Goal: Task Accomplishment & Management: Use online tool/utility

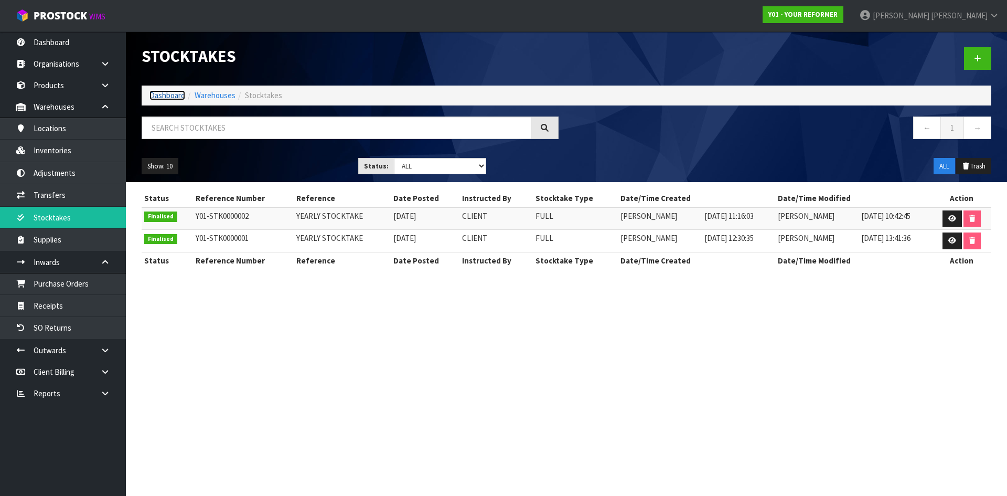
click at [163, 94] on link "Dashboard" at bounding box center [167, 95] width 36 height 10
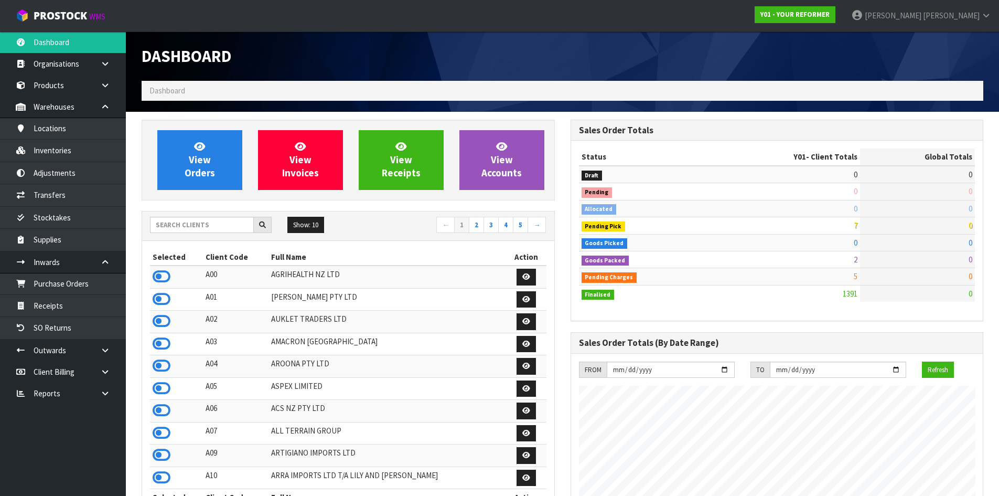
scroll to position [794, 428]
click at [219, 227] on input "text" at bounding box center [202, 225] width 104 height 16
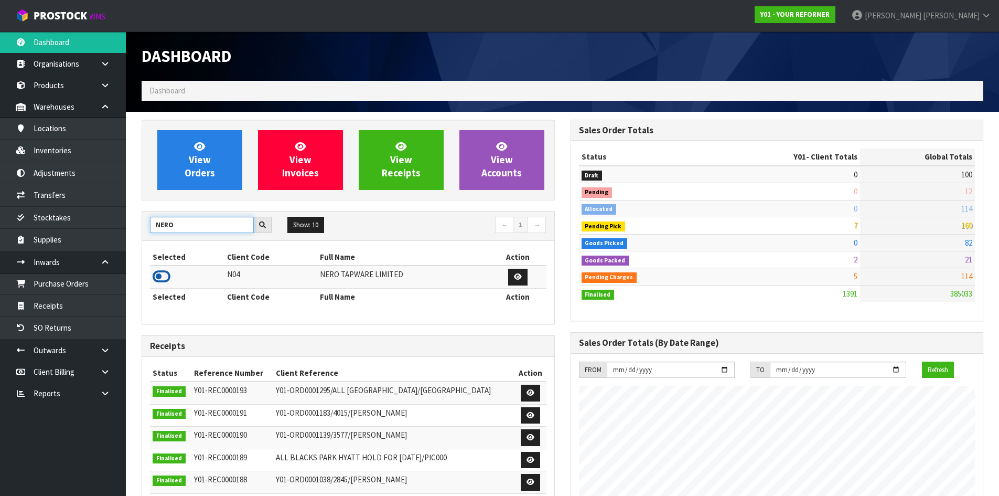
type input "NERO"
click at [160, 276] on icon at bounding box center [162, 276] width 18 height 16
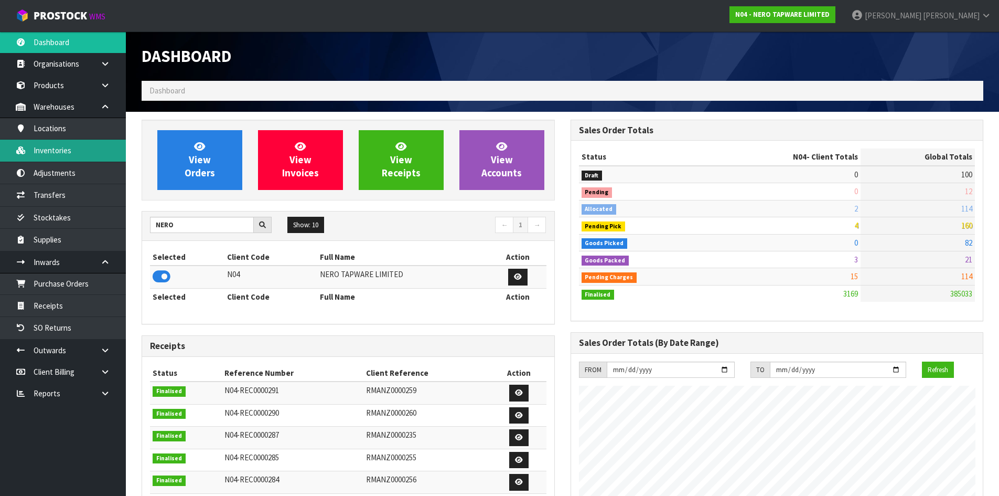
scroll to position [817, 428]
click at [64, 157] on link "Inventories" at bounding box center [63, 149] width 126 height 21
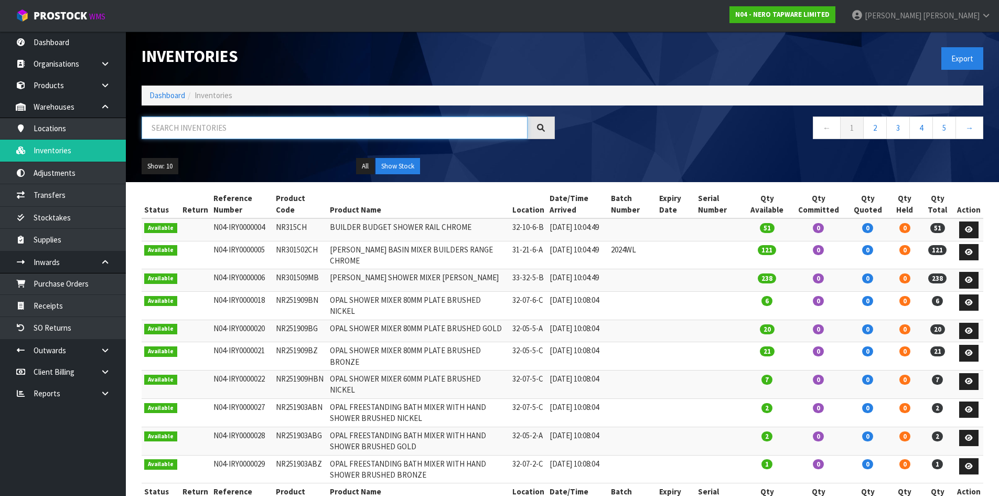
click at [184, 132] on input "text" at bounding box center [335, 127] width 386 height 23
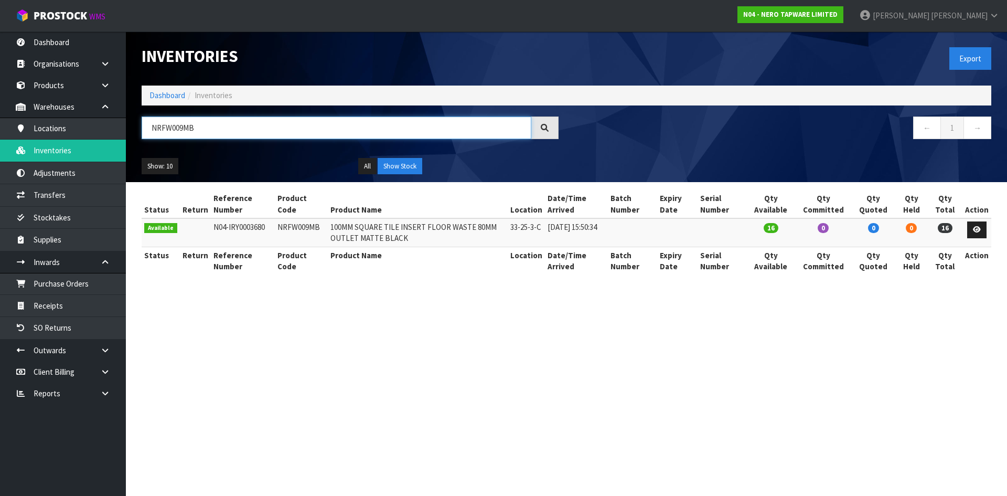
click at [213, 126] on input "NRFW009MB" at bounding box center [337, 127] width 390 height 23
click at [250, 131] on input "NR172203A02BZ" at bounding box center [337, 127] width 390 height 23
click at [249, 132] on input "NR172203A02BZ" at bounding box center [337, 127] width 390 height 23
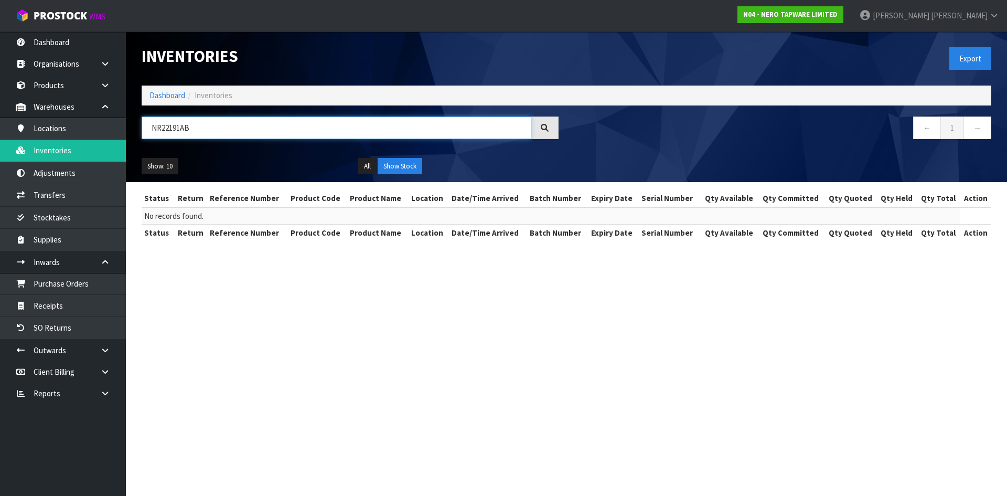
click at [178, 124] on input "NR22191AB" at bounding box center [337, 127] width 390 height 23
click at [211, 128] on input "NR221901AB" at bounding box center [337, 127] width 390 height 23
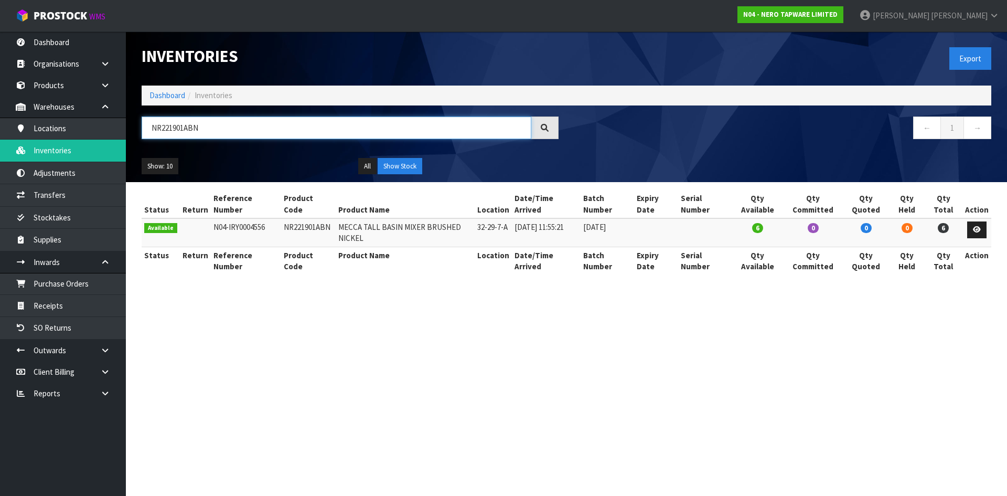
type input "NR221901ABN"
click at [975, 227] on icon at bounding box center [977, 229] width 8 height 7
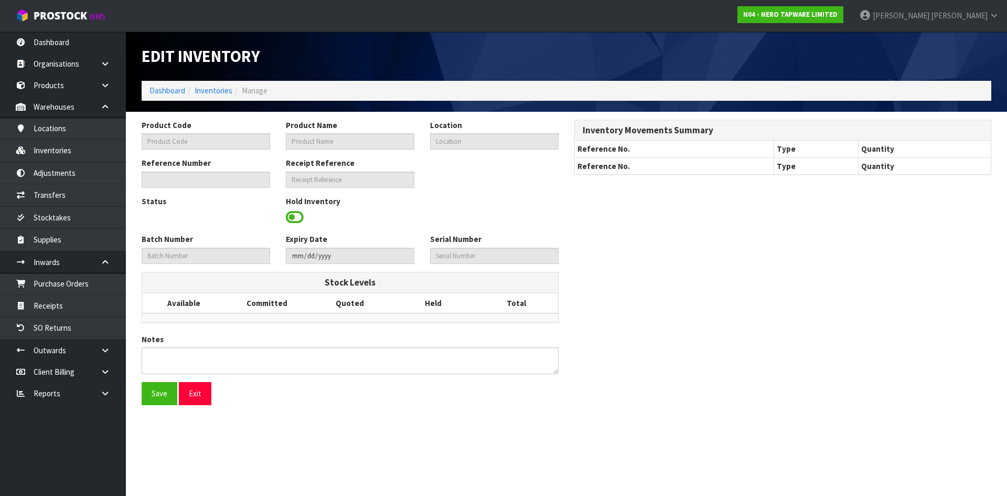
type input "NR221901ABN"
type input "MECCA TALL BASIN MIXER BRUSHED NICKEL"
type input "32-29-7-A"
type input "N04-IRY0004556"
type input "N04-REC0000250"
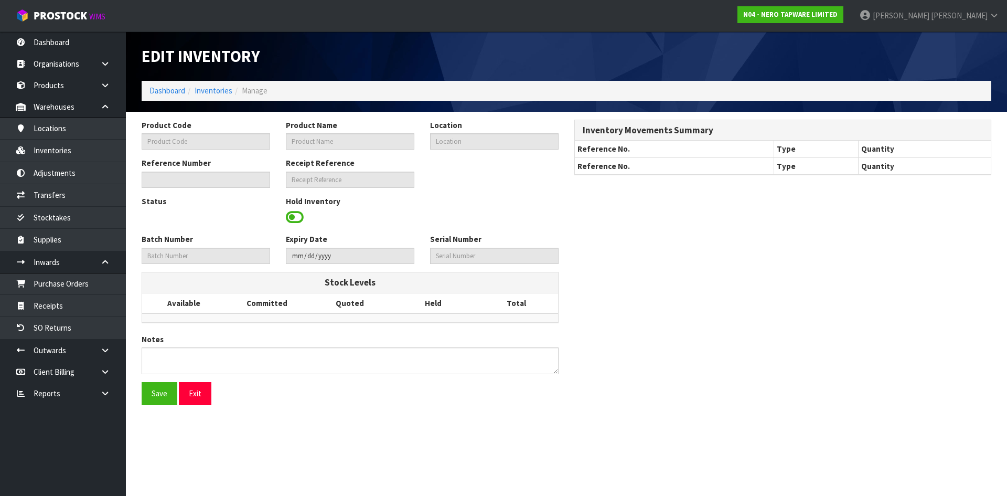
type input "[DATE]"
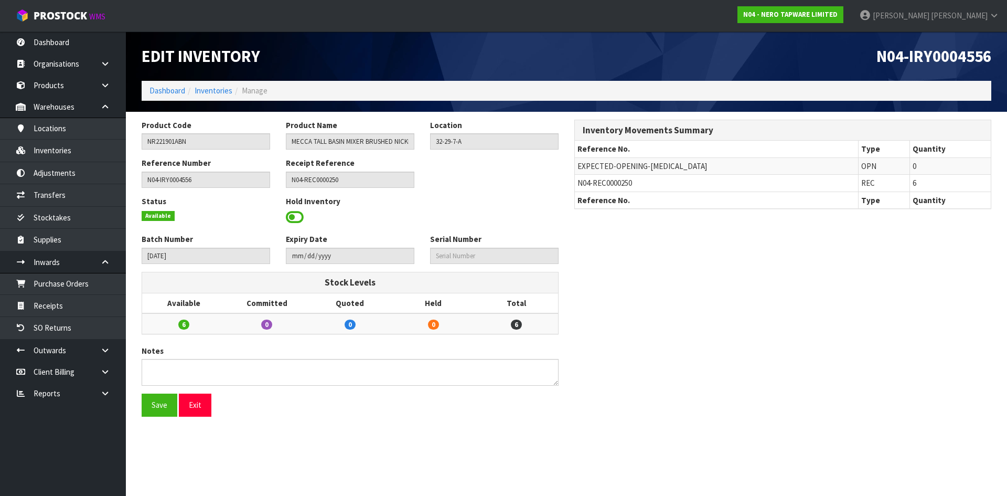
click at [586, 185] on span "N04-REC0000250" at bounding box center [604, 183] width 55 height 10
copy tr "N04-REC0000250"
click at [88, 304] on link "Receipts" at bounding box center [63, 305] width 126 height 21
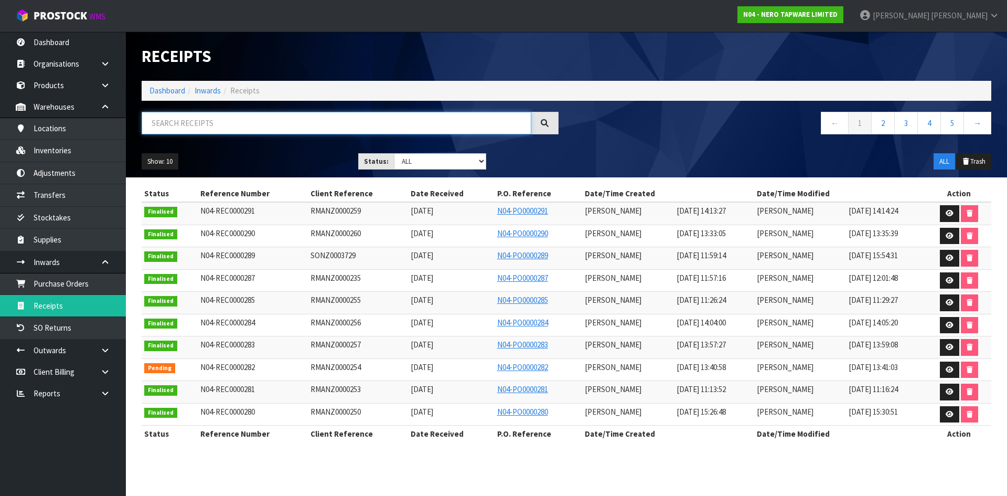
click at [260, 126] on input "text" at bounding box center [337, 123] width 390 height 23
paste input "N04-REC0000250"
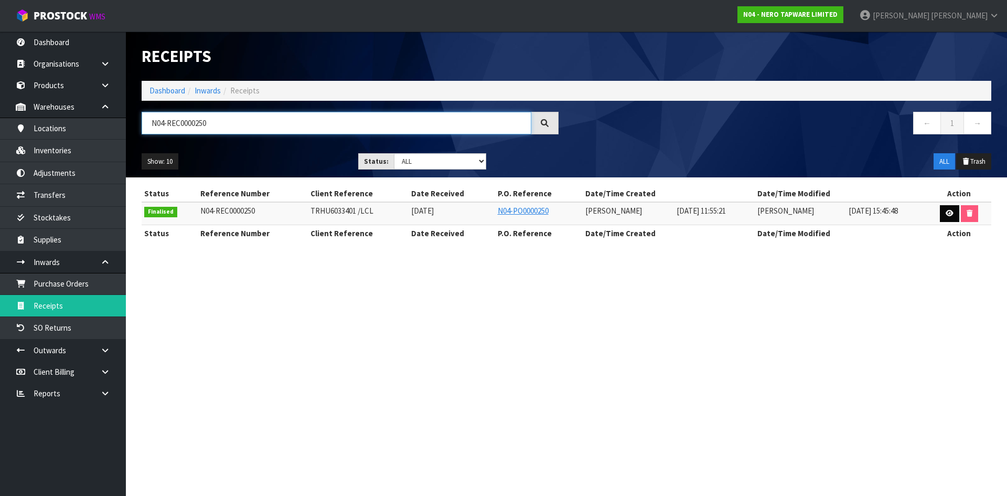
type input "N04-REC0000250"
click at [949, 214] on icon at bounding box center [949, 213] width 8 height 7
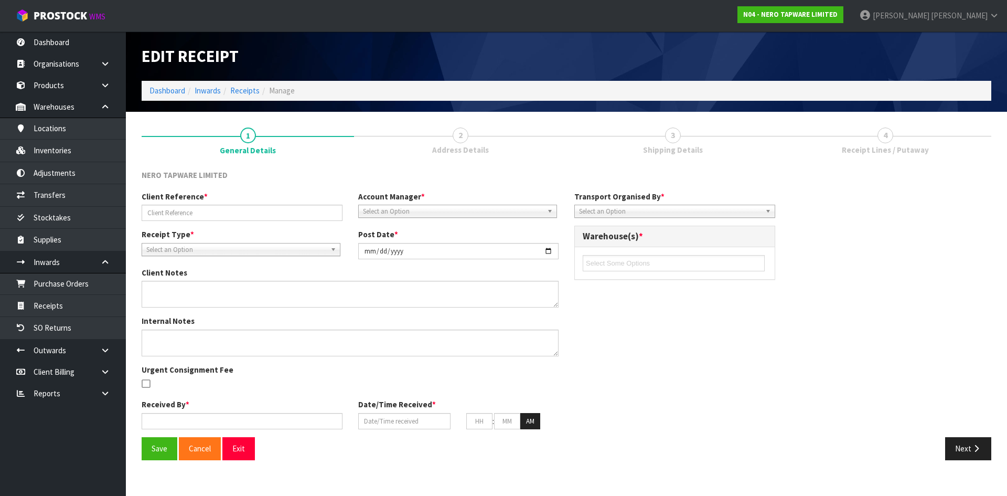
type input "TRHU6033401 /LCL"
type input "[DATE]"
type input "[PERSON_NAME]"
type input "[DATE]"
type input "11"
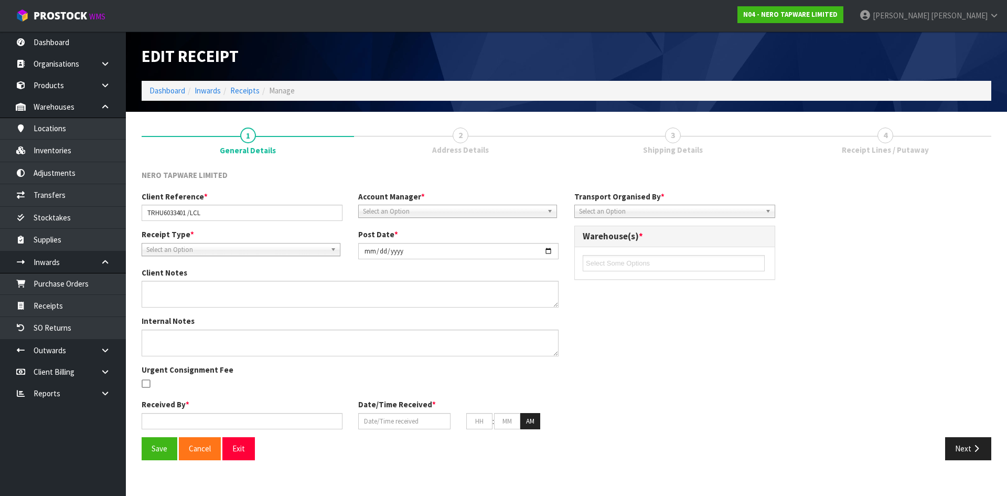
type input "55"
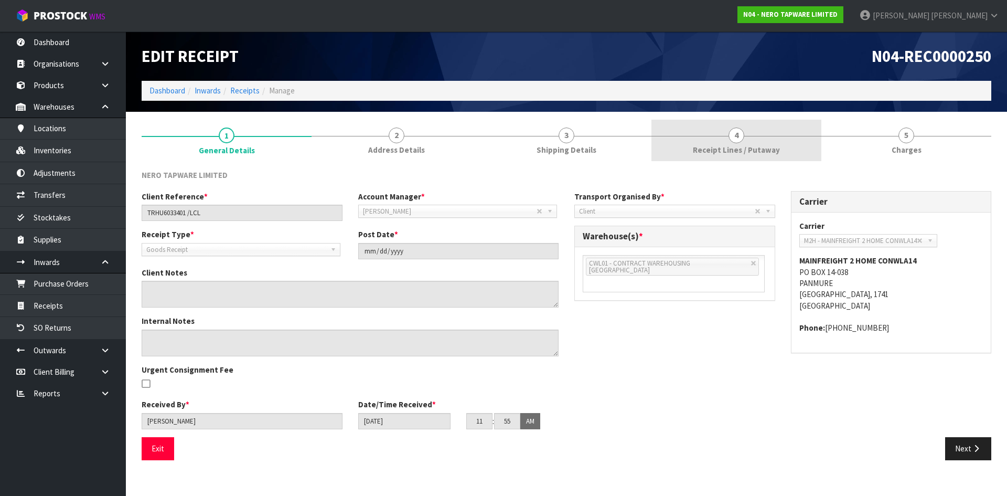
click at [695, 155] on span "Receipt Lines / Putaway" at bounding box center [736, 149] width 87 height 11
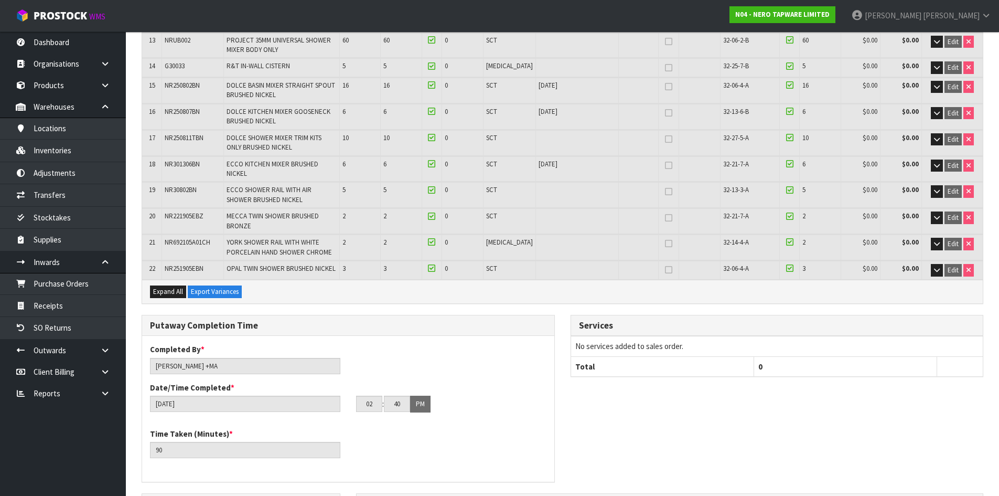
scroll to position [629, 0]
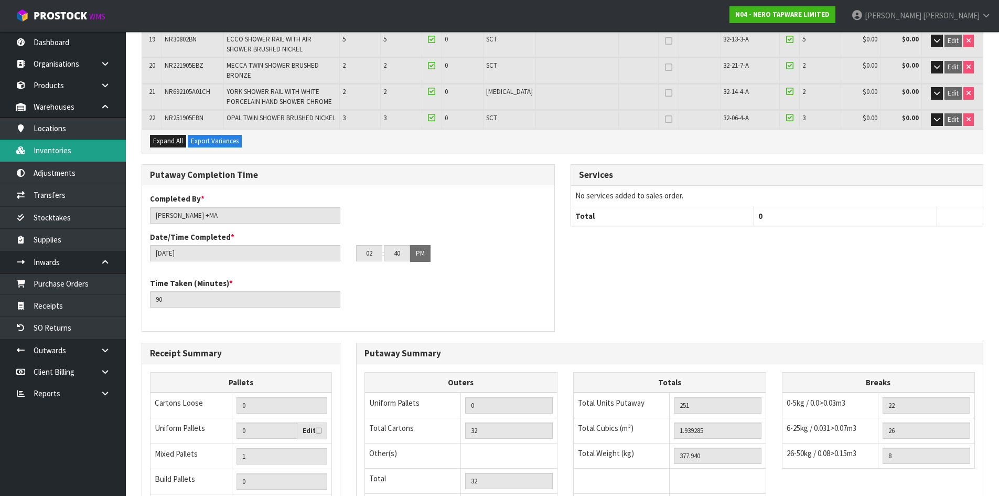
click at [58, 149] on link "Inventories" at bounding box center [63, 149] width 126 height 21
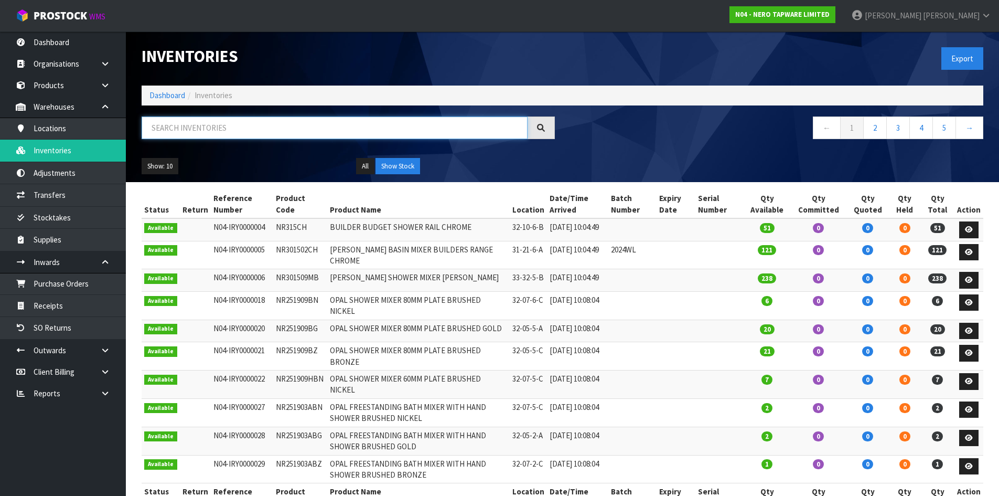
click at [258, 126] on input "text" at bounding box center [335, 127] width 386 height 23
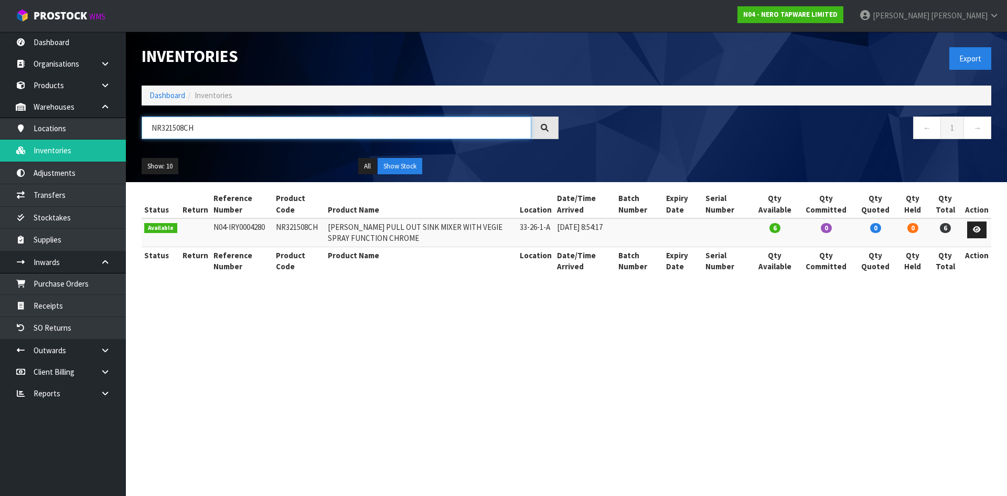
type input "NR321508CH"
click at [976, 228] on icon at bounding box center [977, 229] width 8 height 7
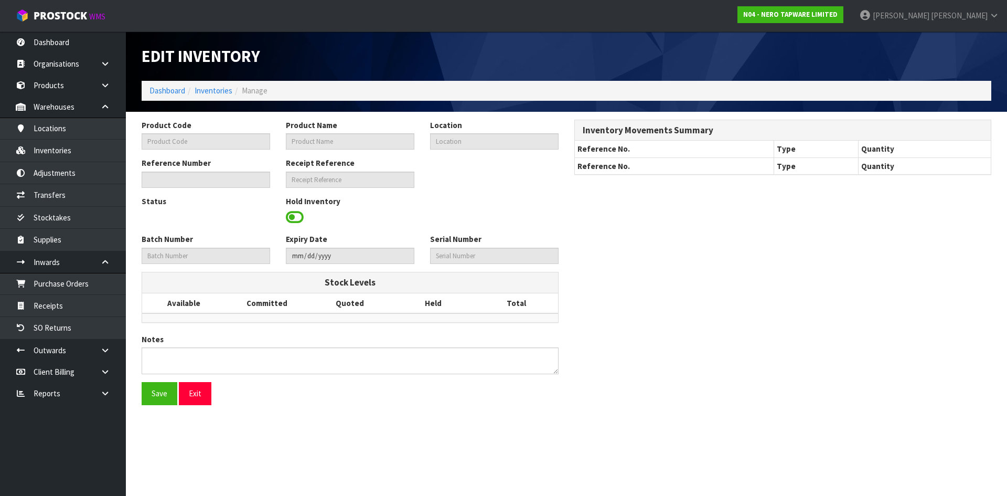
type input "NR321508CH"
type input "[PERSON_NAME] PULL OUT SINK MIXER WITH VEGIE SPRAY FUNCTION CHROME"
type input "33-26-1-A"
type input "N04-IRY0004280"
type input "N04-REC0000194"
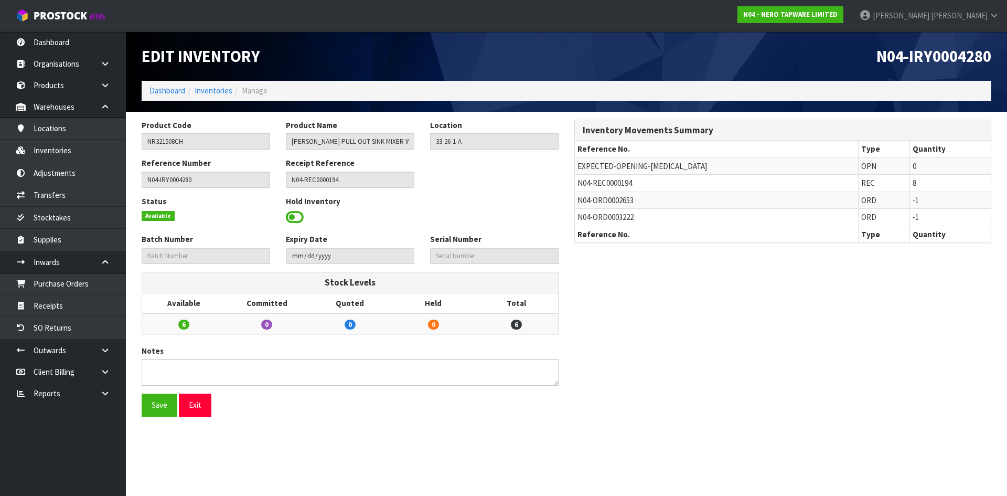
click at [576, 183] on td "N04-REC0000194" at bounding box center [716, 183] width 283 height 17
copy tr "N04-REC0000194"
click at [195, 136] on input "NR321508CH" at bounding box center [206, 141] width 128 height 16
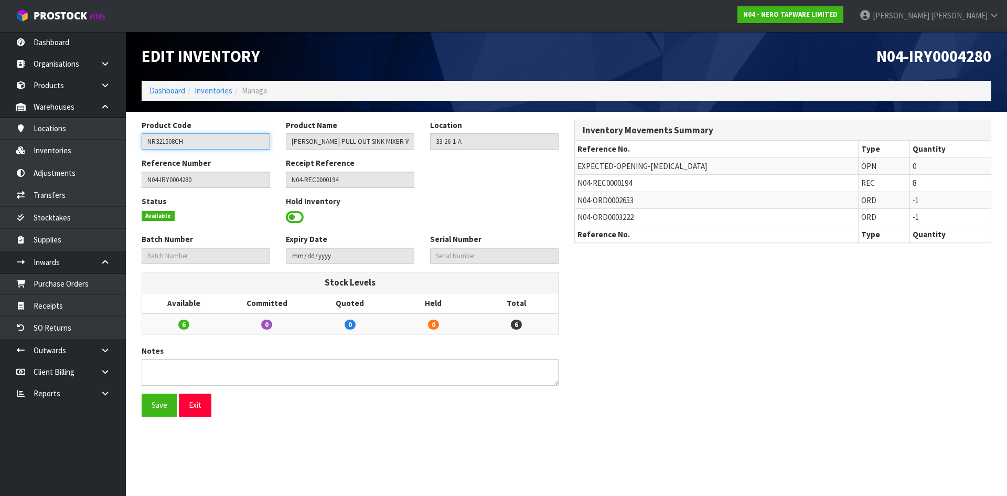
click at [193, 144] on input "NR321508CH" at bounding box center [206, 141] width 128 height 16
click at [210, 82] on ol "Dashboard Inventories Manage" at bounding box center [566, 90] width 849 height 19
click at [222, 92] on link "Inventories" at bounding box center [214, 90] width 38 height 10
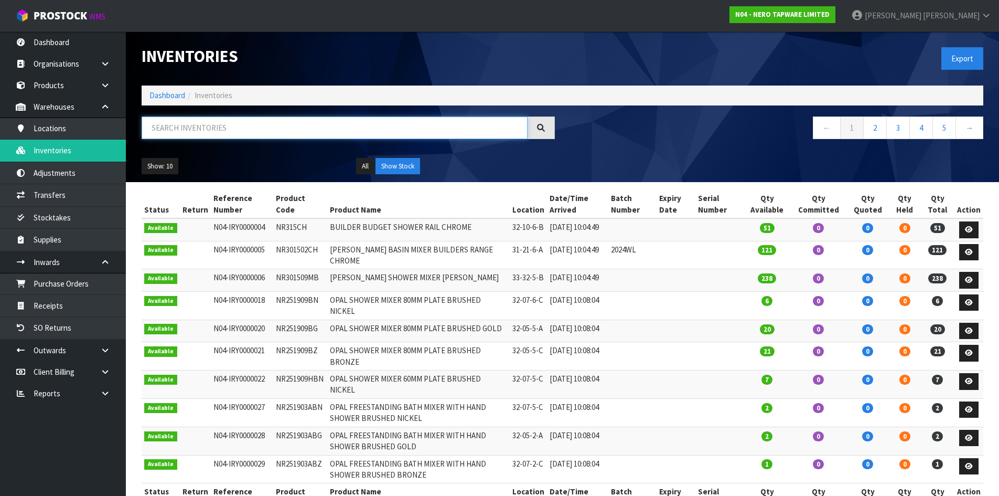
click at [233, 130] on input "text" at bounding box center [335, 127] width 386 height 23
paste input "NR321508CH"
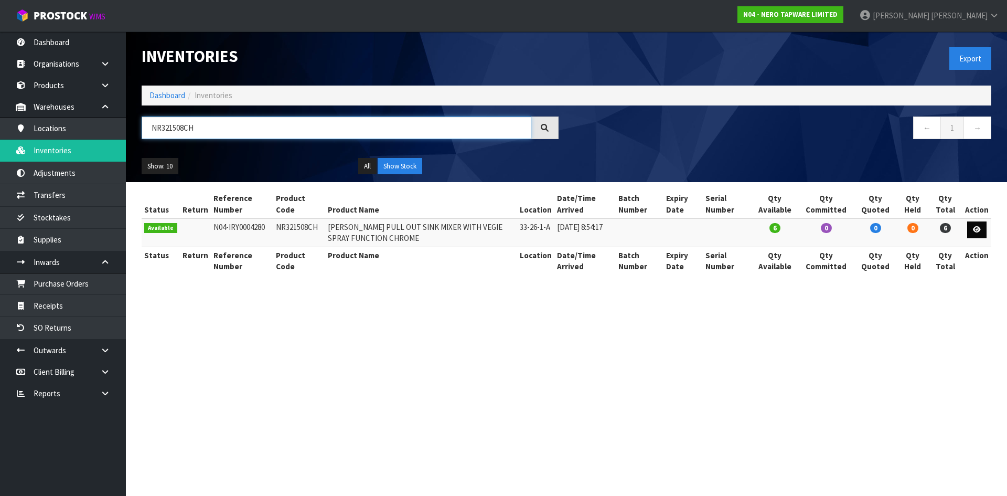
type input "NR321508CH"
click at [982, 226] on link at bounding box center [976, 229] width 19 height 17
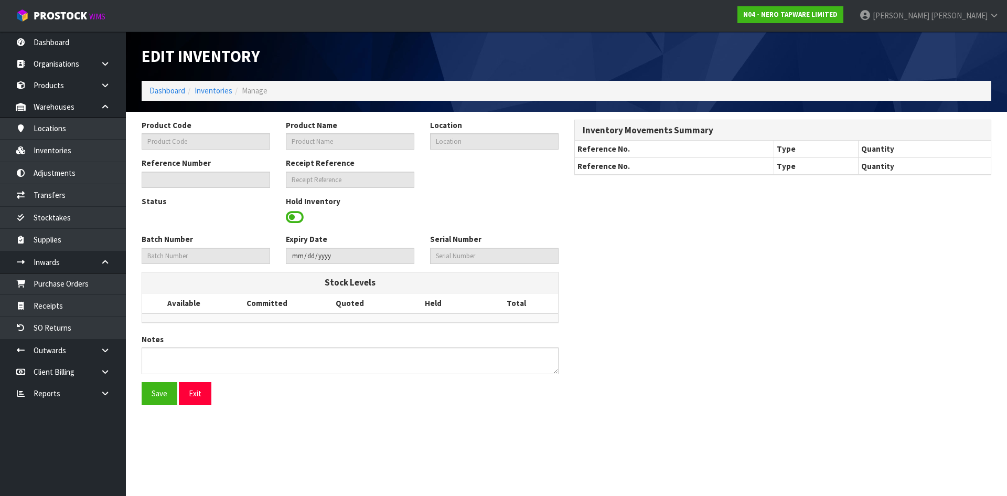
type input "NR321508CH"
type input "[PERSON_NAME] PULL OUT SINK MIXER WITH VEGIE SPRAY FUNCTION CHROME"
type input "33-26-1-A"
type input "N04-IRY0004280"
type input "N04-REC0000194"
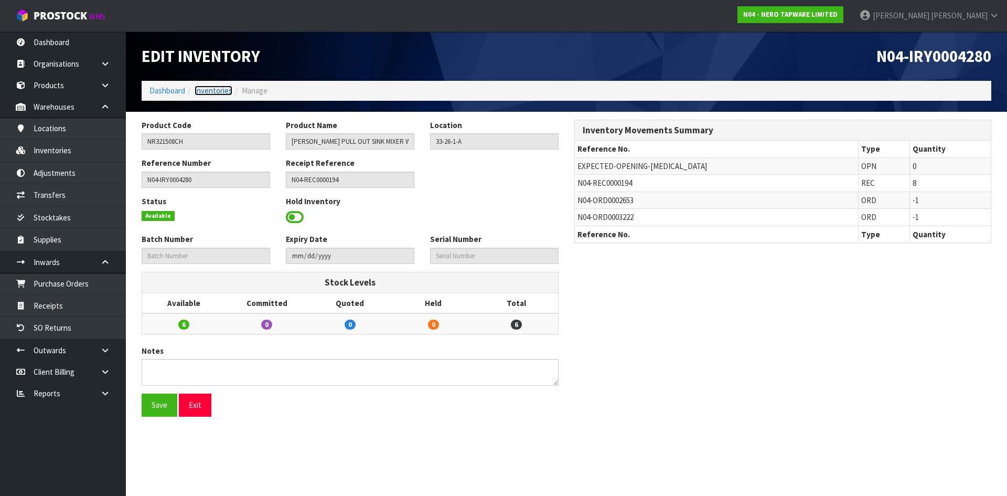
click at [217, 94] on link "Inventories" at bounding box center [214, 90] width 38 height 10
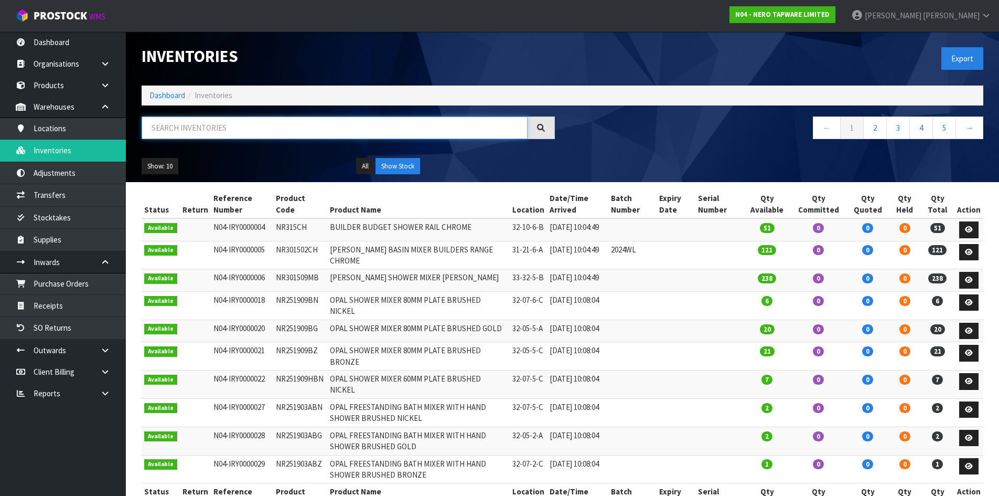
click at [254, 124] on input "text" at bounding box center [335, 127] width 386 height 23
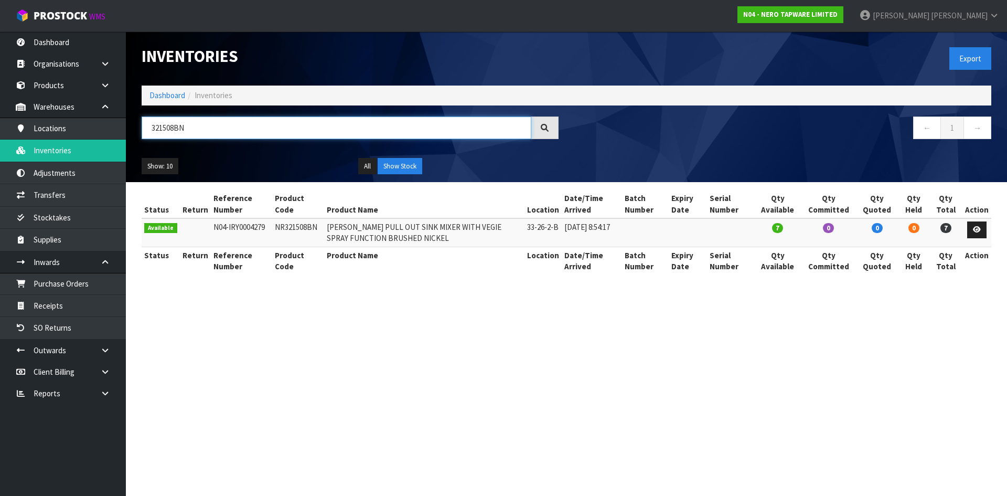
type input "321508BN"
click at [981, 231] on icon at bounding box center [977, 229] width 8 height 7
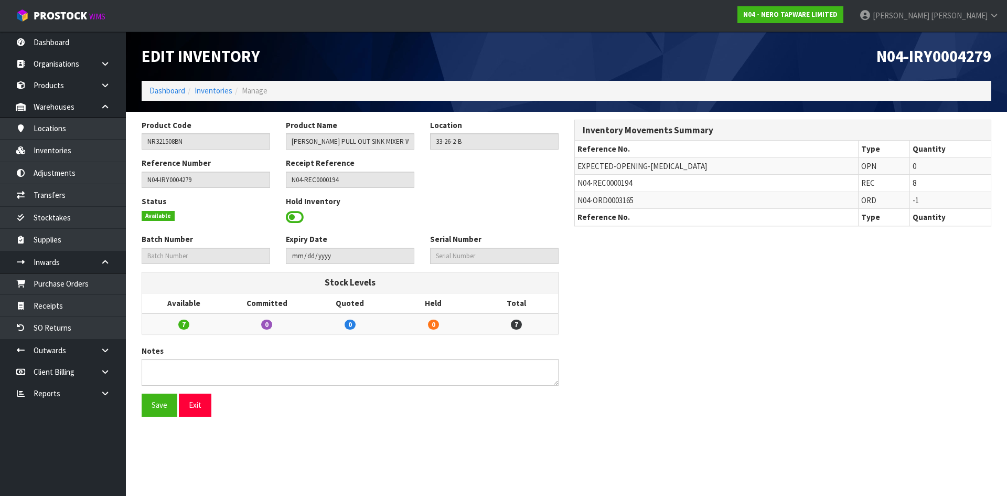
click at [621, 186] on span "N04-REC0000194" at bounding box center [604, 183] width 55 height 10
click at [219, 90] on link "Inventories" at bounding box center [214, 90] width 38 height 10
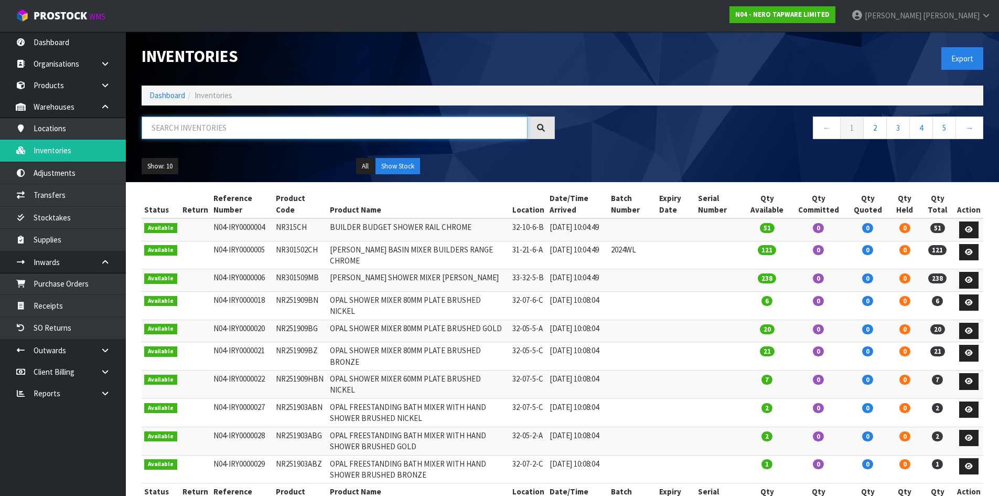
click at [229, 125] on input "text" at bounding box center [335, 127] width 386 height 23
click at [223, 126] on input "text" at bounding box center [335, 127] width 386 height 23
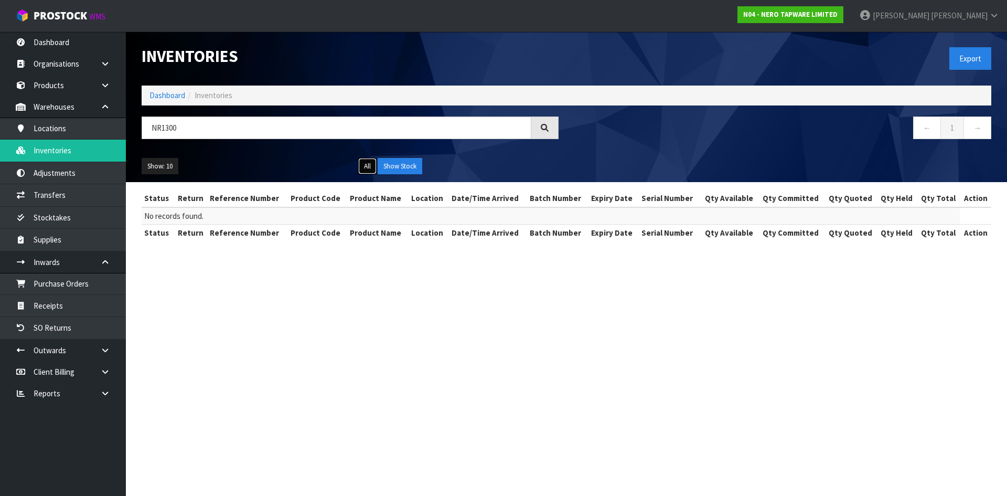
click at [369, 167] on button "All" at bounding box center [367, 166] width 18 height 17
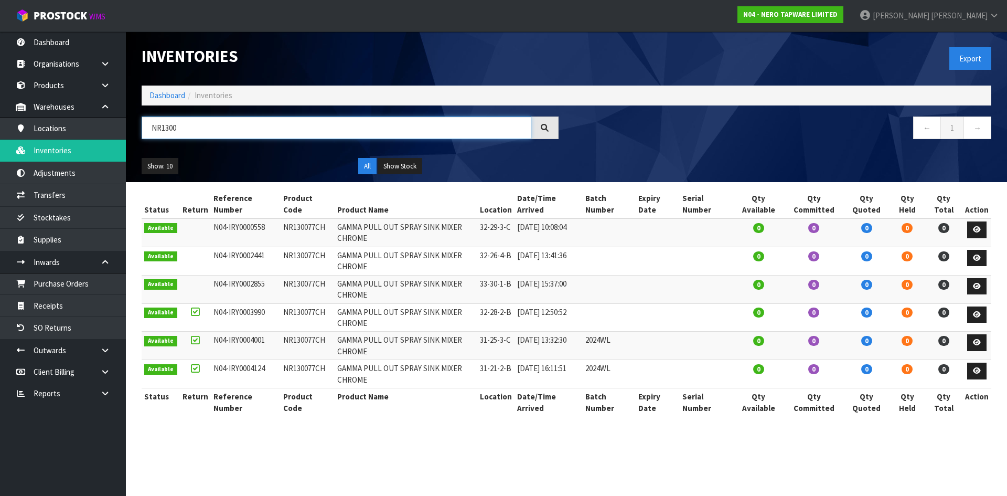
click at [188, 118] on input "NR1300" at bounding box center [337, 127] width 390 height 23
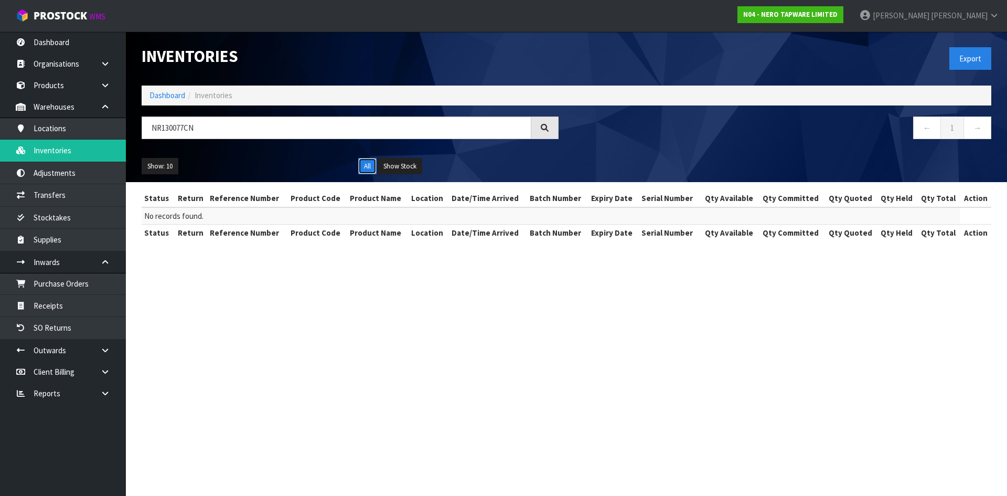
click at [371, 168] on button "All" at bounding box center [367, 166] width 18 height 17
click at [261, 129] on input "NR130077CN" at bounding box center [337, 127] width 390 height 23
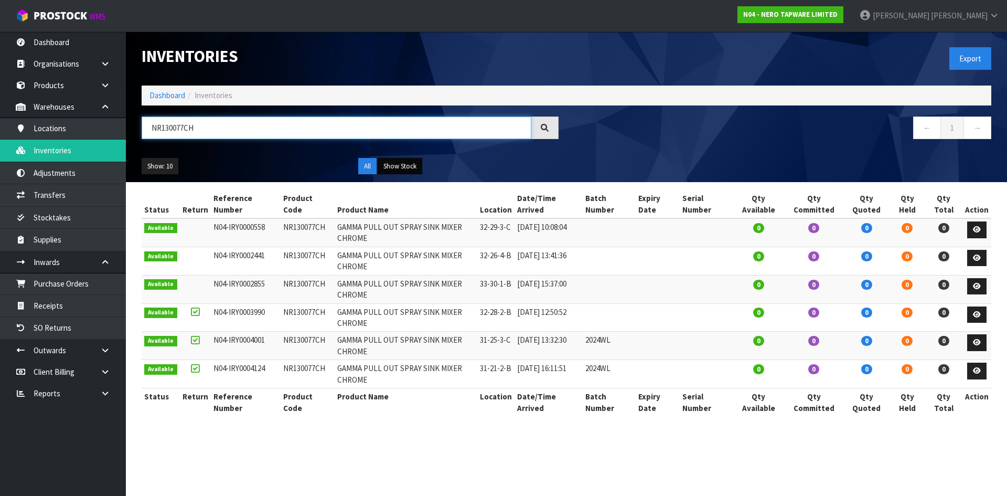
type input "NR130077CH"
click at [413, 167] on button "Show Stock" at bounding box center [400, 166] width 45 height 17
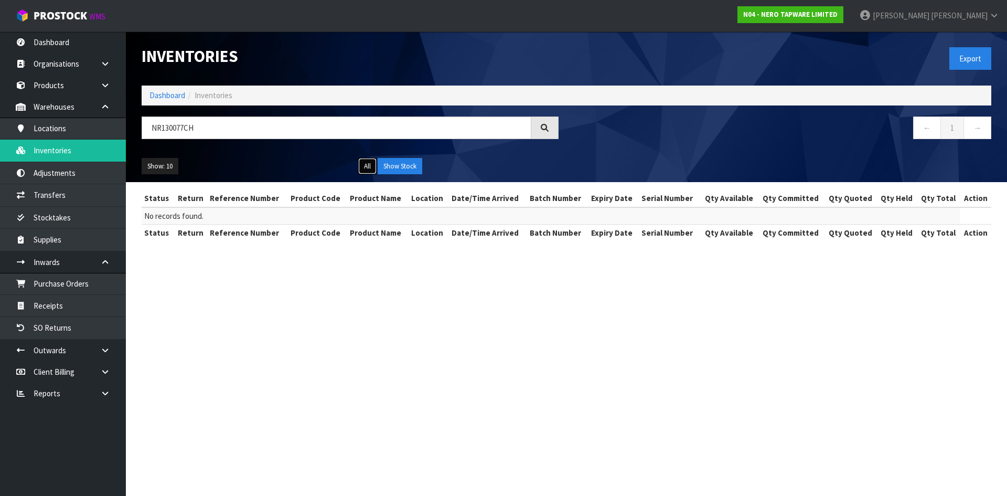
click at [369, 168] on button "All" at bounding box center [367, 166] width 18 height 17
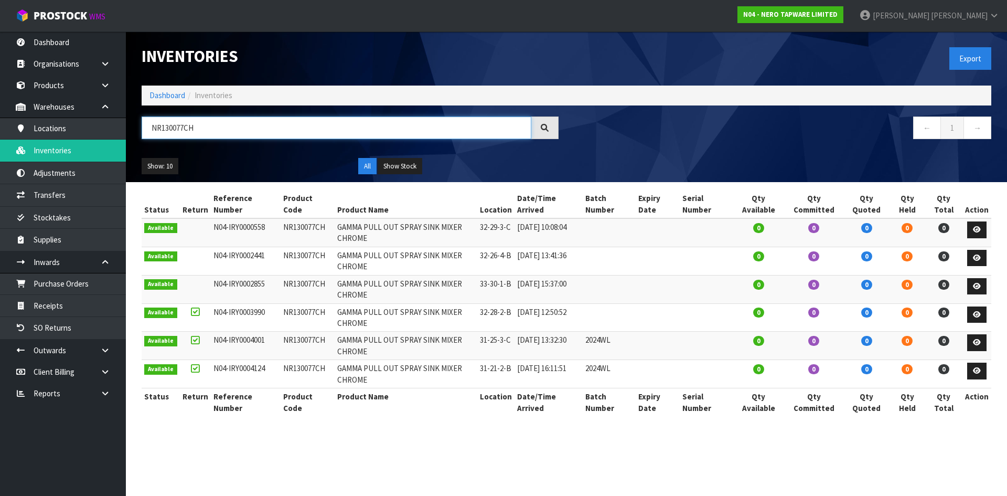
click at [198, 135] on input "NR130077CH" at bounding box center [337, 127] width 390 height 23
click at [69, 174] on link "Adjustments" at bounding box center [63, 172] width 126 height 21
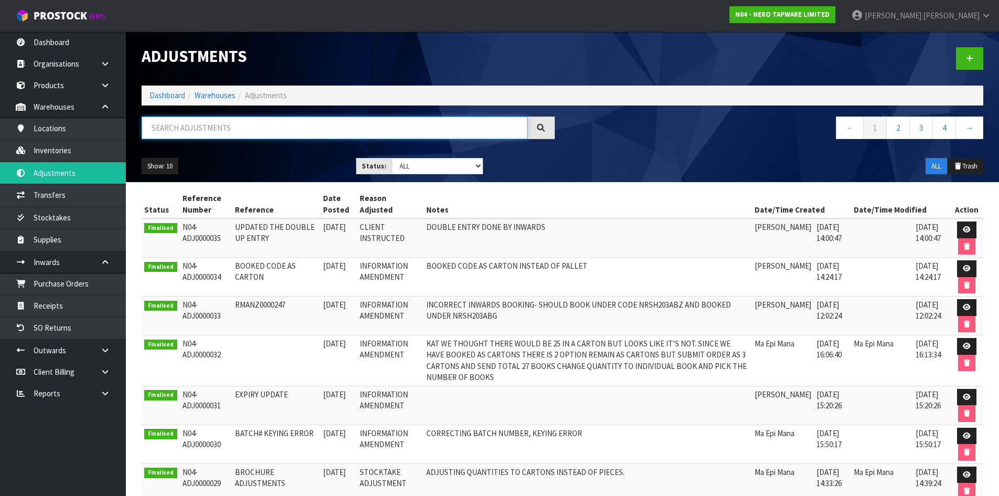
click at [206, 129] on input "text" at bounding box center [335, 127] width 386 height 23
paste input "NR130077CH"
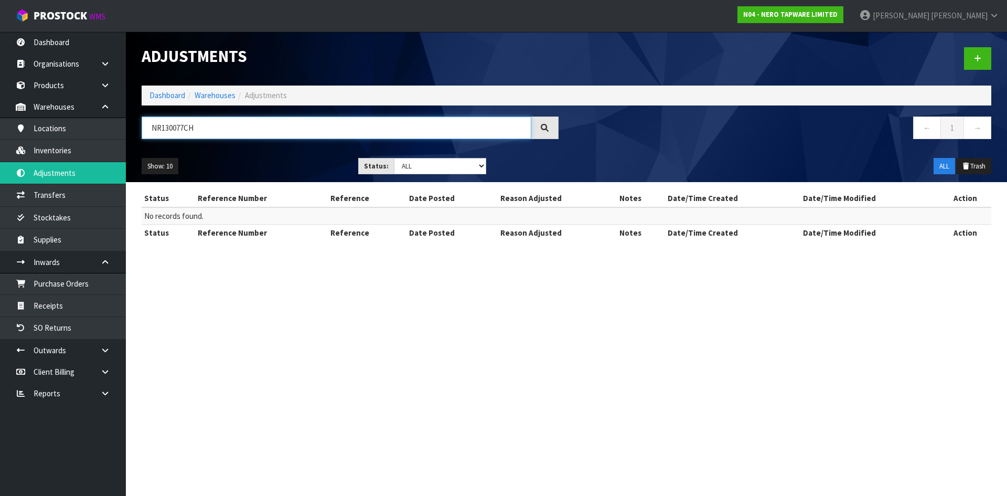
type input "NR130077CH"
click at [225, 127] on input "NR130077CH" at bounding box center [337, 127] width 390 height 23
drag, startPoint x: 77, startPoint y: 150, endPoint x: 134, endPoint y: 143, distance: 57.1
click at [77, 150] on link "Inventories" at bounding box center [63, 149] width 126 height 21
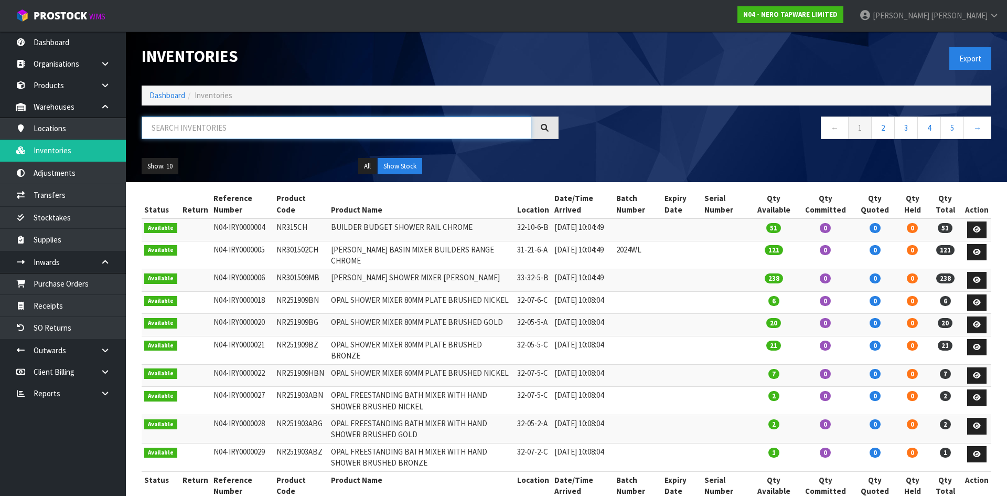
click at [204, 129] on input "text" at bounding box center [337, 127] width 390 height 23
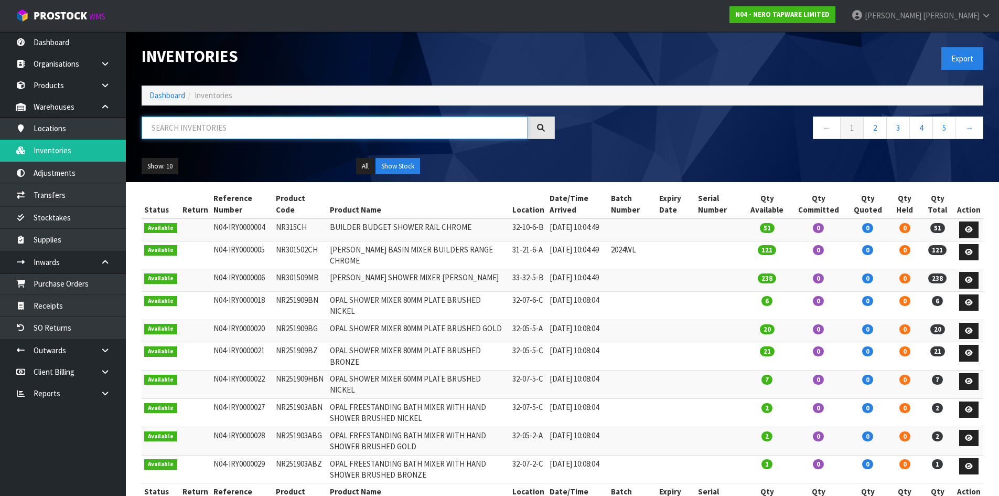
paste input "NR130077CH"
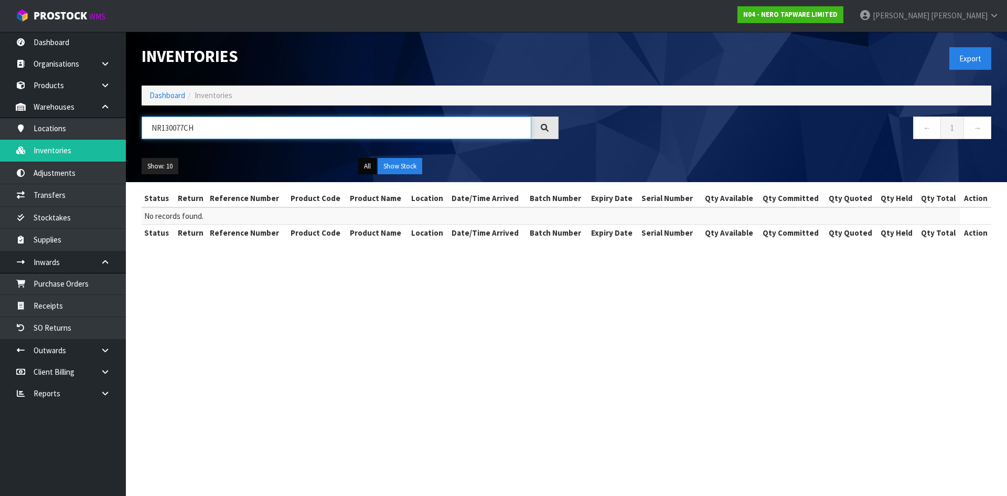
type input "NR130077CH"
click at [368, 166] on button "All" at bounding box center [367, 166] width 18 height 17
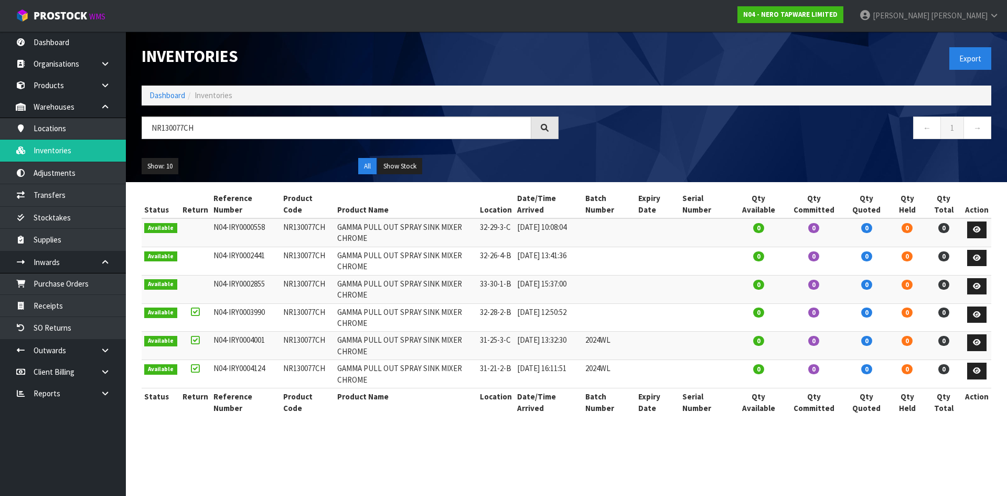
click at [303, 370] on td "NR130077CH" at bounding box center [308, 374] width 54 height 28
copy td "NR130077CH"
click at [77, 170] on link "Adjustments" at bounding box center [63, 172] width 126 height 21
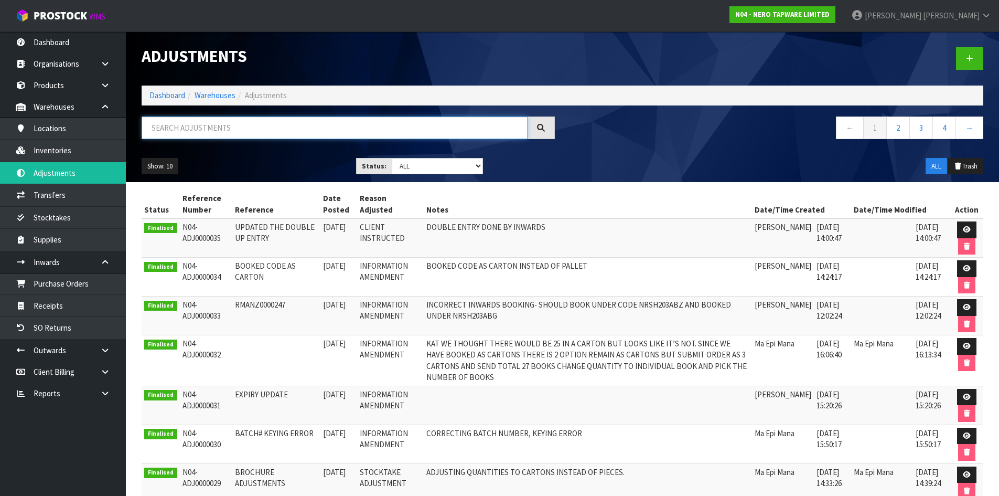
drag, startPoint x: 180, startPoint y: 134, endPoint x: 180, endPoint y: 141, distance: 6.3
click at [180, 136] on input "text" at bounding box center [335, 127] width 386 height 23
paste input "NR130077CH"
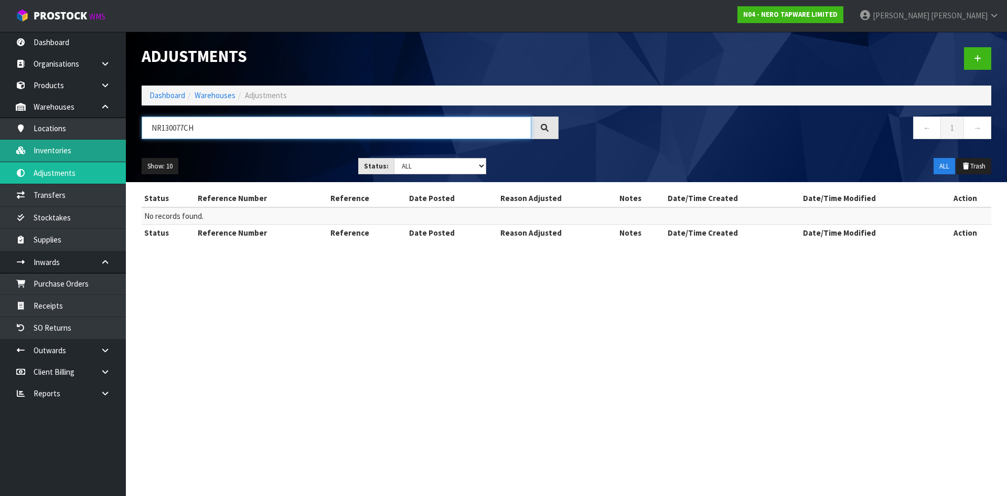
type input "NR130077CH"
click at [76, 154] on link "Inventories" at bounding box center [63, 149] width 126 height 21
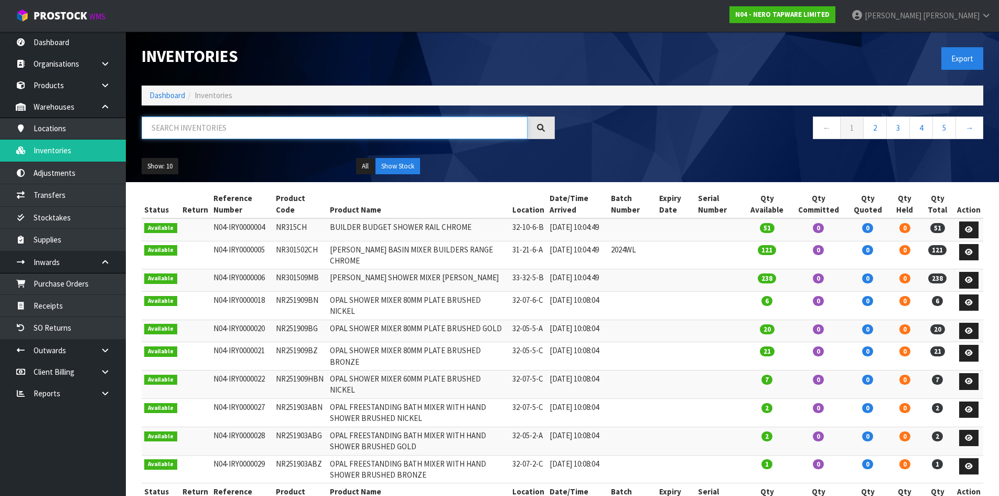
click at [190, 132] on input "text" at bounding box center [335, 127] width 386 height 23
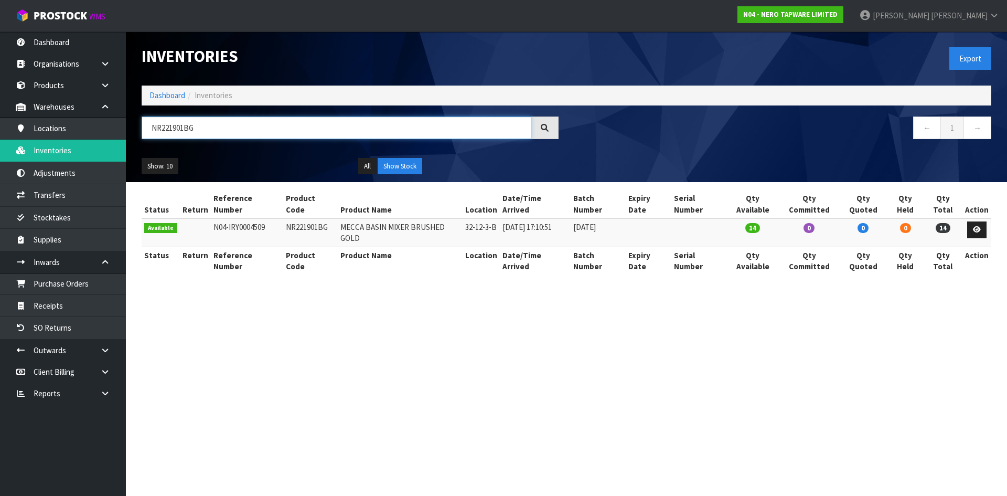
click at [211, 132] on input "NR221901BG" at bounding box center [337, 127] width 390 height 23
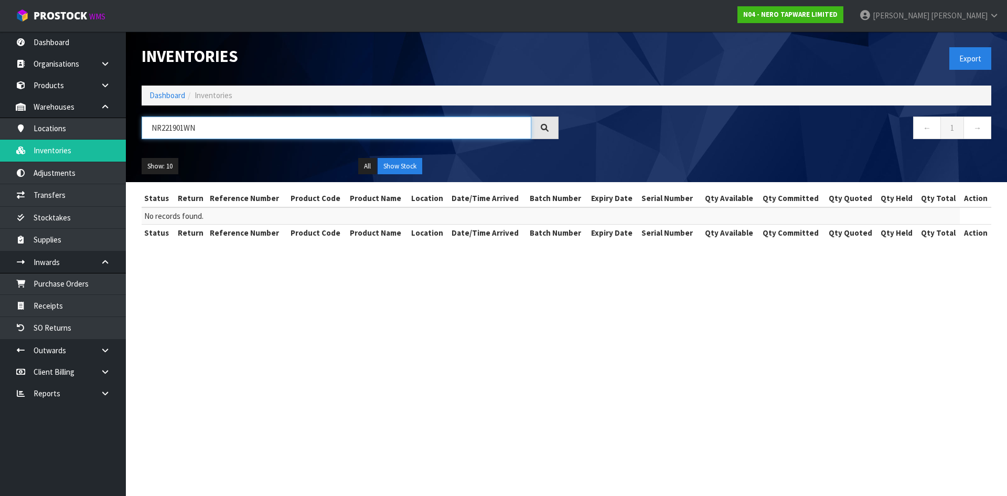
click at [212, 129] on input "NR221901WN" at bounding box center [337, 127] width 390 height 23
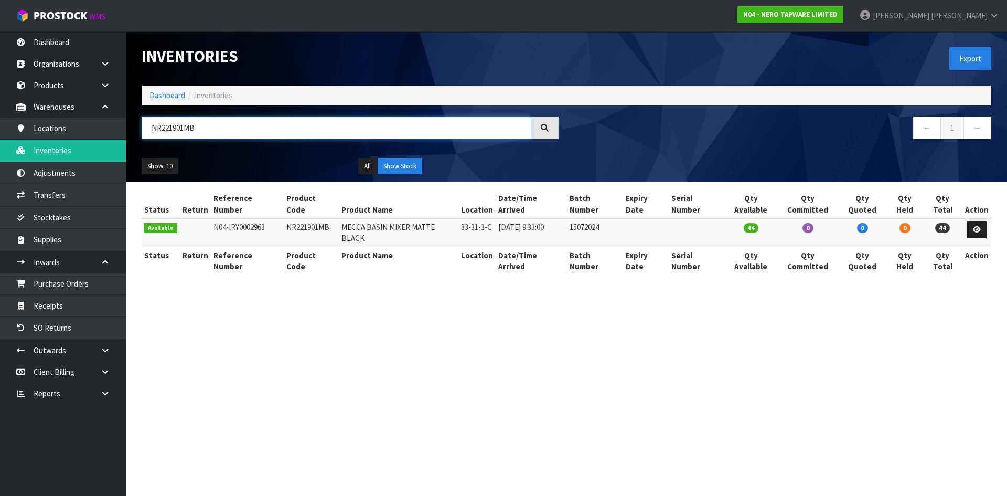
click at [222, 129] on input "NR221901MB" at bounding box center [337, 127] width 390 height 23
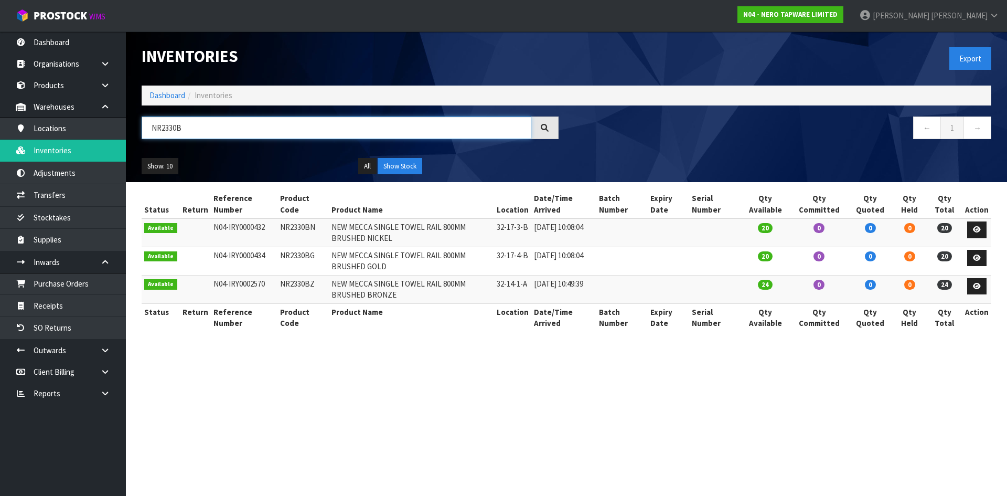
type input "NR2330B"
click at [305, 286] on td "NR2330BZ" at bounding box center [302, 289] width 51 height 28
copy tr "NR2330BZ"
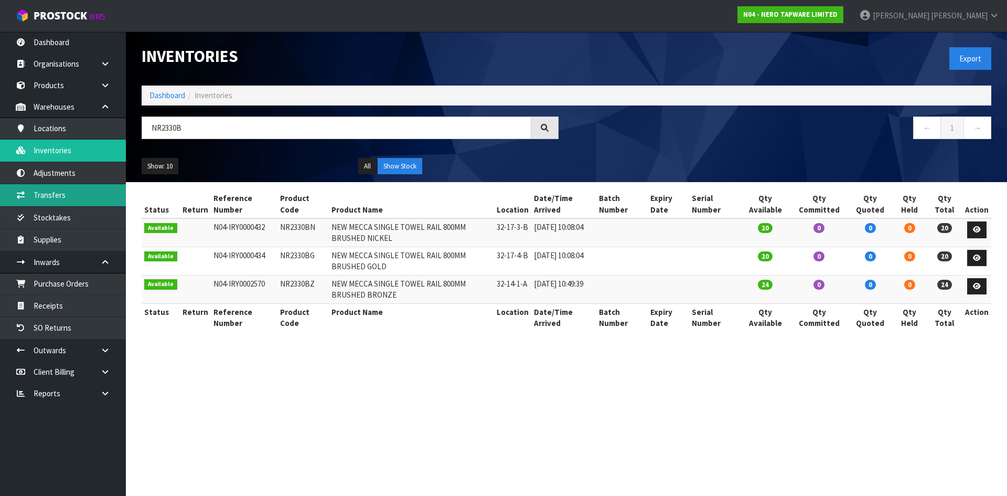
click at [85, 195] on link "Transfers" at bounding box center [63, 194] width 126 height 21
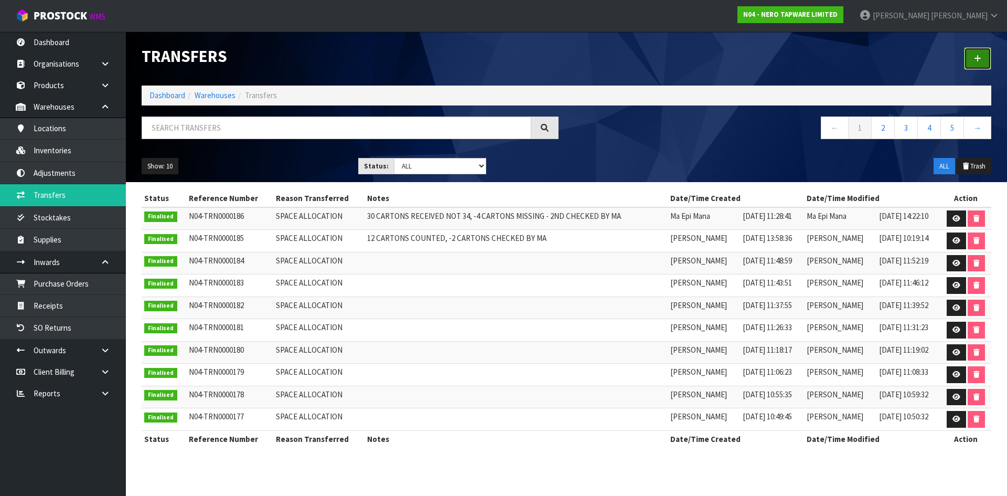
click at [982, 60] on link at bounding box center [977, 58] width 27 height 23
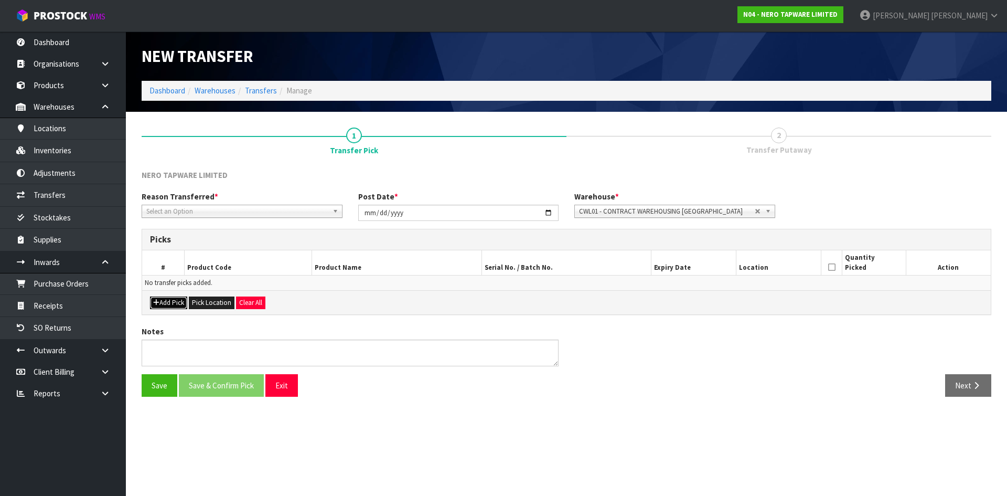
click at [180, 305] on button "Add Pick" at bounding box center [168, 302] width 37 height 13
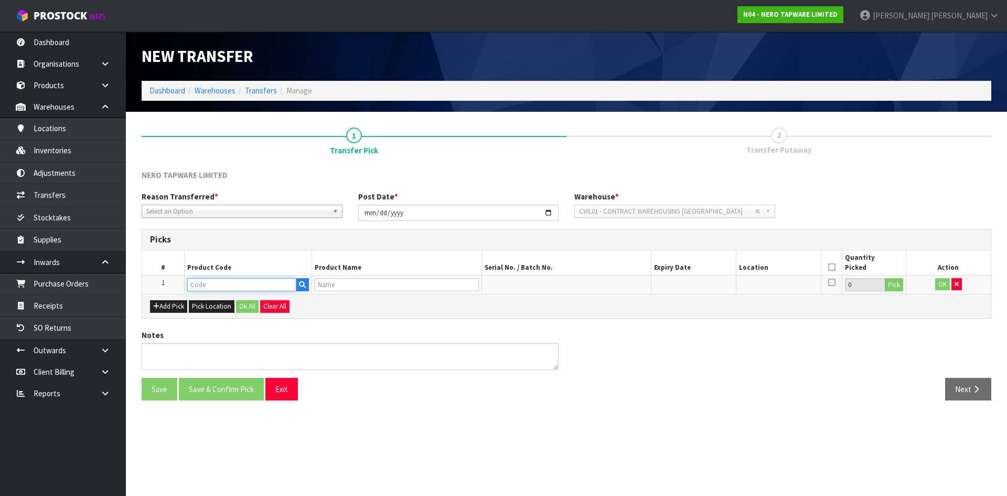
click at [206, 282] on input "text" at bounding box center [241, 284] width 109 height 13
paste input "NR2330BZ"
type input "NR2330BZ"
type input "NEW MECCA SINGLE TOWEL RAIL 800MM BRUSHED BRONZE"
type input "NR2330BZ"
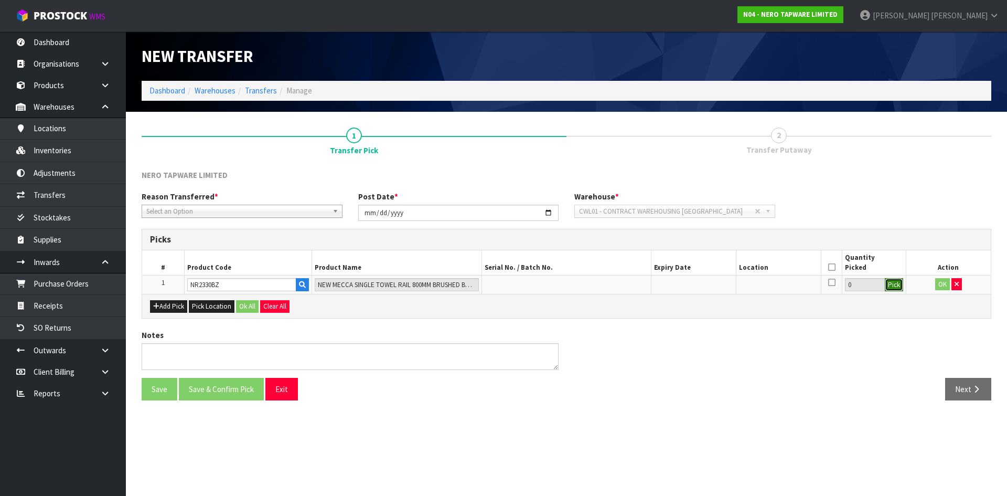
click at [895, 285] on button "Pick" at bounding box center [894, 285] width 18 height 14
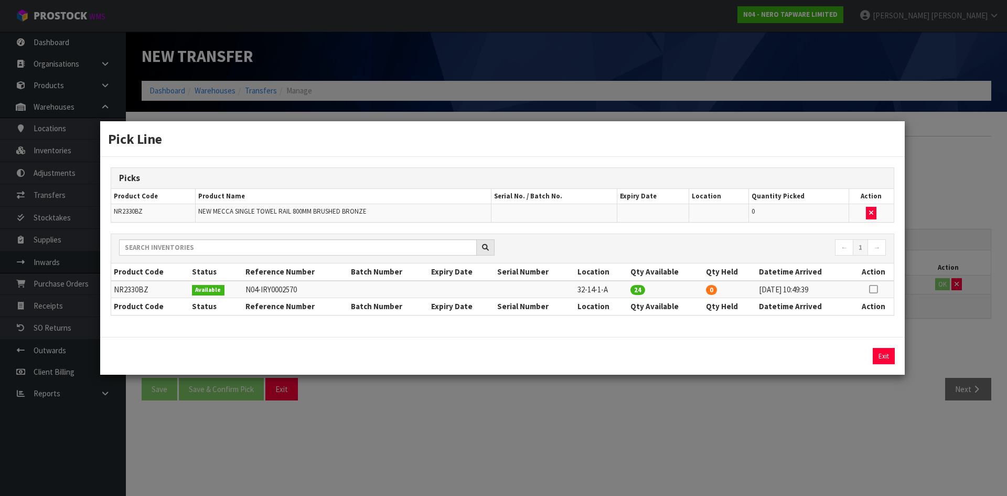
click at [875, 289] on icon at bounding box center [873, 289] width 8 height 1
click at [843, 359] on button "Assign Pick" at bounding box center [847, 356] width 43 height 16
type input "24"
click at [897, 413] on div "Pick Line Picks Product Code Product Name Serial No. / Batch No. Expiry Date Lo…" at bounding box center [503, 248] width 1007 height 496
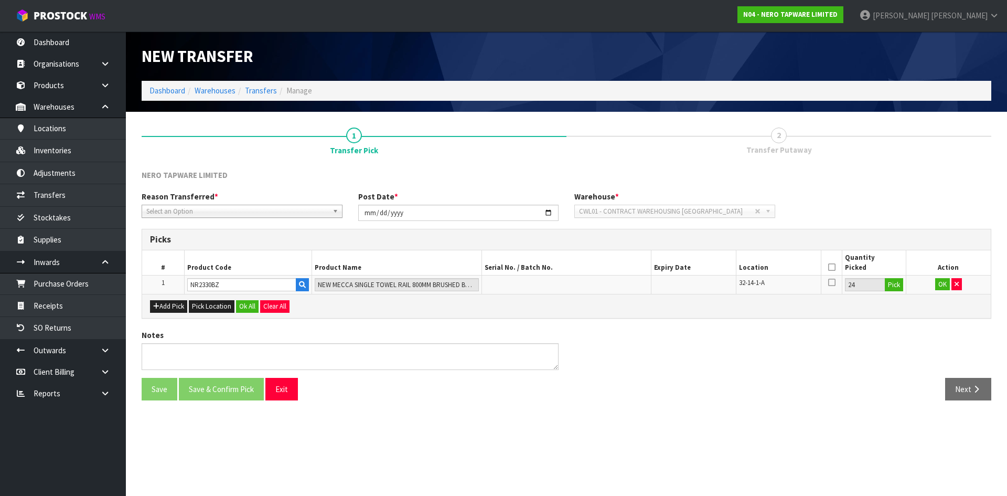
click at [832, 267] on icon at bounding box center [831, 267] width 7 height 1
click at [936, 283] on button "OK" at bounding box center [942, 284] width 15 height 13
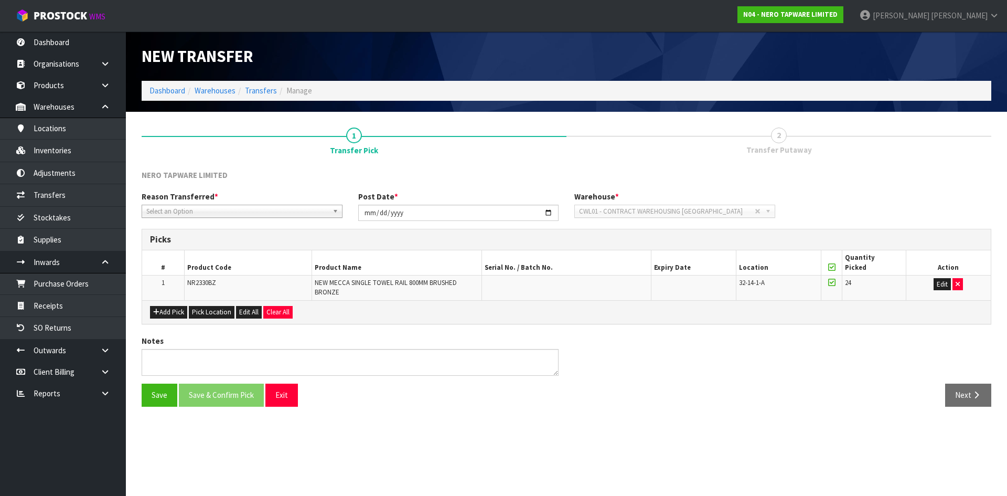
click at [300, 207] on span "Select an Option" at bounding box center [237, 211] width 182 height 13
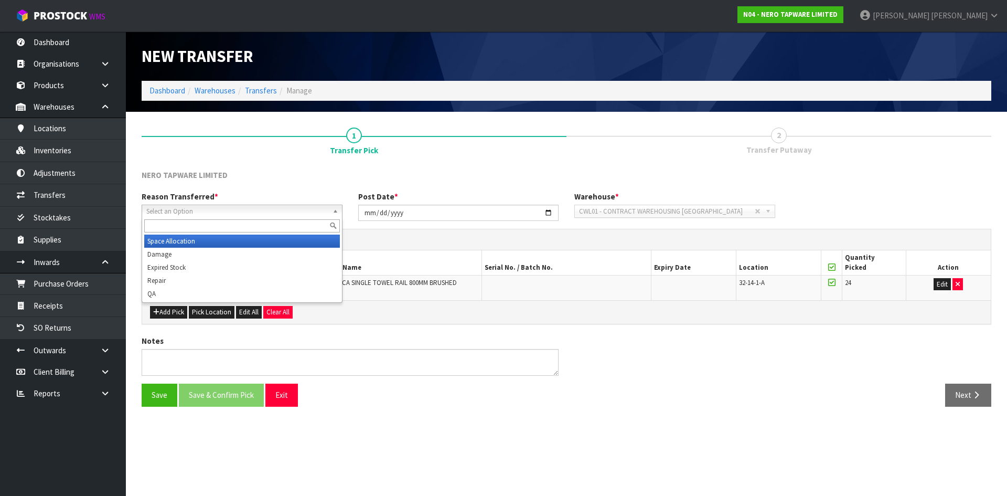
click at [284, 238] on li "Space Allocation" at bounding box center [242, 240] width 196 height 13
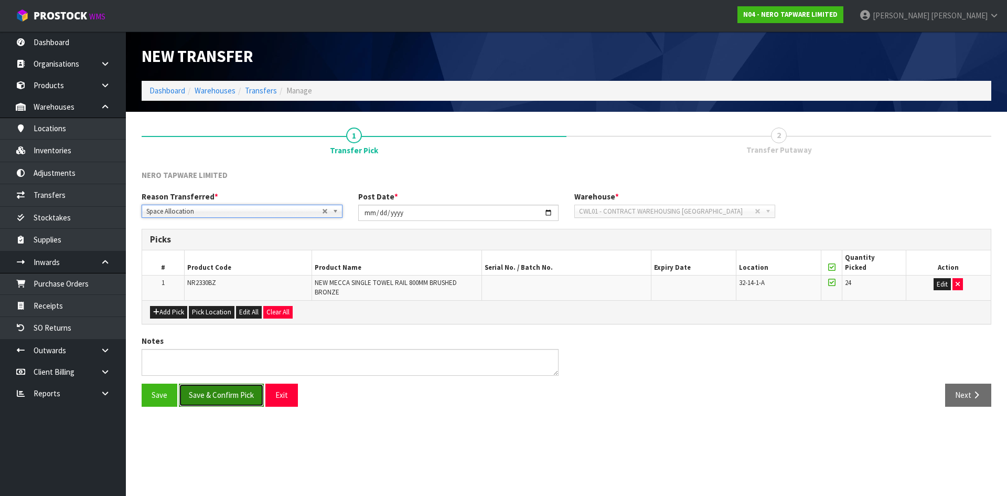
click at [216, 402] on button "Save & Confirm Pick" at bounding box center [221, 394] width 85 height 23
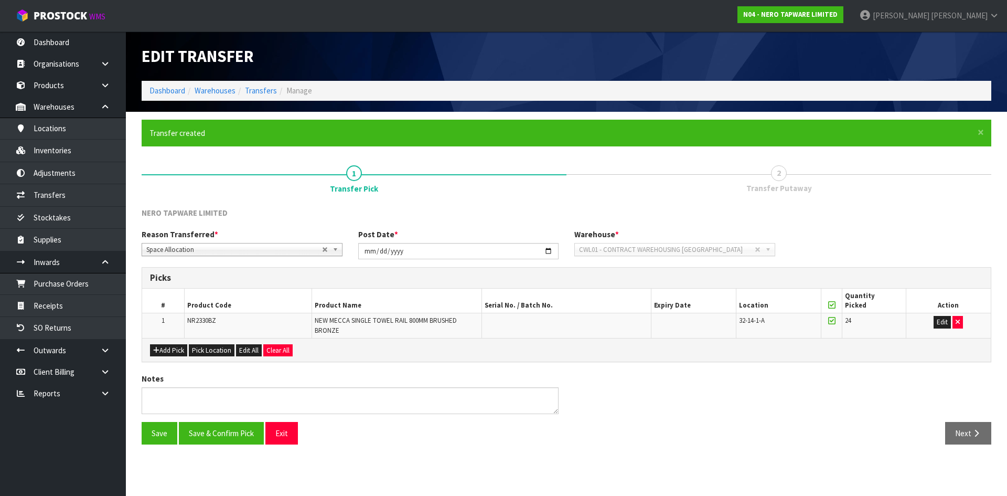
click at [970, 430] on section "× Close Transfer created 1 Transfer Pick 2 Transfer Putaway NERO TAPWARE LIMITE…" at bounding box center [566, 286] width 881 height 349
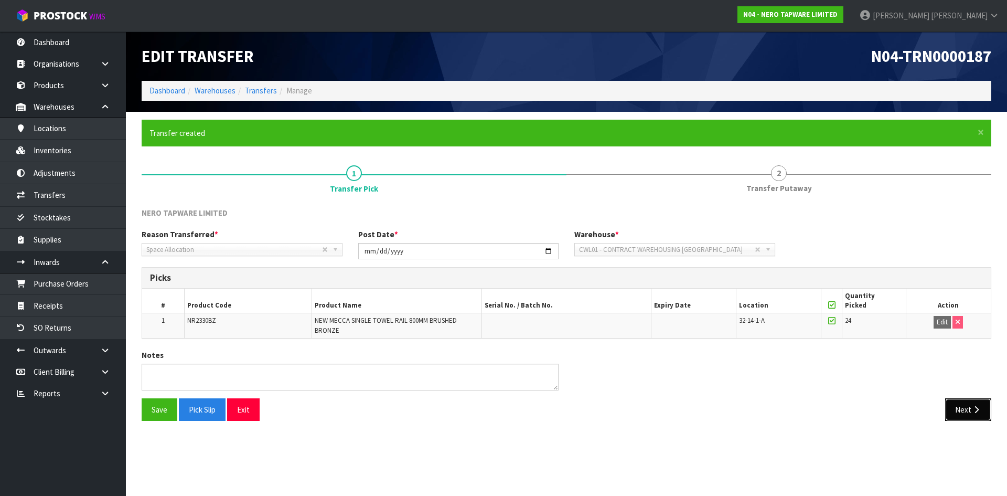
click at [973, 414] on button "Next" at bounding box center [968, 409] width 46 height 23
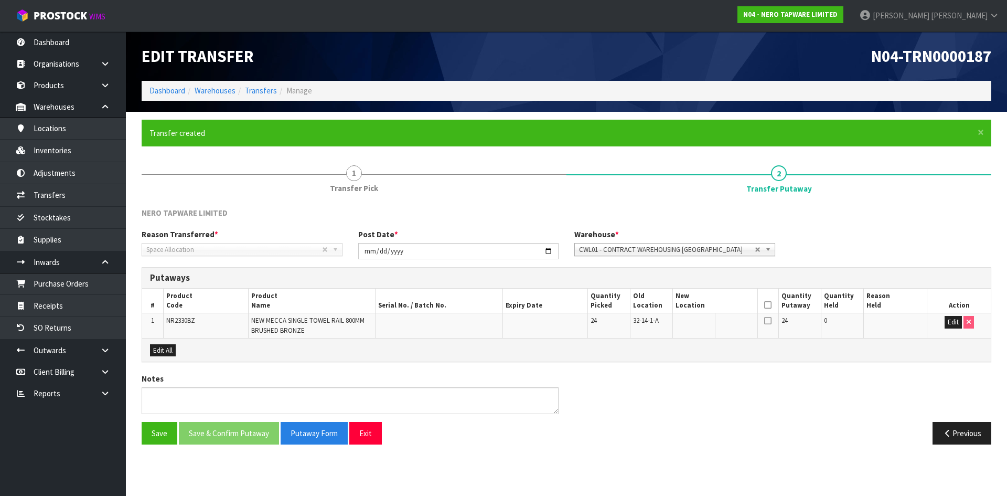
click at [766, 305] on icon at bounding box center [767, 305] width 7 height 1
click at [952, 326] on button "Edit" at bounding box center [952, 322] width 17 height 13
click at [695, 324] on input "text" at bounding box center [708, 322] width 67 height 13
click at [647, 319] on span "32-14-1-A" at bounding box center [646, 320] width 26 height 9
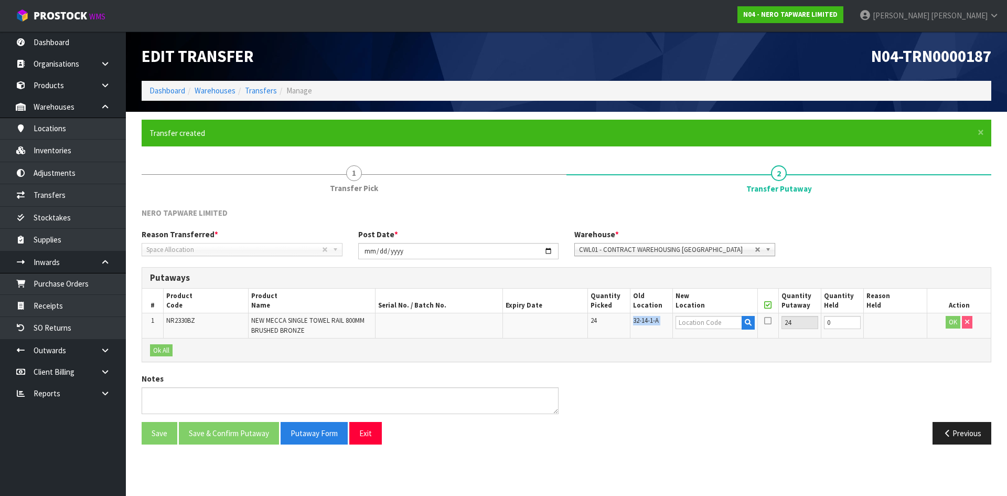
click at [647, 319] on span "32-14-1-A" at bounding box center [646, 320] width 26 height 9
copy tr "32-14-1-A"
click at [679, 321] on input "text" at bounding box center [708, 322] width 67 height 13
paste input "32-14-1-A"
click at [698, 324] on input "32-14-1-A" at bounding box center [708, 322] width 67 height 13
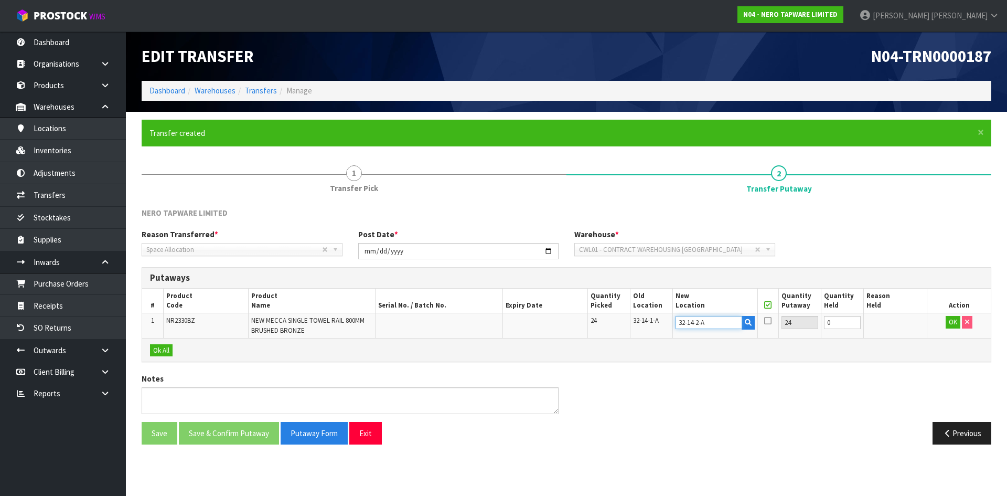
type input "32-14-2-A"
click at [769, 323] on icon at bounding box center [767, 320] width 7 height 8
click at [0, 0] on input "checkbox" at bounding box center [0, 0] width 0 height 0
click at [956, 322] on button "OK" at bounding box center [952, 322] width 15 height 13
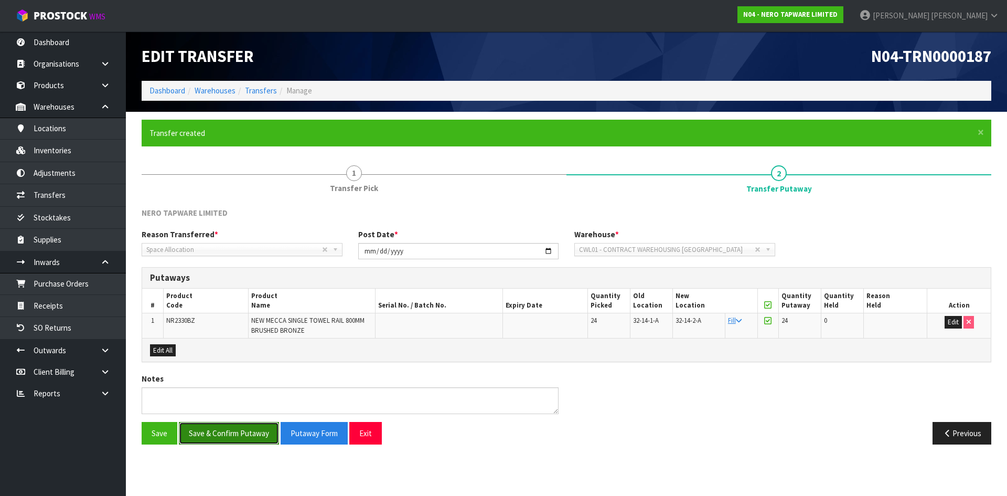
click at [232, 427] on button "Save & Confirm Putaway" at bounding box center [229, 433] width 100 height 23
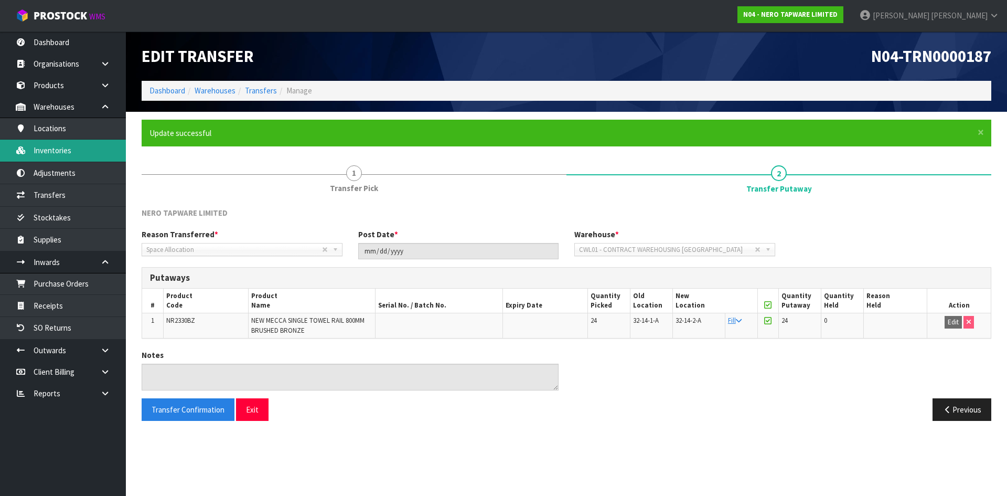
click at [72, 153] on link "Inventories" at bounding box center [63, 149] width 126 height 21
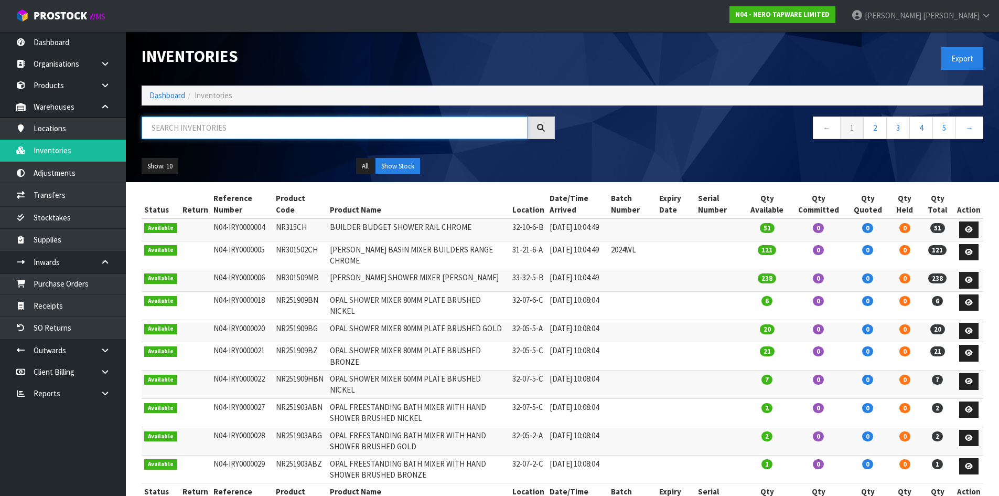
click at [263, 131] on input "text" at bounding box center [335, 127] width 386 height 23
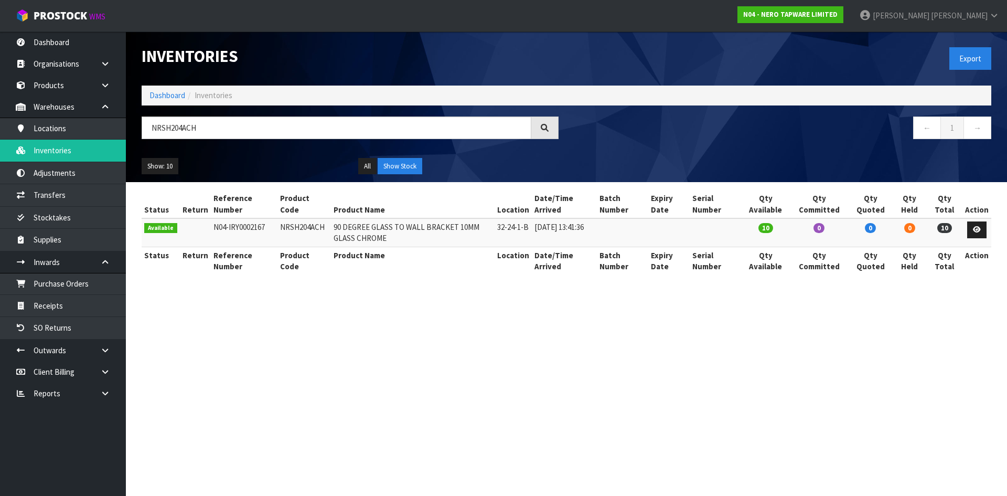
click at [302, 229] on td "NRSH204ACH" at bounding box center [303, 232] width 53 height 28
copy td "NRSH204ACH"
drag, startPoint x: 197, startPoint y: 131, endPoint x: 149, endPoint y: 136, distance: 47.5
click at [149, 136] on input "NRSH204ACH" at bounding box center [337, 127] width 390 height 23
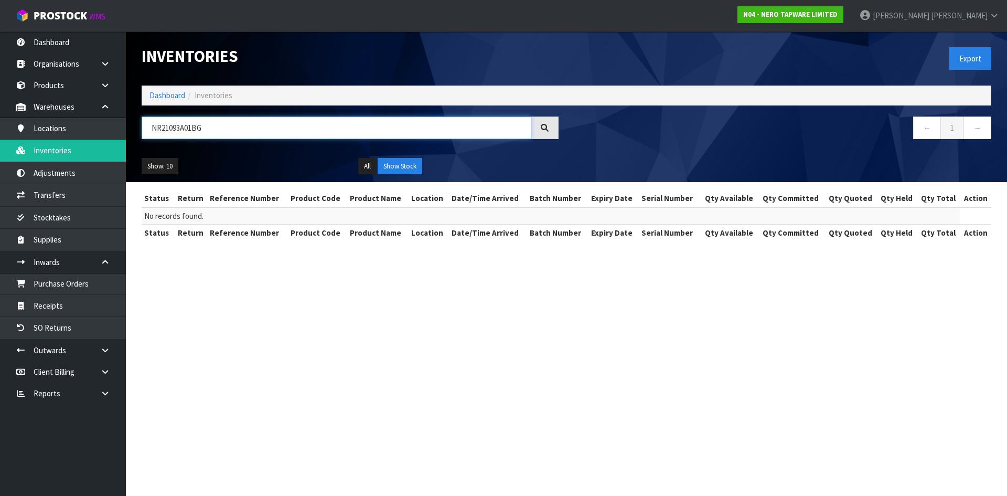
click at [177, 128] on input "NR21093A01BG" at bounding box center [337, 127] width 390 height 23
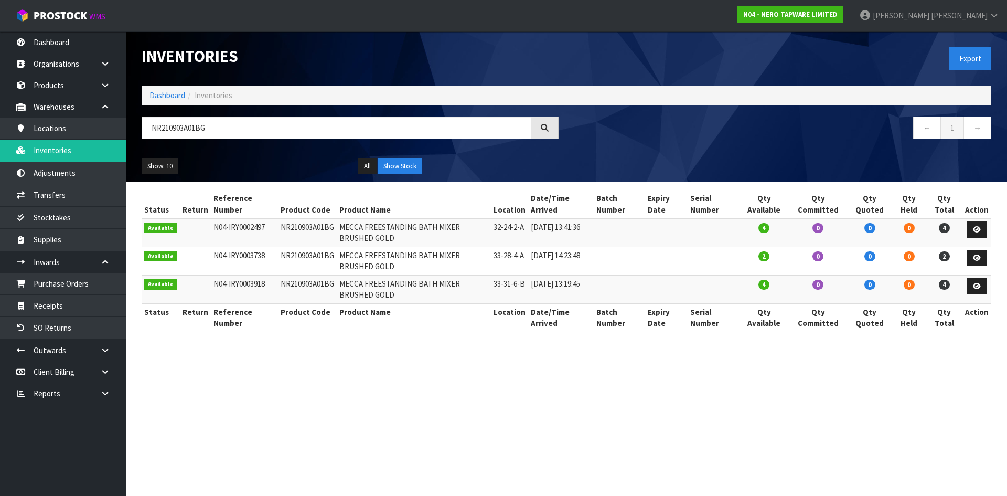
click at [289, 228] on td "NR210903A01BG" at bounding box center [307, 232] width 59 height 28
click at [300, 227] on td "NR210903A01BG" at bounding box center [307, 232] width 59 height 28
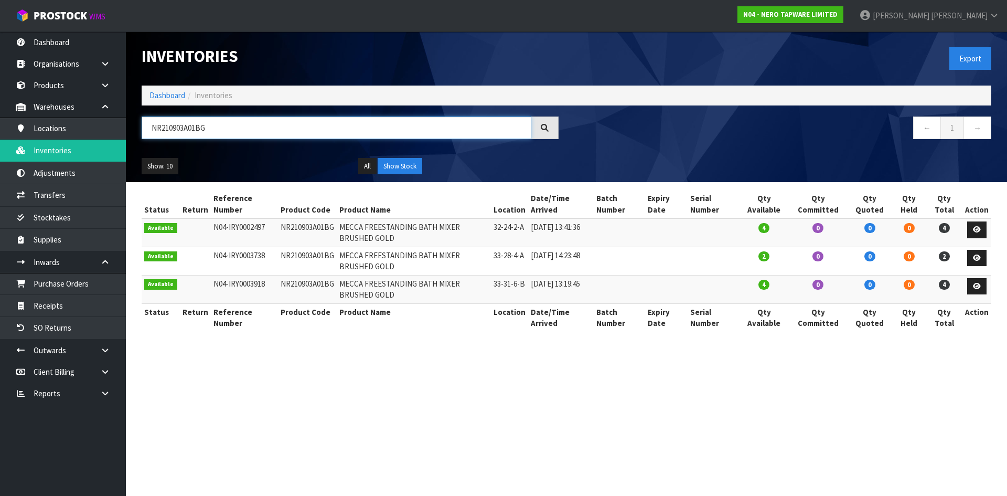
click at [276, 128] on input "NR210903A01BG" at bounding box center [337, 127] width 390 height 23
click at [221, 125] on input "NR210903A01BG" at bounding box center [337, 127] width 390 height 23
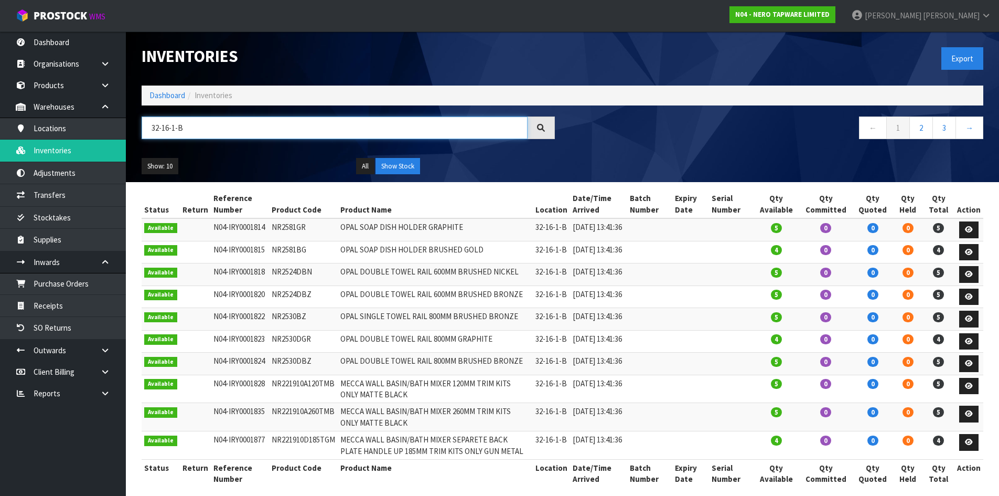
drag, startPoint x: 197, startPoint y: 130, endPoint x: 128, endPoint y: 137, distance: 68.6
click at [128, 137] on header "Inventories Export Dashboard Inventories 32-16-1-B ← 1 2 3 → Show: 10 5 10 25 5…" at bounding box center [562, 106] width 873 height 150
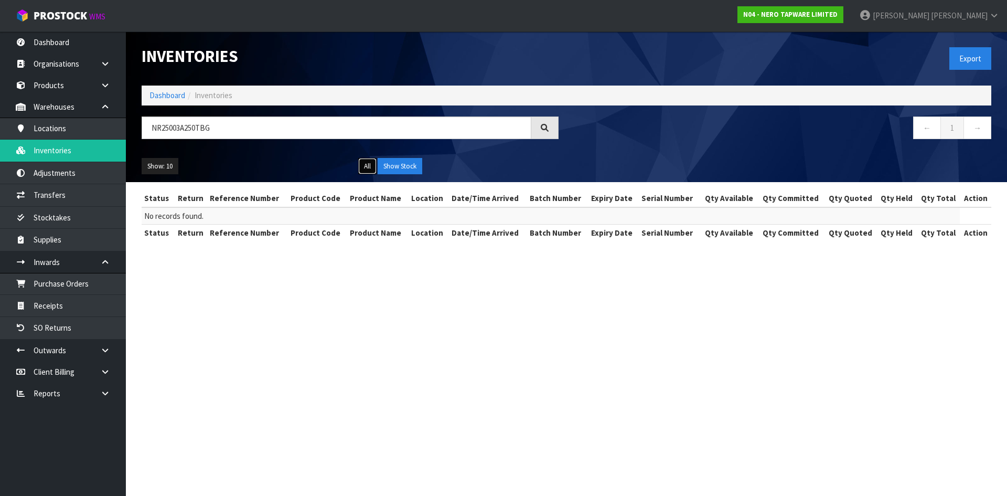
click at [368, 165] on button "All" at bounding box center [367, 166] width 18 height 17
click at [390, 168] on button "Show Stock" at bounding box center [400, 166] width 45 height 17
drag, startPoint x: 219, startPoint y: 125, endPoint x: 146, endPoint y: 133, distance: 73.3
click at [146, 133] on input "NR25003A250TBG" at bounding box center [337, 127] width 390 height 23
type input "NR25003A250TBG"
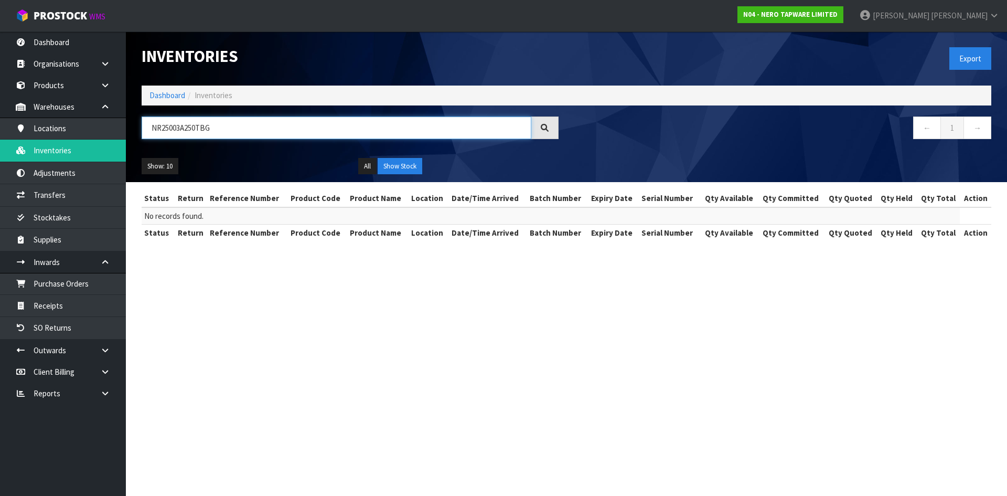
click at [201, 130] on input "NR25003A250TBG" at bounding box center [337, 127] width 390 height 23
click at [70, 89] on link "Products" at bounding box center [63, 84] width 126 height 21
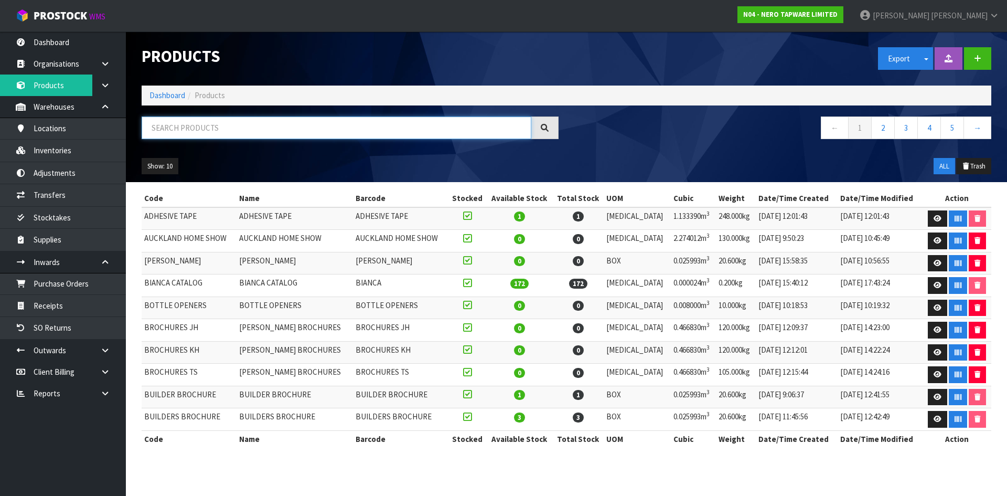
click at [208, 130] on input "text" at bounding box center [337, 127] width 390 height 23
paste input "NR25003A250TBG"
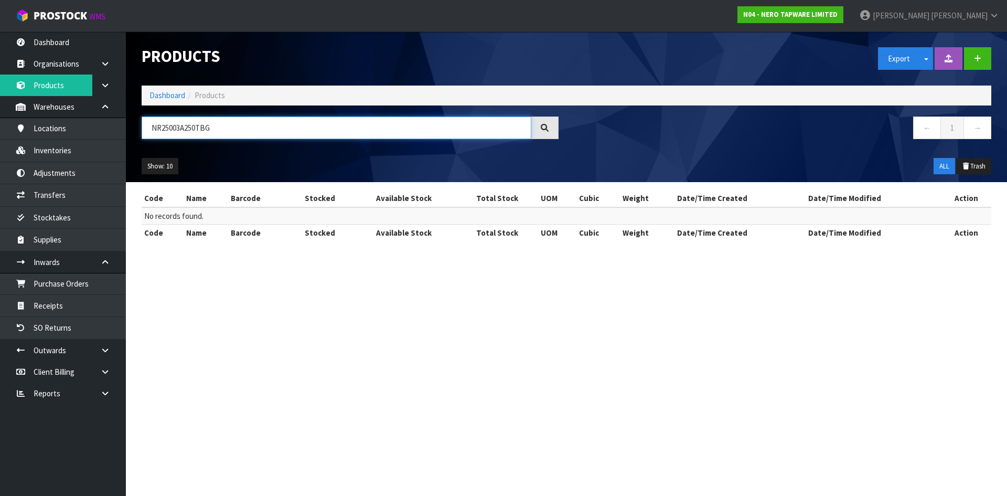
click at [168, 126] on input "NR25003A250TBG" at bounding box center [337, 127] width 390 height 23
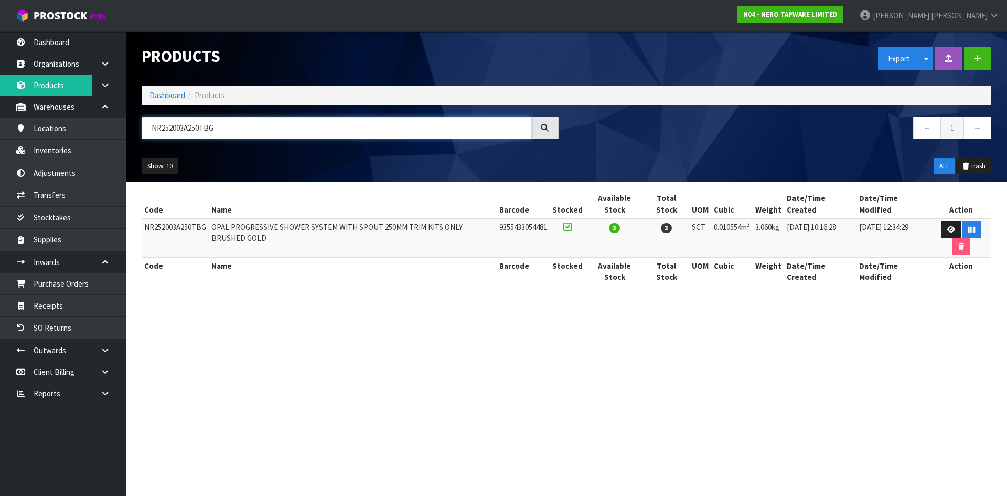
click at [207, 128] on input "NR252003A250TBG" at bounding box center [337, 127] width 390 height 23
type input "NR252003A250TBG"
click at [87, 158] on link "Inventories" at bounding box center [63, 149] width 126 height 21
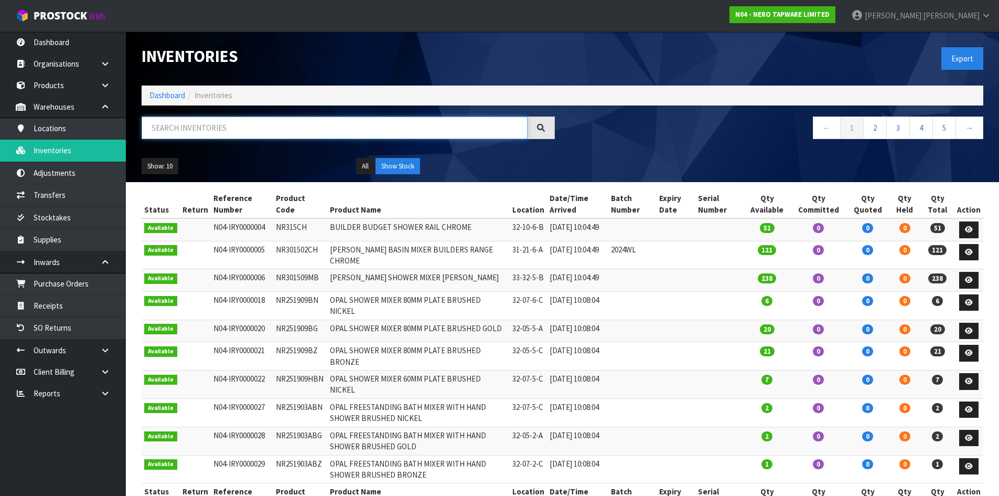
click at [208, 126] on input "text" at bounding box center [335, 127] width 386 height 23
paste input "NR252003A250TBG"
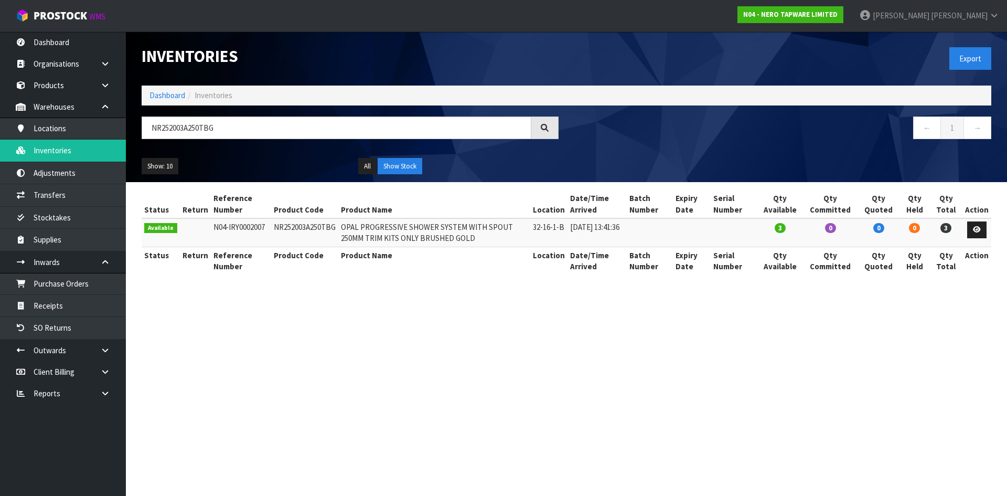
click at [290, 229] on td "NR252003A250TBG" at bounding box center [304, 232] width 67 height 28
copy td "NR252003A250TBG"
click at [219, 131] on input "NR252003A250TBG" at bounding box center [337, 127] width 390 height 23
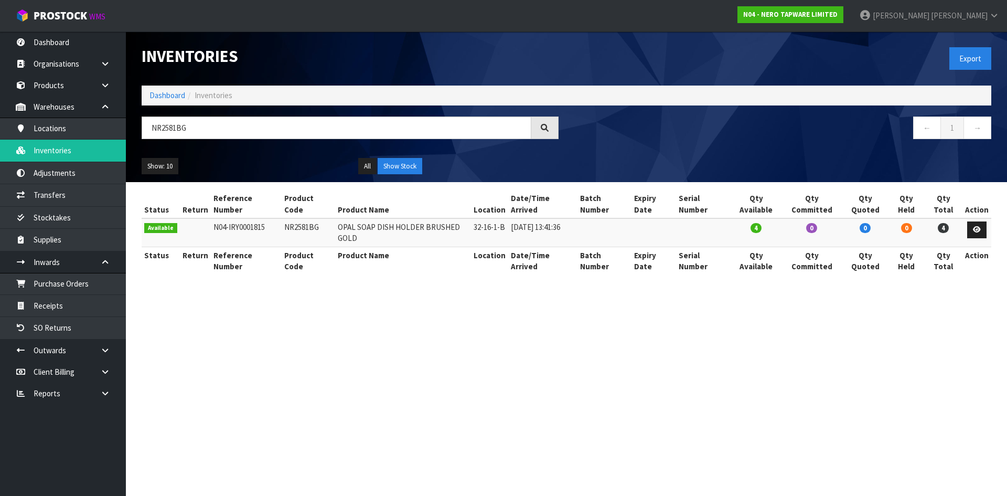
click at [302, 219] on td "NR2581BG" at bounding box center [308, 232] width 53 height 28
copy td "NR2581BG"
click at [210, 130] on input "NR2581BG" at bounding box center [337, 127] width 390 height 23
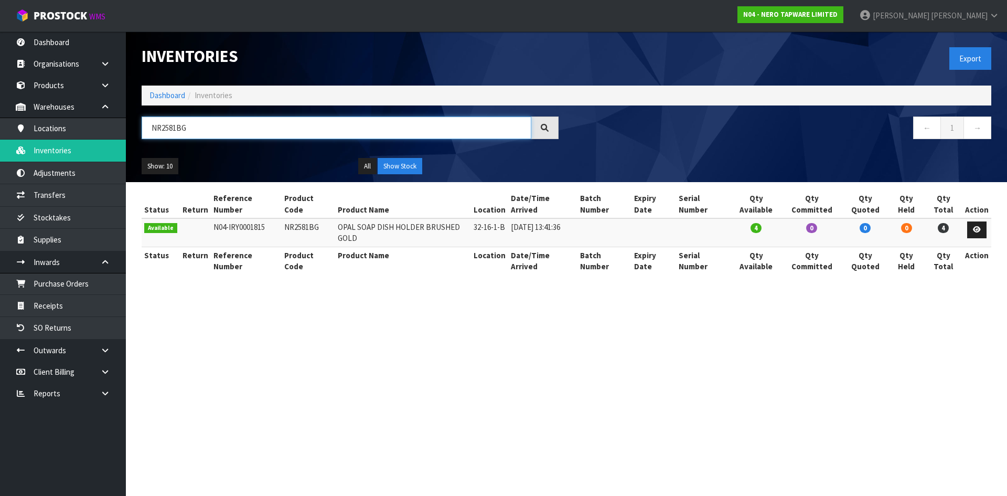
click at [209, 131] on input "NR2581BG" at bounding box center [337, 127] width 390 height 23
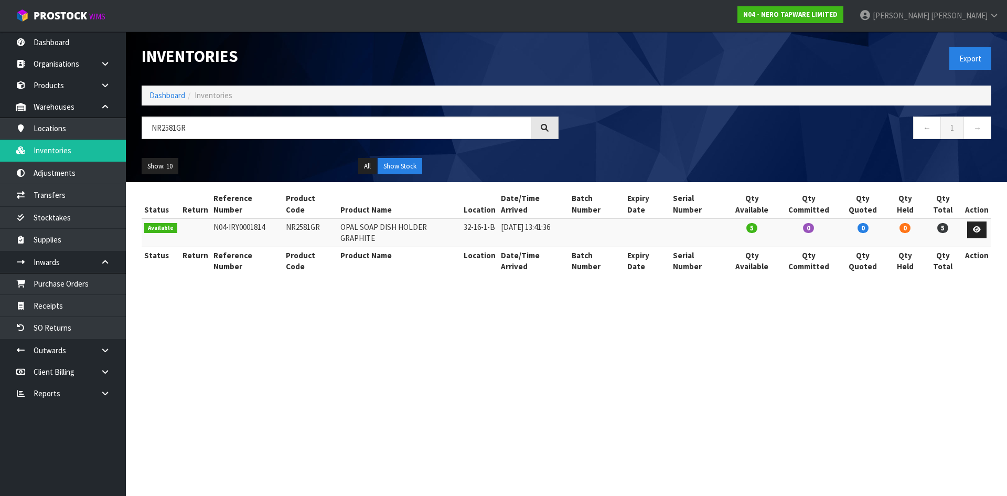
click at [308, 218] on td "NR2581GR" at bounding box center [310, 232] width 54 height 28
copy td "NR2581GR"
drag, startPoint x: 209, startPoint y: 109, endPoint x: 209, endPoint y: 125, distance: 16.3
click at [209, 109] on div "Inventories Export Dashboard Inventories NR2581GR ← 1 → Show: 10 5 10 25 50 All…" at bounding box center [566, 106] width 865 height 150
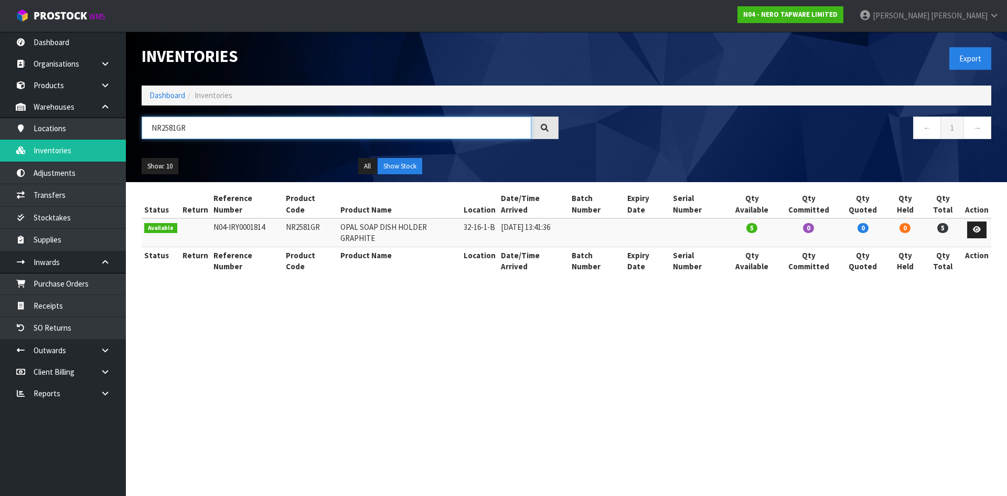
click at [209, 126] on input "NR2581GR" at bounding box center [337, 127] width 390 height 23
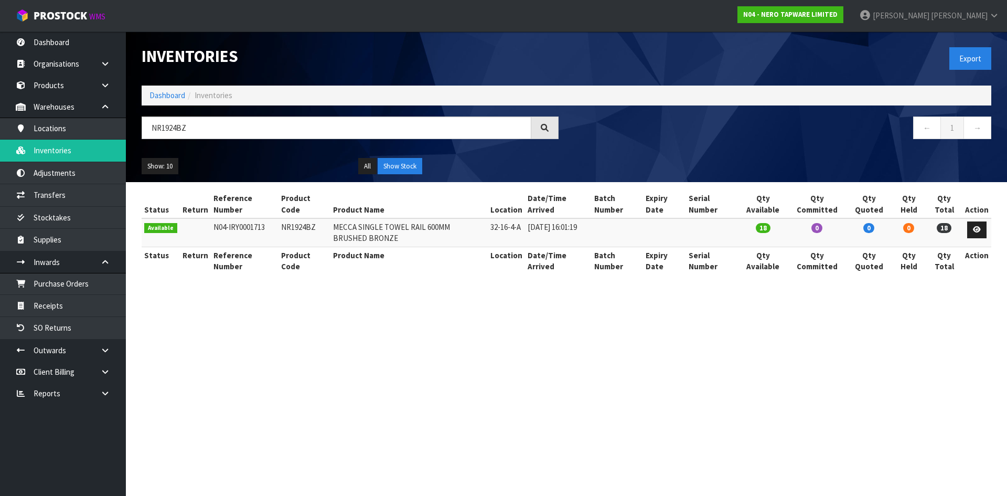
click at [294, 228] on td "NR1924BZ" at bounding box center [304, 232] width 52 height 28
copy td "NR1924BZ"
click at [203, 130] on input "NR1924BZ" at bounding box center [337, 127] width 390 height 23
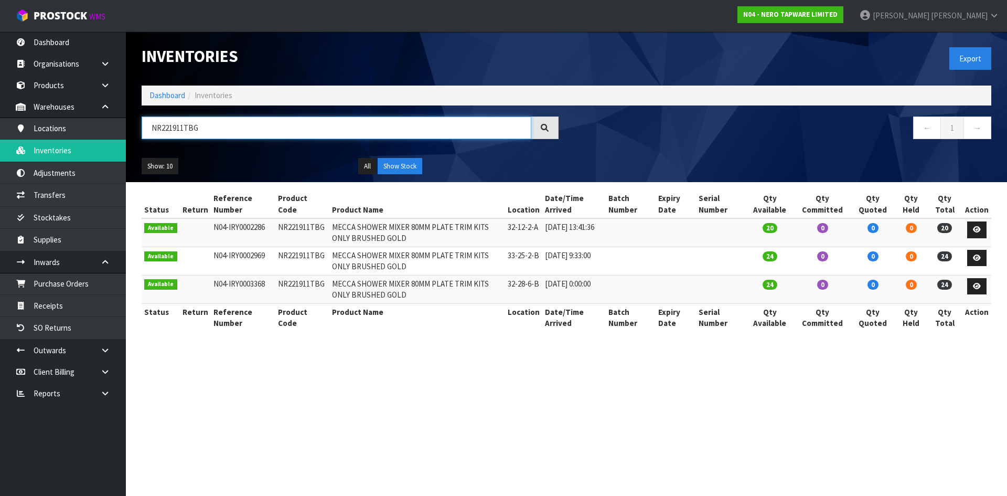
type input "NR221911TBG"
click at [309, 231] on td "NR221911TBG" at bounding box center [302, 232] width 54 height 28
click at [216, 133] on input "NR221911TBG" at bounding box center [337, 127] width 390 height 23
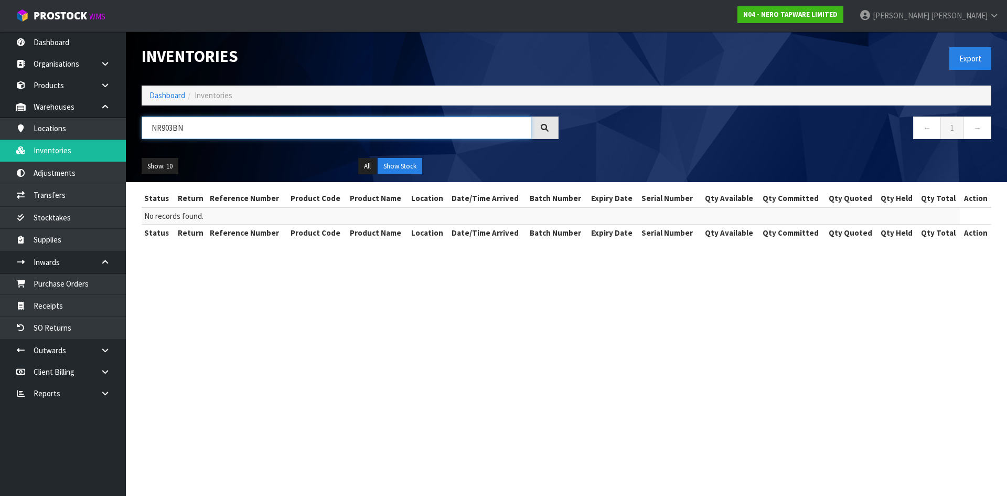
click at [173, 127] on input "NR903BN" at bounding box center [337, 127] width 390 height 23
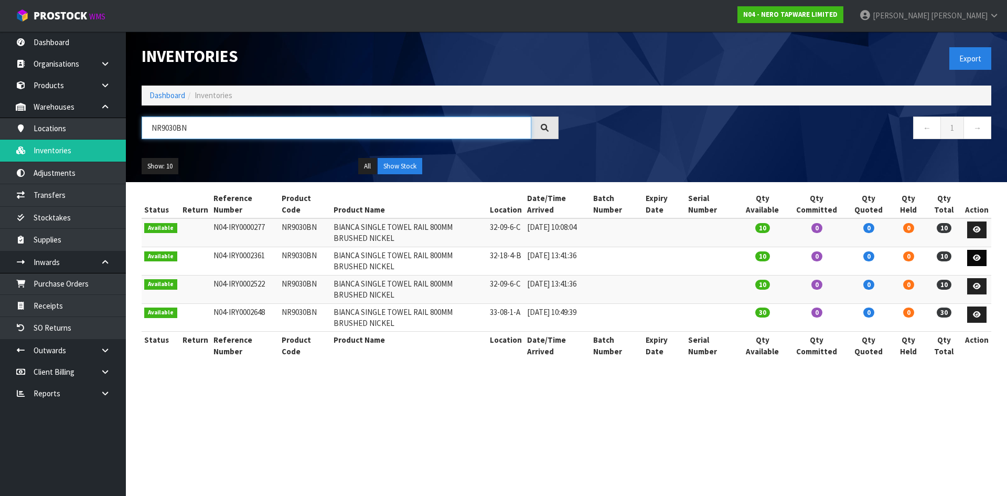
type input "NR9030BN"
click at [980, 256] on icon at bounding box center [977, 257] width 8 height 7
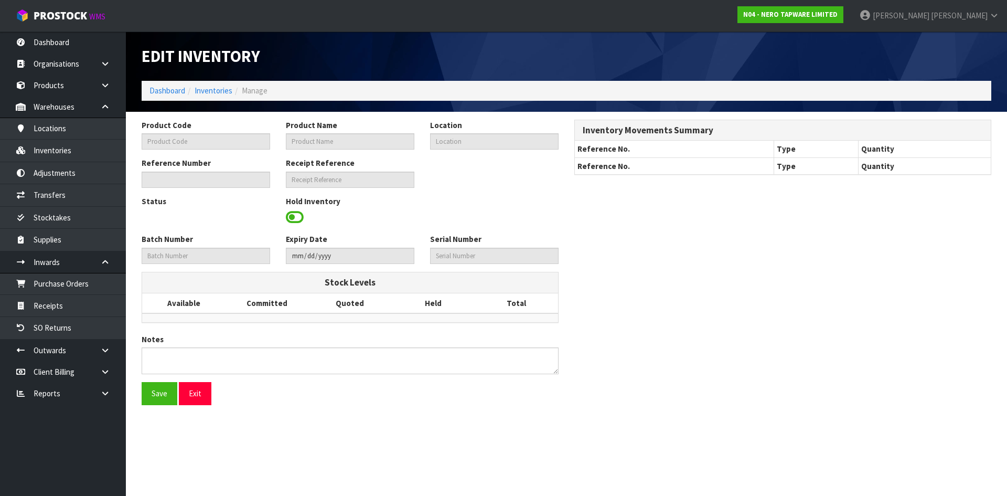
type input "NR9030BN"
type input "BIANCA SINGLE TOWEL RAIL 800MM BRUSHED NICKEL"
type input "32-18-4-B"
type input "N04-IRY0002361"
type input "N04-REC0000010"
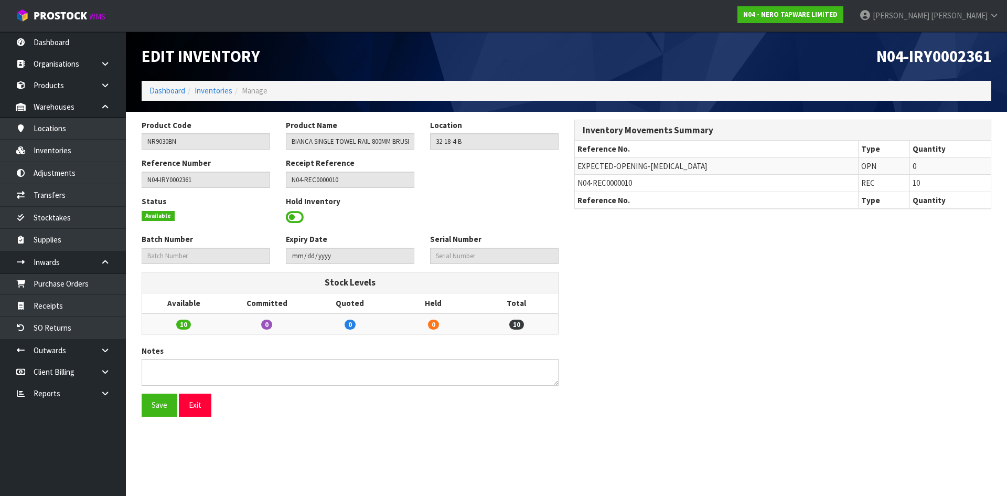
click at [292, 218] on span at bounding box center [295, 217] width 18 height 16
click at [536, 218] on span "Select an Option" at bounding box center [490, 216] width 110 height 13
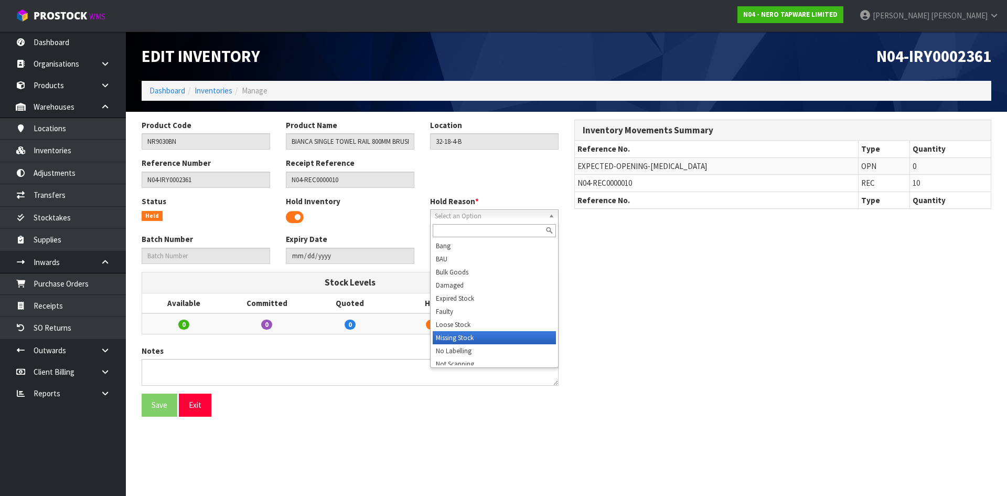
click at [475, 339] on li "Missing Stock" at bounding box center [494, 337] width 123 height 13
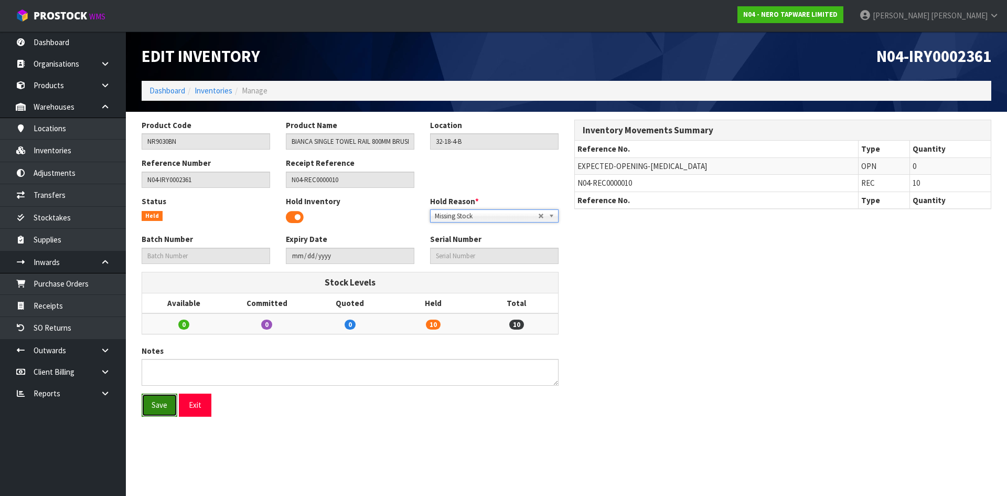
click at [165, 413] on button "Save" at bounding box center [160, 404] width 36 height 23
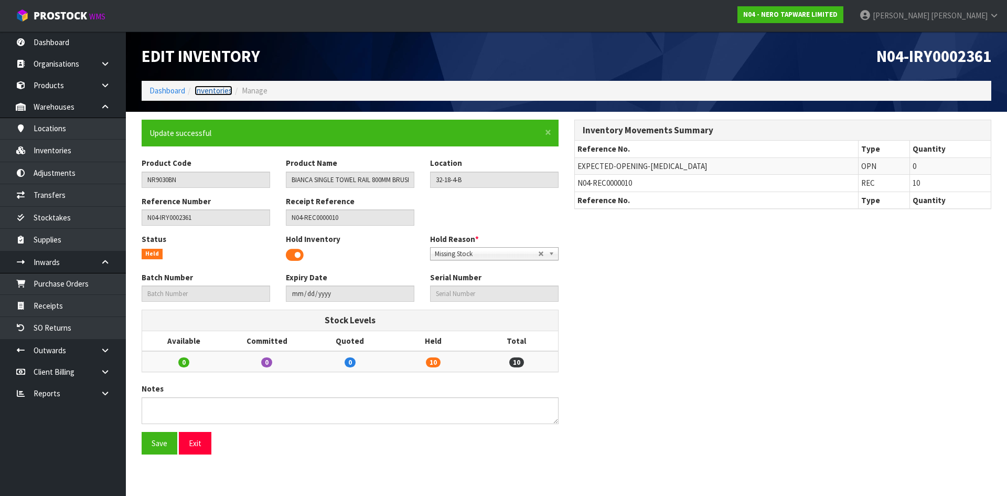
click at [217, 86] on link "Inventories" at bounding box center [214, 90] width 38 height 10
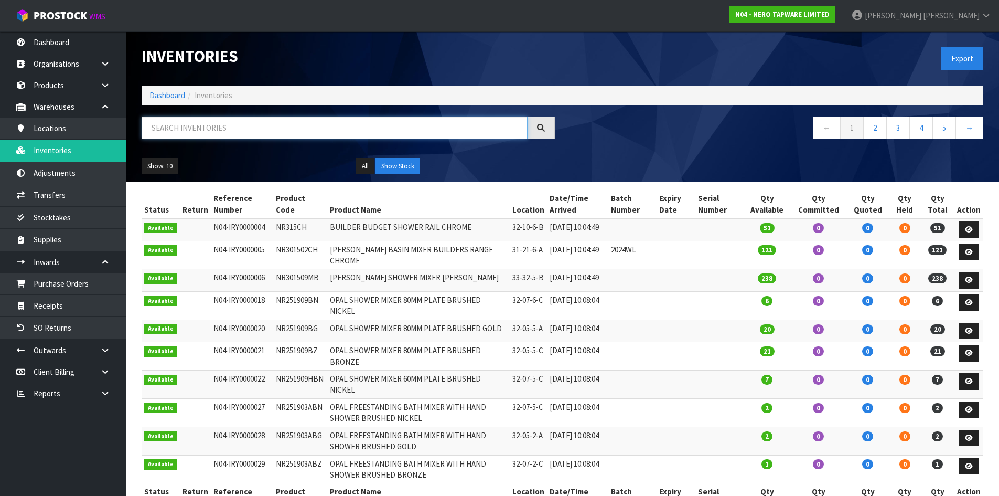
click at [198, 131] on input "text" at bounding box center [335, 127] width 386 height 23
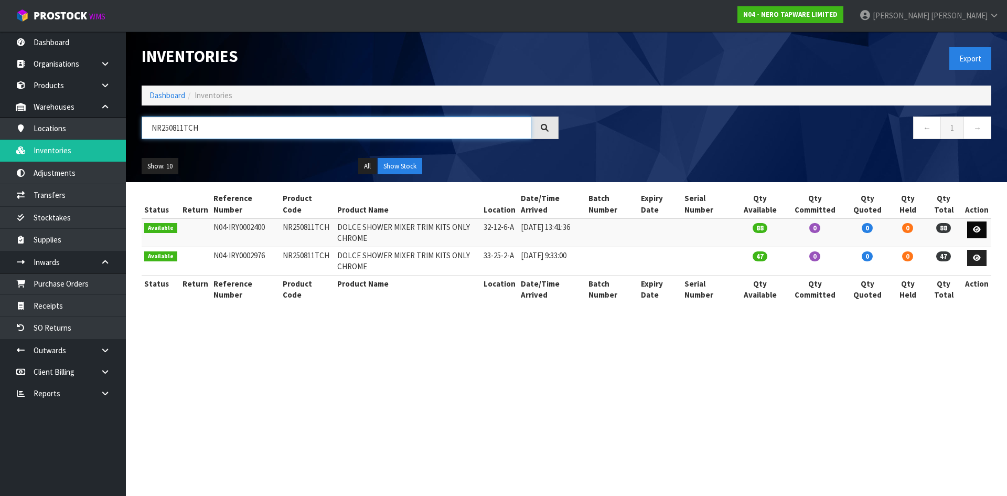
type input "NR250811TCH"
click at [978, 231] on icon at bounding box center [977, 229] width 8 height 7
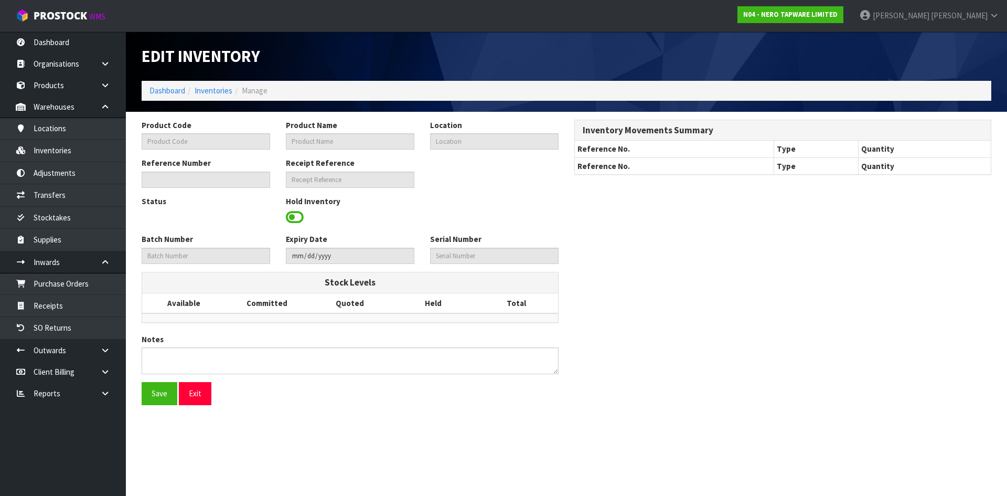
type input "NR250811TCH"
type input "DOLCE SHOWER MIXER TRIM KITS ONLY CHROME"
type input "32-12-6-A"
type input "N04-IRY0002400"
type input "N04-REC0000010"
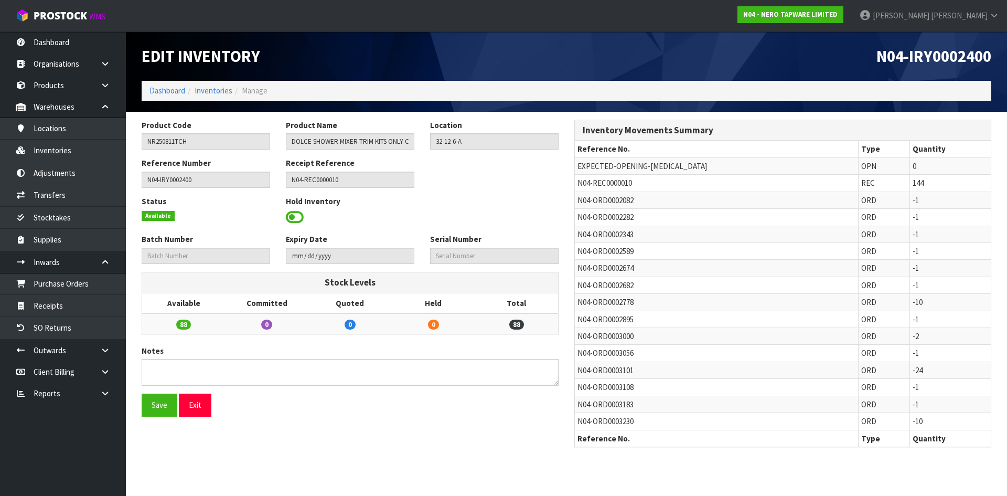
click at [299, 218] on span at bounding box center [295, 217] width 18 height 16
click at [230, 90] on link "Inventories" at bounding box center [214, 90] width 38 height 10
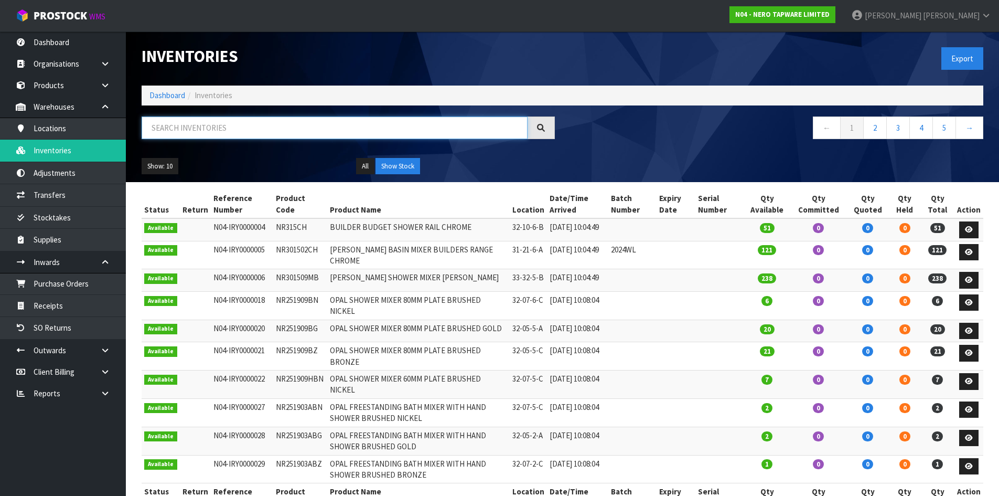
click at [206, 127] on input "text" at bounding box center [335, 127] width 386 height 23
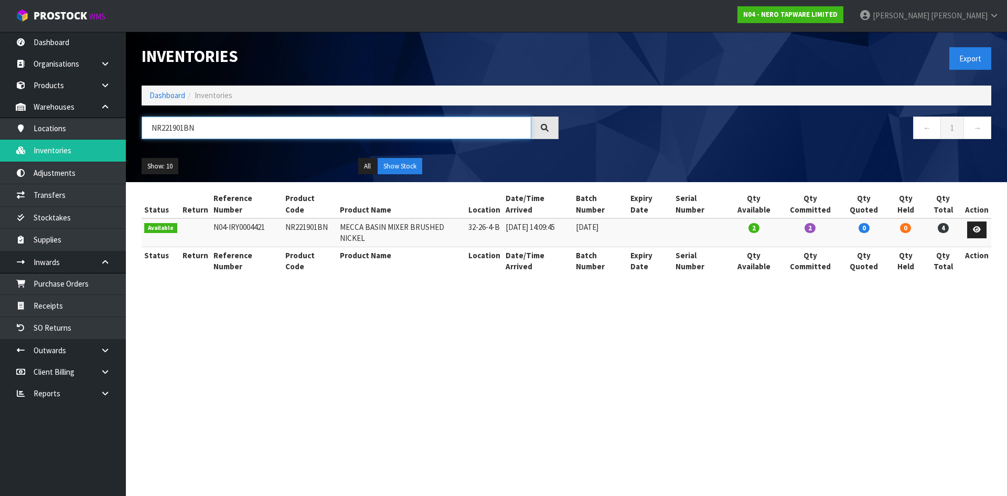
click at [196, 132] on input "NR221901BN" at bounding box center [337, 127] width 390 height 23
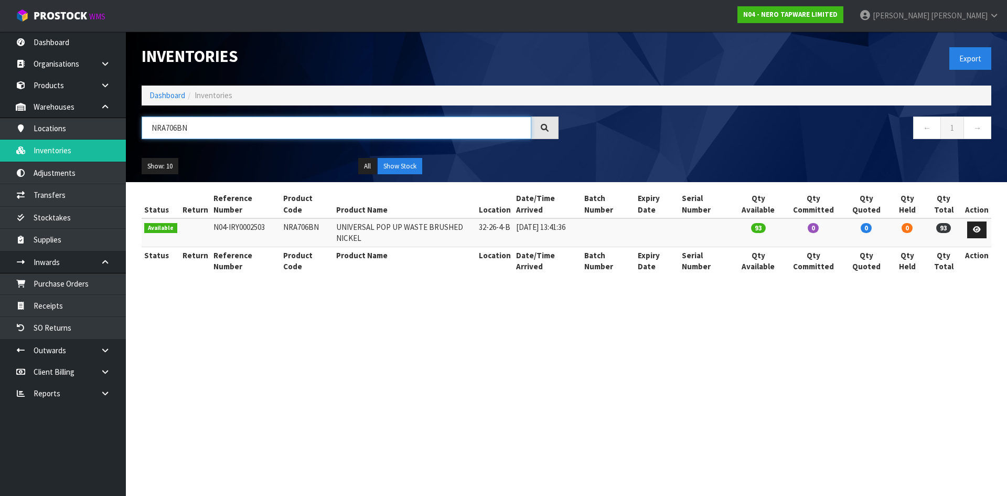
click at [189, 126] on input "NRA706BN" at bounding box center [337, 127] width 390 height 23
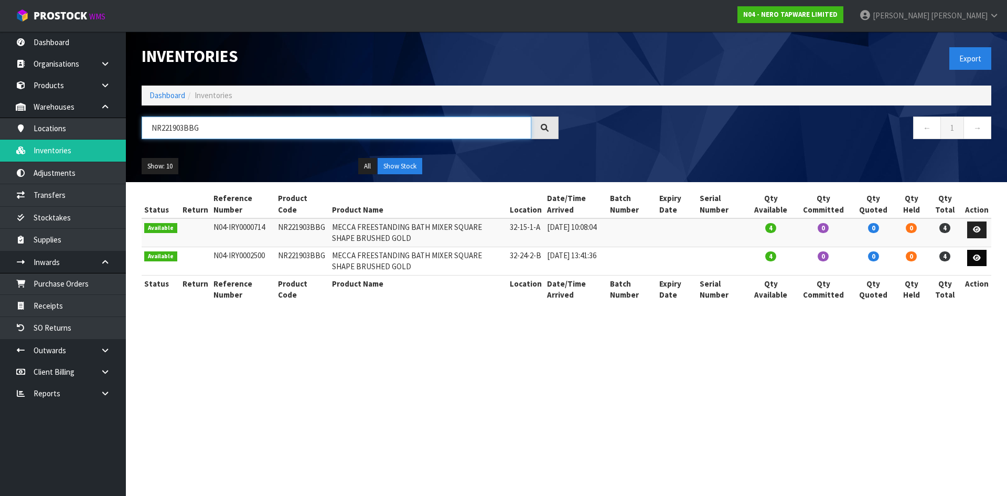
type input "NR221903BBG"
click at [981, 258] on icon at bounding box center [977, 257] width 8 height 7
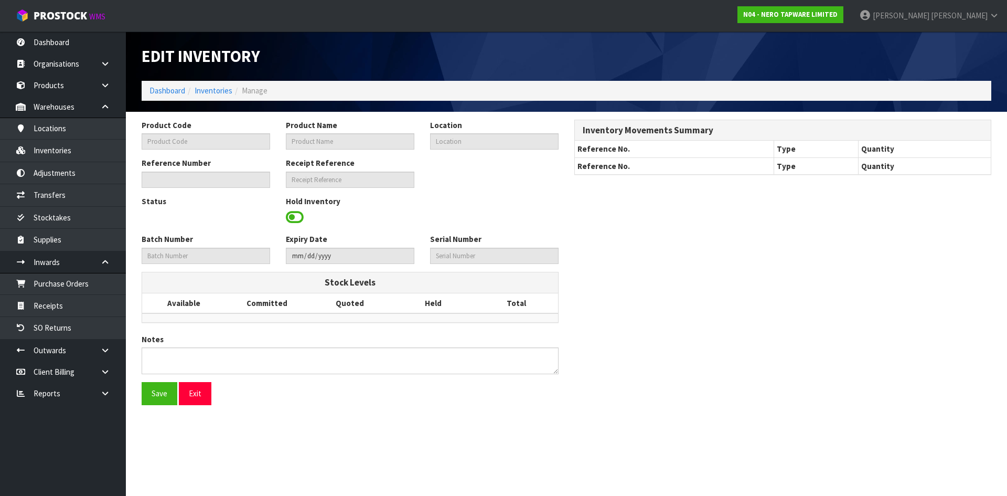
type input "NR221903BBG"
type input "MECCA FREESTANDING BATH MIXER SQUARE SHAPE BRUSHED GOLD"
type input "32-24-2-B"
type input "N04-IRY0002500"
type input "N04-REC0000010"
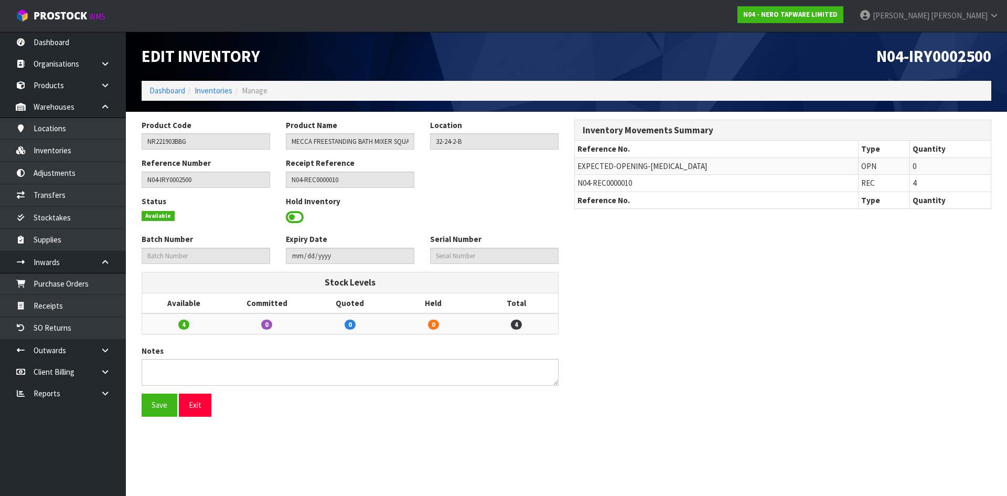
click at [294, 216] on span at bounding box center [295, 217] width 18 height 16
click at [514, 216] on span "Select an Option" at bounding box center [490, 216] width 110 height 13
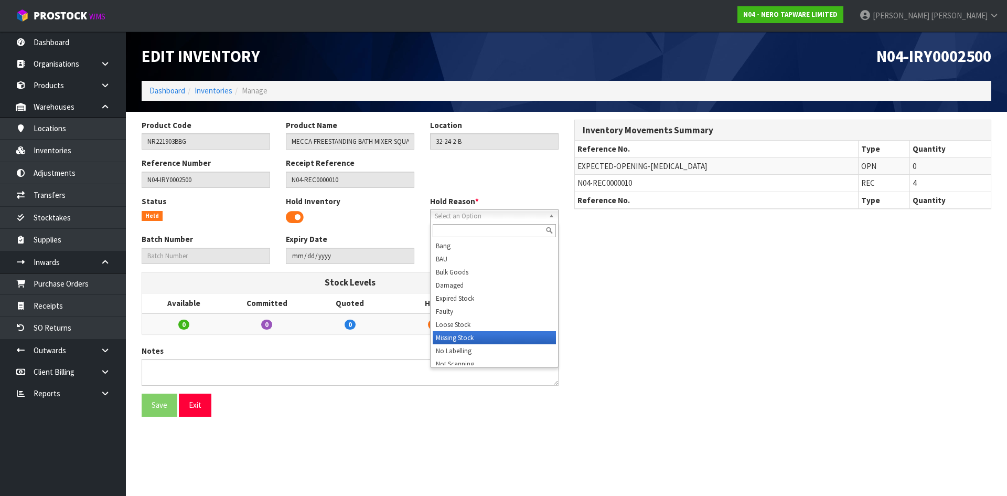
click at [486, 335] on li "Missing Stock" at bounding box center [494, 337] width 123 height 13
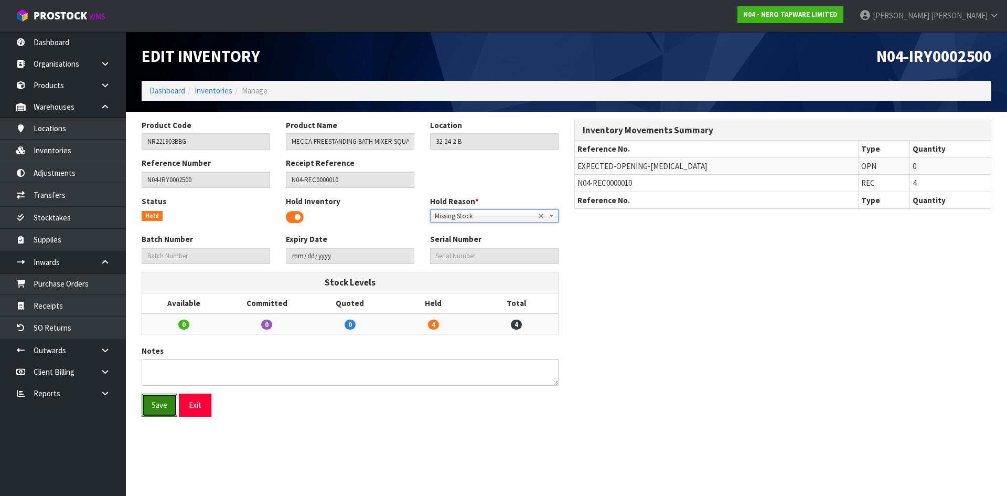
click at [159, 413] on button "Save" at bounding box center [160, 404] width 36 height 23
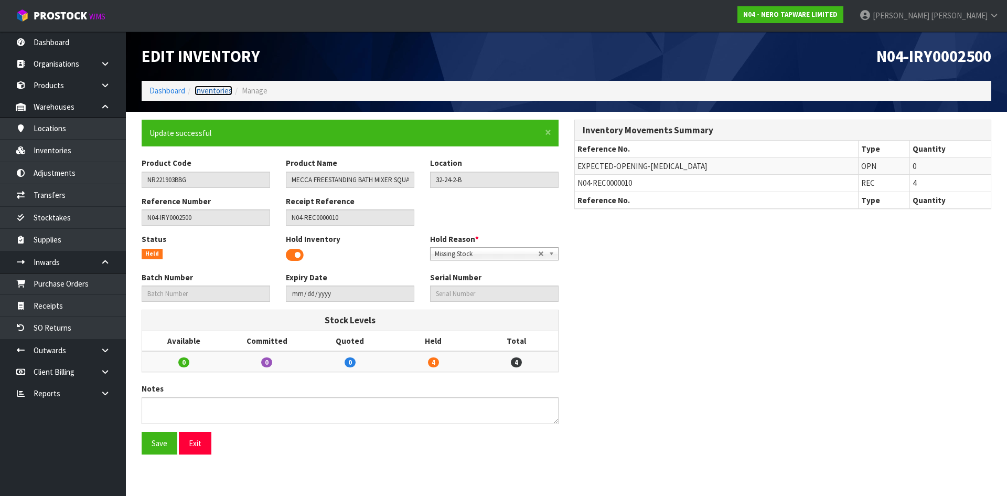
click at [212, 94] on link "Inventories" at bounding box center [214, 90] width 38 height 10
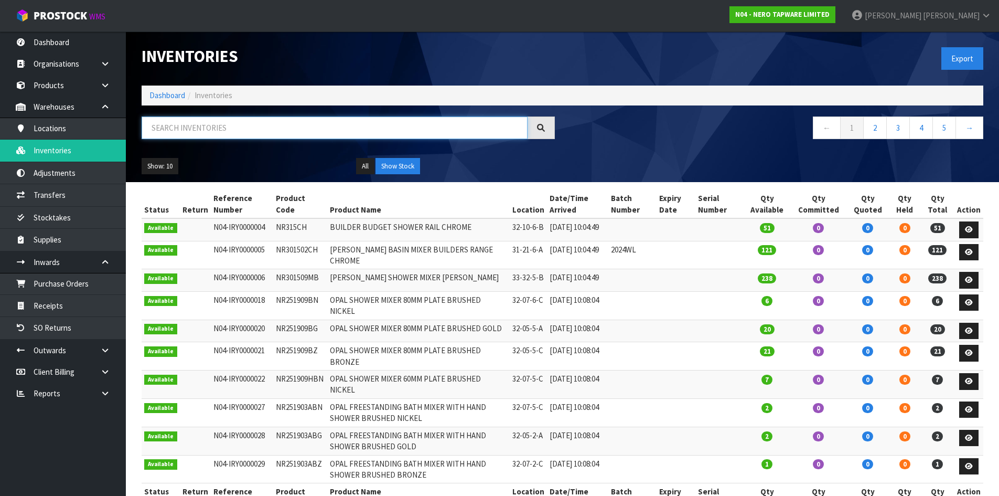
click at [263, 129] on input "text" at bounding box center [335, 127] width 386 height 23
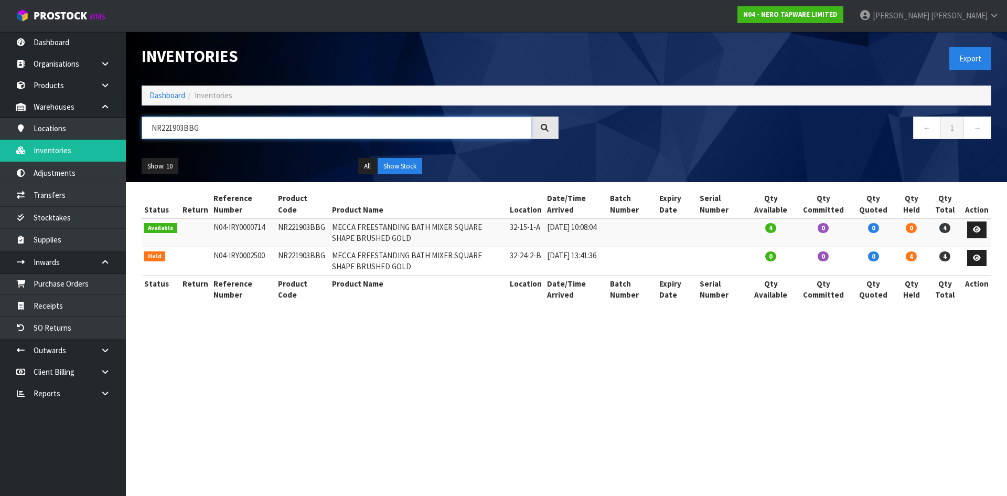
drag, startPoint x: 202, startPoint y: 124, endPoint x: 141, endPoint y: 139, distance: 63.1
click at [141, 139] on div "NR221903BBG" at bounding box center [350, 131] width 433 height 30
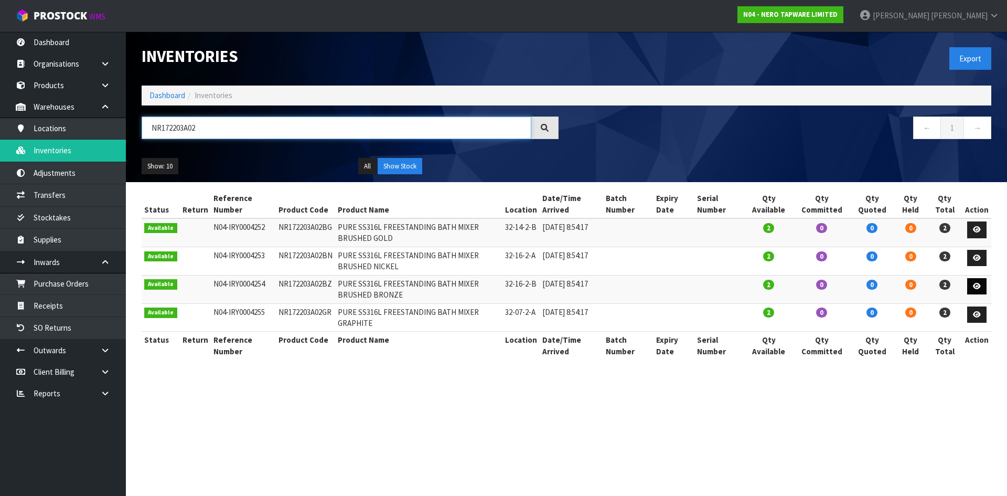
type input "NR172203A02"
click at [980, 287] on icon at bounding box center [977, 286] width 8 height 7
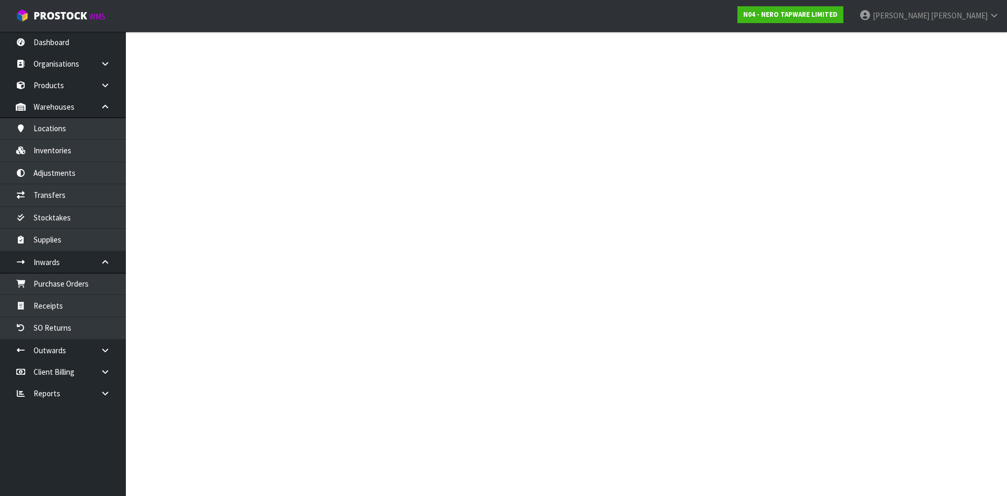
type input "NR172203A02BZ"
type input "PURE SS316L FREESTANDING BATH MIXER BRUSHED BRONZE"
type input "32-16-2-B"
type input "N04-IRY0004254"
type input "N04-REC0000194"
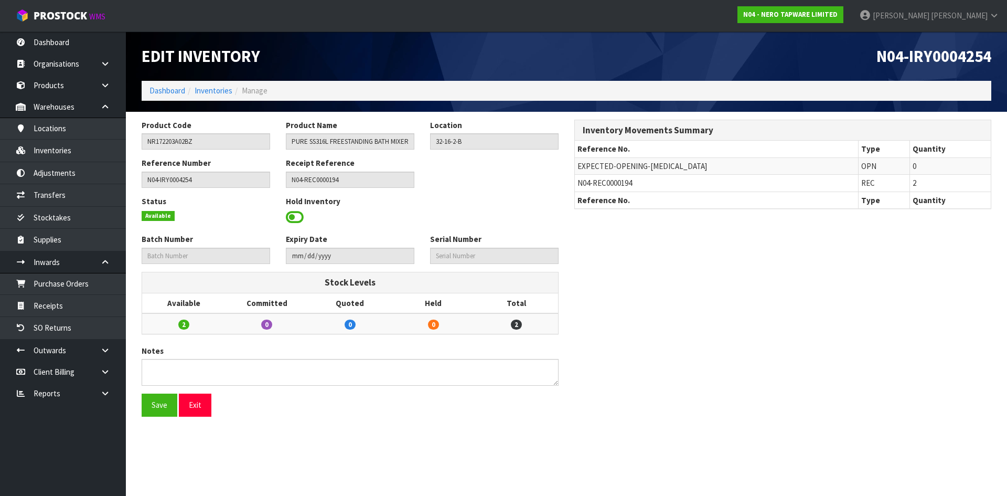
click at [297, 217] on span at bounding box center [295, 217] width 18 height 16
click at [485, 214] on span "Select an Option" at bounding box center [490, 216] width 110 height 13
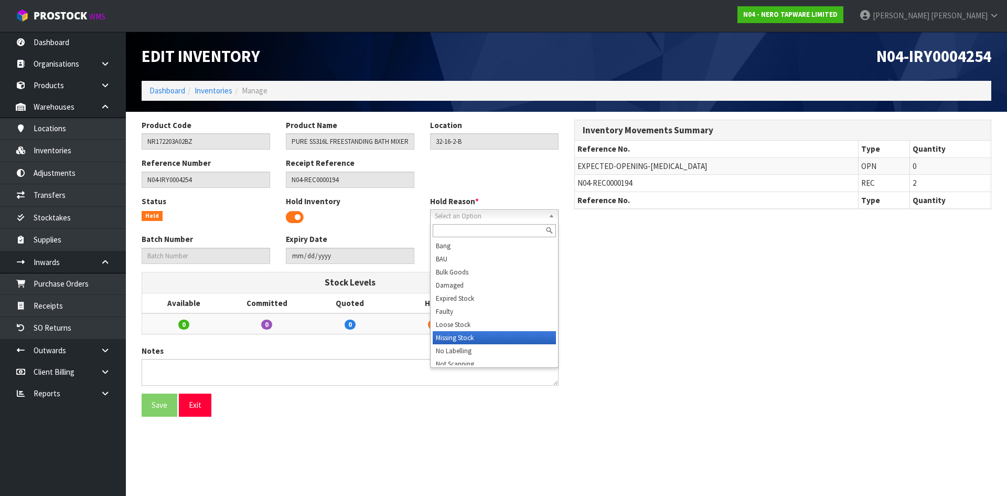
click at [477, 341] on li "Missing Stock" at bounding box center [494, 337] width 123 height 13
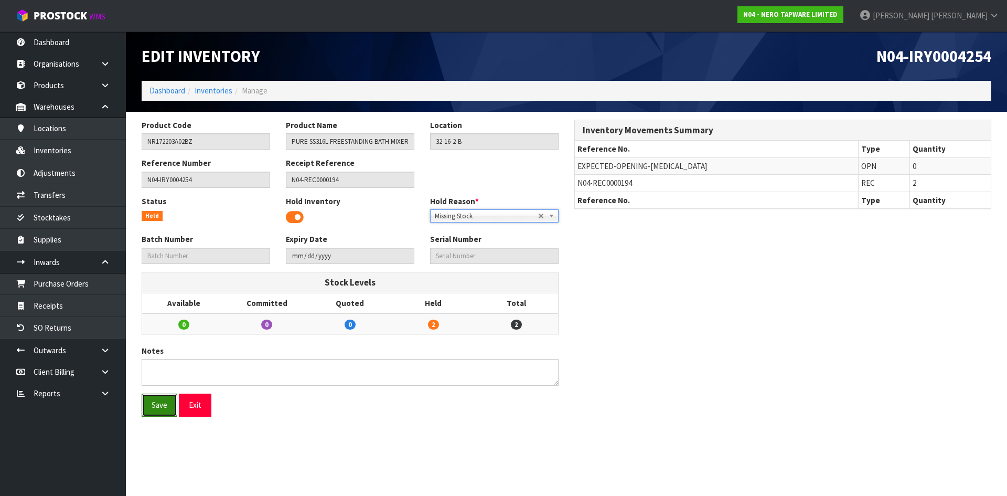
click at [170, 410] on button "Save" at bounding box center [160, 404] width 36 height 23
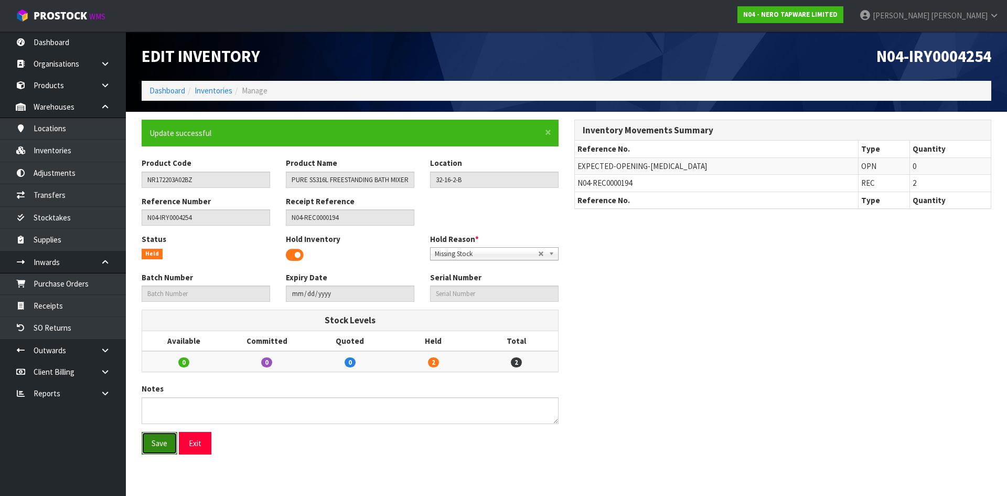
click at [161, 448] on button "Save" at bounding box center [160, 443] width 36 height 23
click at [221, 92] on link "Inventories" at bounding box center [214, 90] width 38 height 10
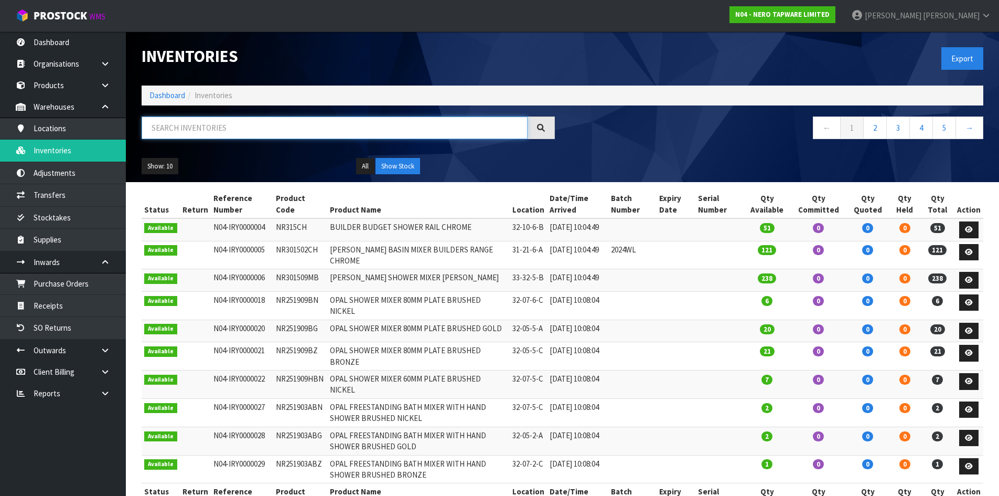
click at [266, 137] on input "text" at bounding box center [335, 127] width 386 height 23
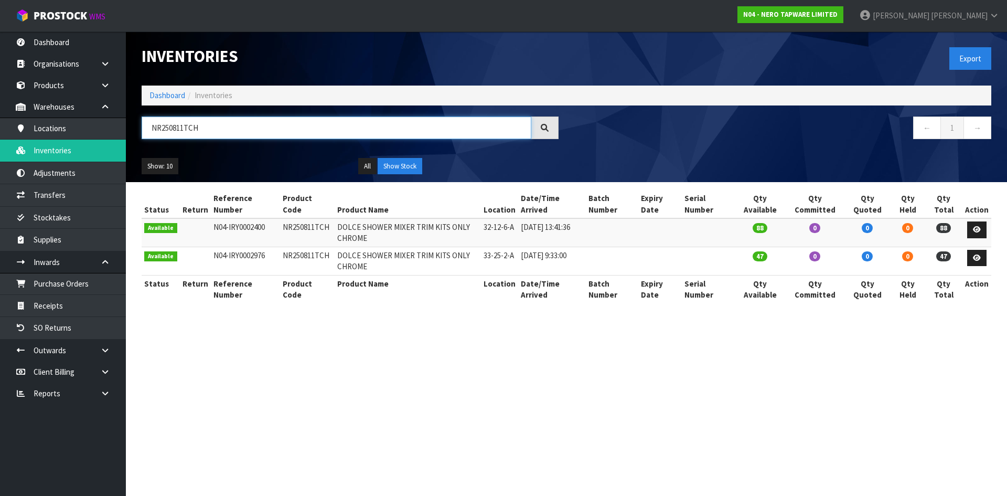
type input "NR250811TCH"
click at [220, 127] on input "NR250811TCH" at bounding box center [337, 127] width 390 height 23
click at [313, 231] on td "NR250811TCH" at bounding box center [307, 232] width 55 height 28
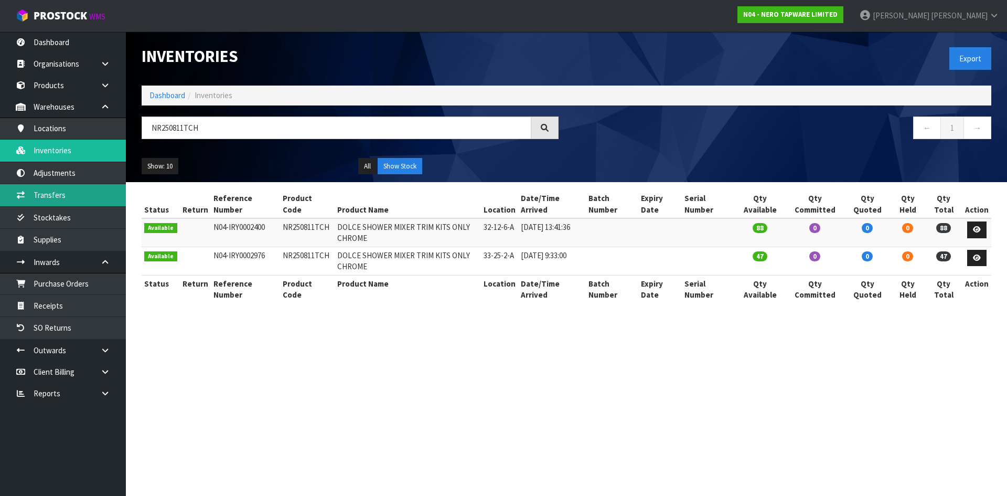
click at [75, 195] on link "Transfers" at bounding box center [63, 194] width 126 height 21
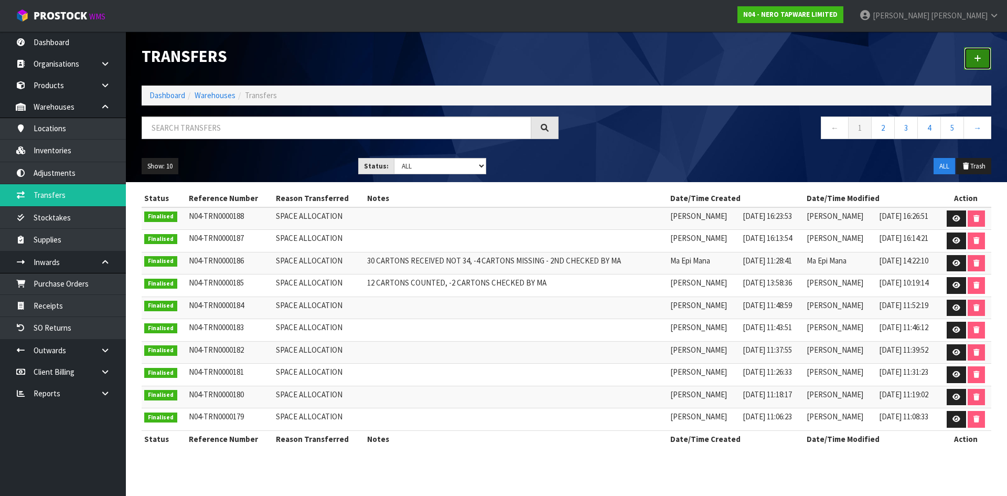
click at [976, 65] on link at bounding box center [977, 58] width 27 height 23
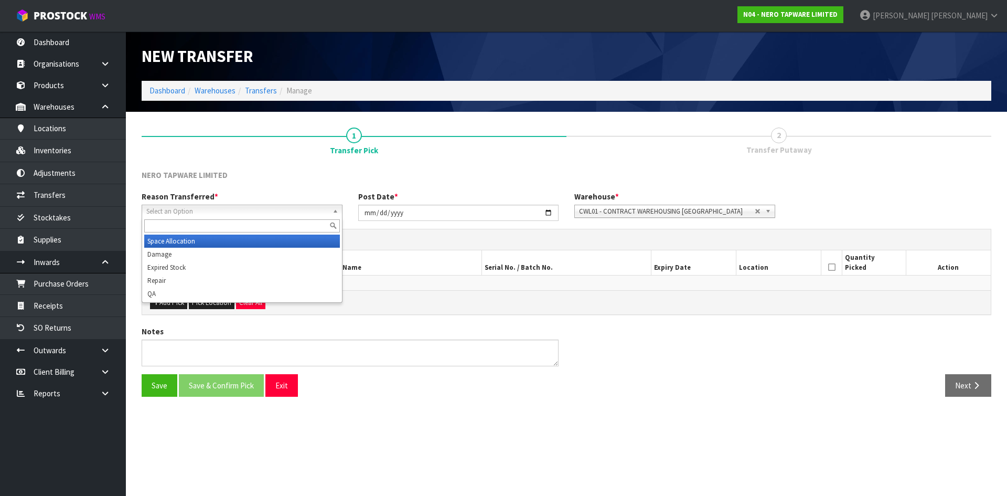
click at [315, 208] on span "Select an Option" at bounding box center [237, 211] width 182 height 13
click at [311, 238] on li "Space Allocation" at bounding box center [242, 240] width 196 height 13
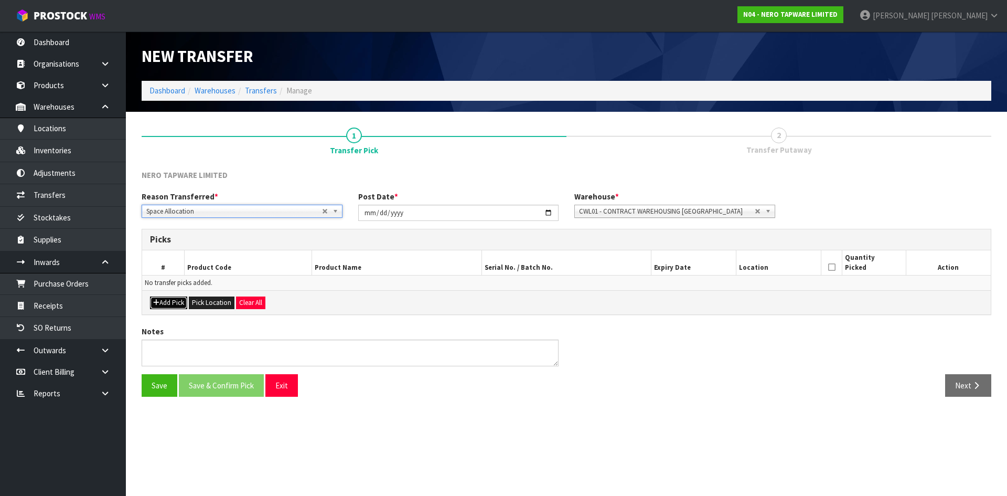
click at [172, 305] on button "Add Pick" at bounding box center [168, 302] width 37 height 13
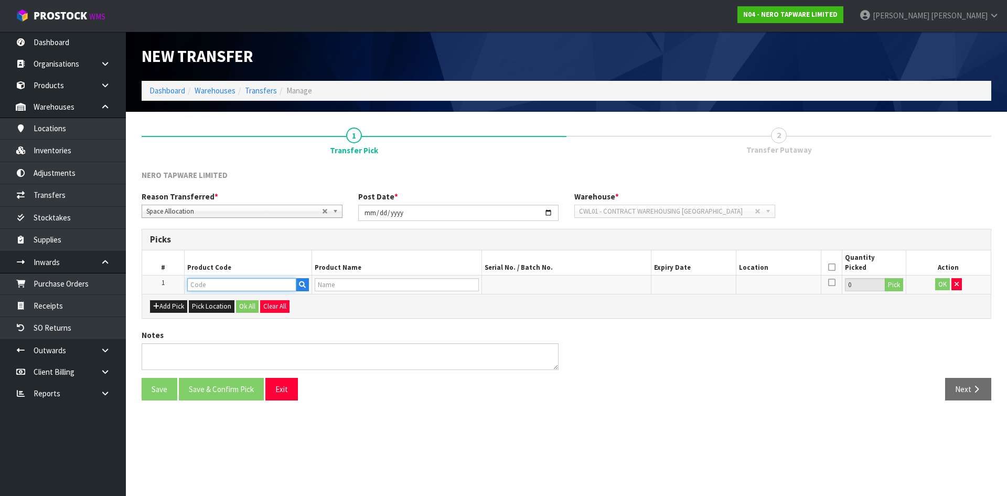
click at [228, 284] on input "text" at bounding box center [241, 284] width 109 height 13
paste input "NR250811TCH"
type input "NR250811TCH"
type input "DOLCE SHOWER MIXER TRIM KITS ONLY CHROME"
type input "NR250811TCH"
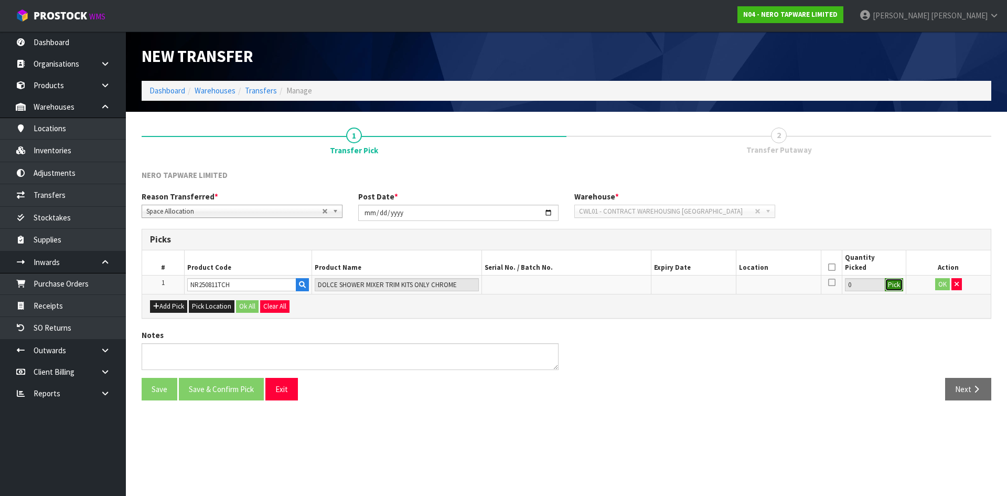
click at [895, 284] on button "Pick" at bounding box center [894, 285] width 18 height 14
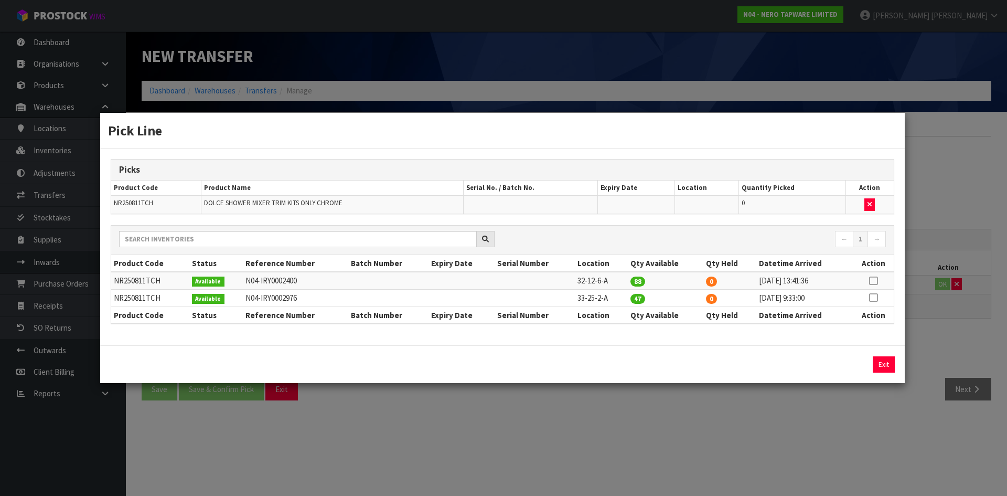
click at [874, 281] on icon at bounding box center [873, 281] width 8 height 1
click at [725, 366] on input "88" at bounding box center [768, 364] width 117 height 16
type input "8"
type input "10"
click at [837, 363] on button "Assign Pick" at bounding box center [847, 364] width 43 height 16
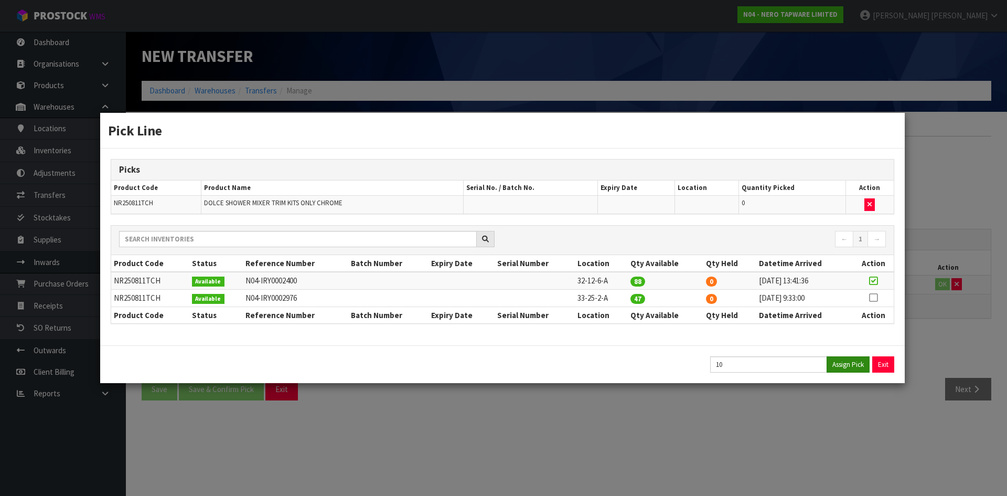
type input "10"
click at [839, 418] on div "Pick Line Picks Product Code Product Name Serial No. / Batch No. Expiry Date Lo…" at bounding box center [503, 248] width 1007 height 496
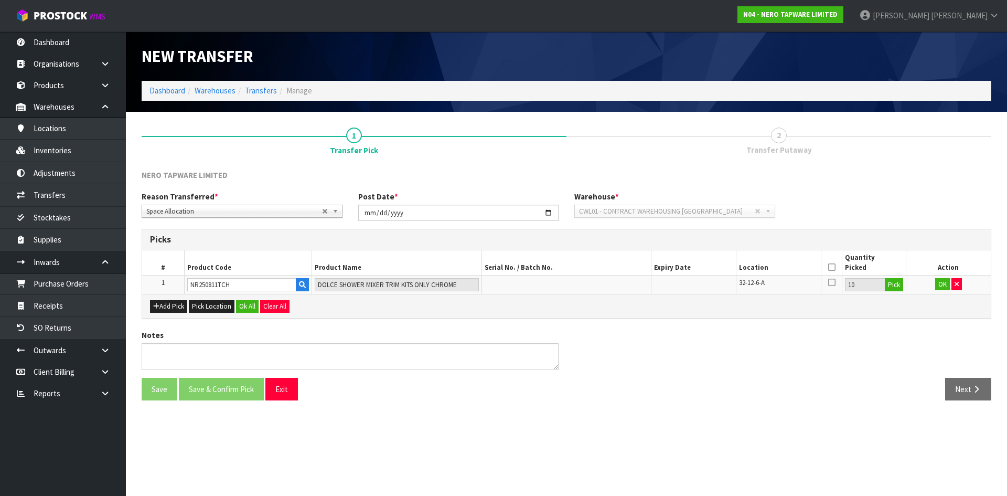
click at [833, 267] on icon at bounding box center [831, 267] width 7 height 1
click at [945, 281] on button "OK" at bounding box center [942, 284] width 15 height 13
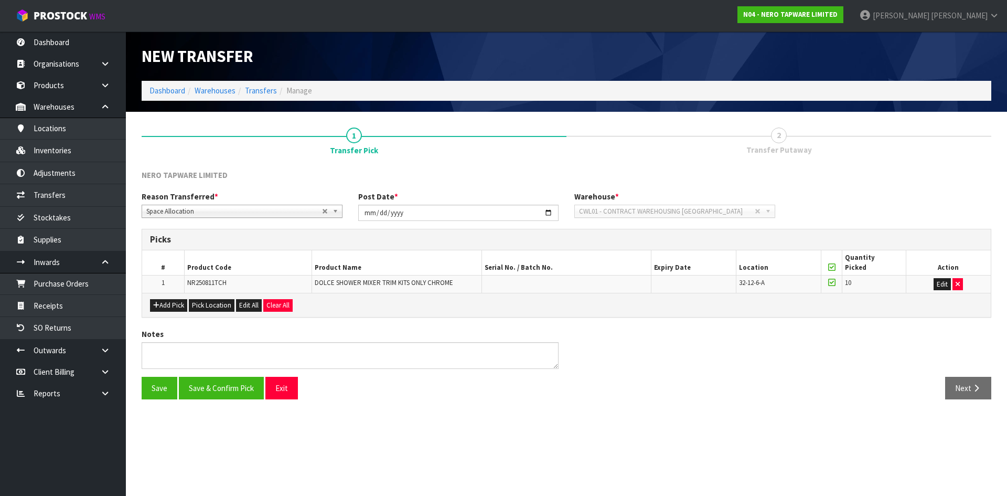
click at [761, 283] on span "32-12-6-A" at bounding box center [752, 282] width 26 height 9
click at [225, 392] on button "Save & Confirm Pick" at bounding box center [221, 387] width 85 height 23
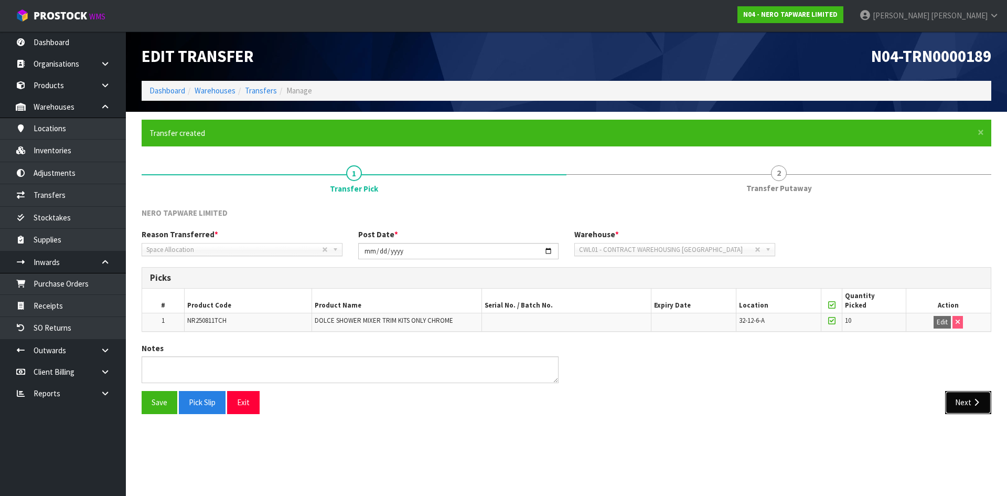
click at [960, 407] on button "Next" at bounding box center [968, 402] width 46 height 23
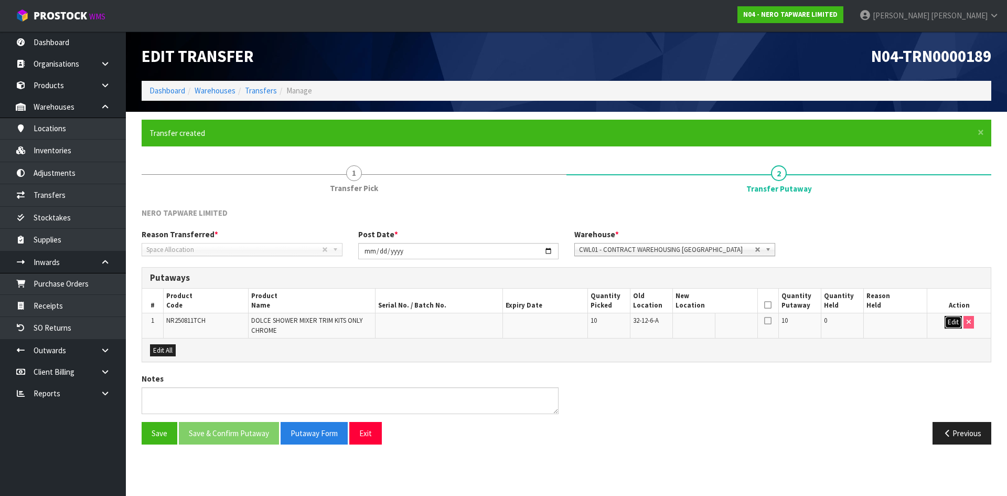
click at [948, 323] on button "Edit" at bounding box center [952, 322] width 17 height 13
click at [699, 327] on input "text" at bounding box center [708, 322] width 67 height 13
paste input "32-12-6-A"
type input "32-12-6-A"
drag, startPoint x: 836, startPoint y: 322, endPoint x: 793, endPoint y: 330, distance: 43.7
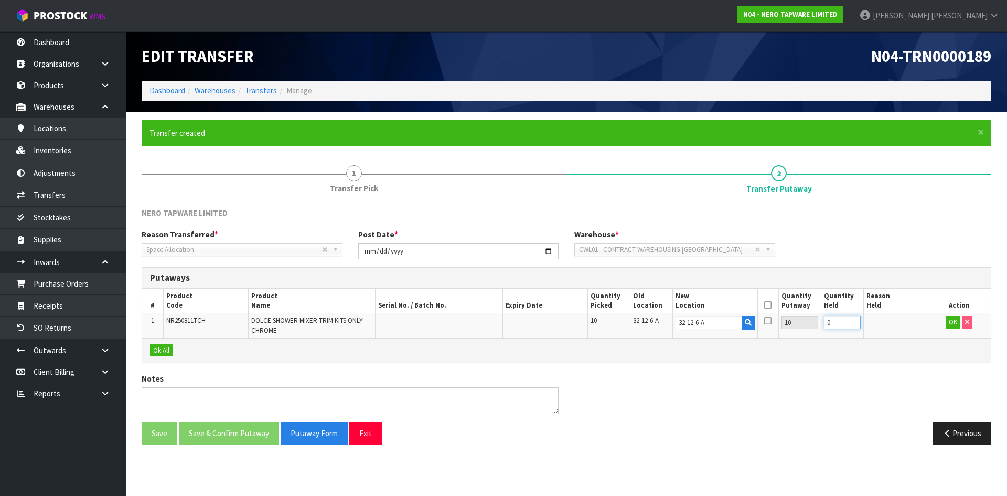
click at [793, 330] on tr "1 NR250811TCH DOLCE SHOWER MIXER TRIM KITS ONLY CHROME 10 32-12-6-A 32-12-6-A 1…" at bounding box center [566, 325] width 848 height 25
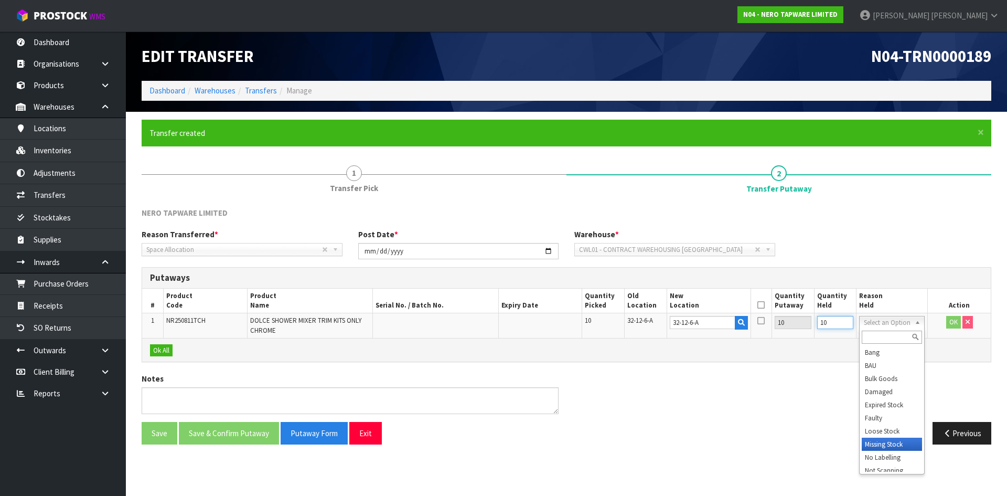
type input "10"
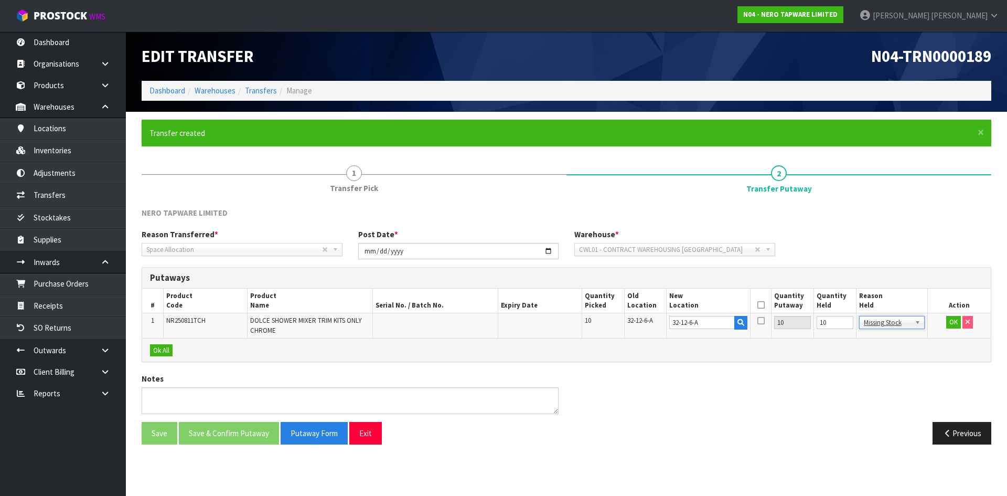
click at [762, 305] on icon at bounding box center [760, 305] width 7 height 1
click at [947, 324] on button "OK" at bounding box center [953, 322] width 15 height 13
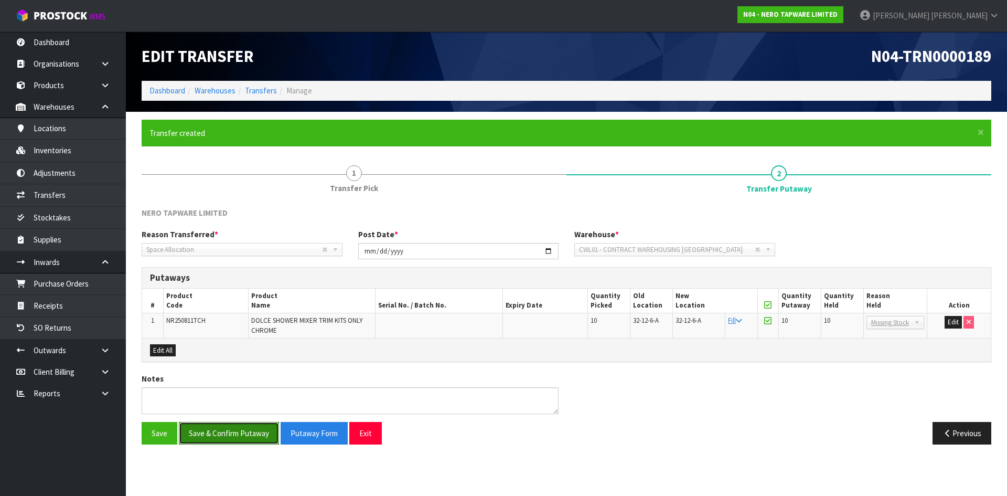
click at [207, 436] on button "Save & Confirm Putaway" at bounding box center [229, 433] width 100 height 23
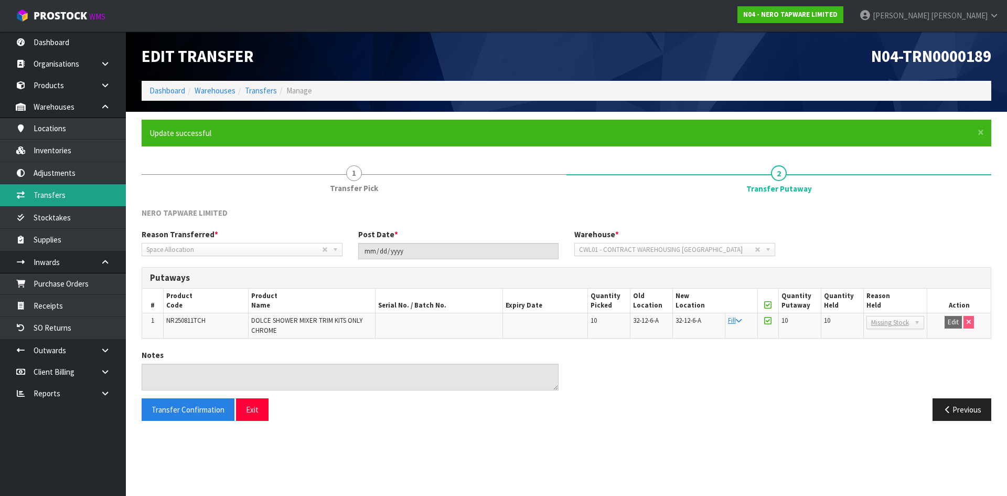
click at [97, 197] on link "Transfers" at bounding box center [63, 194] width 126 height 21
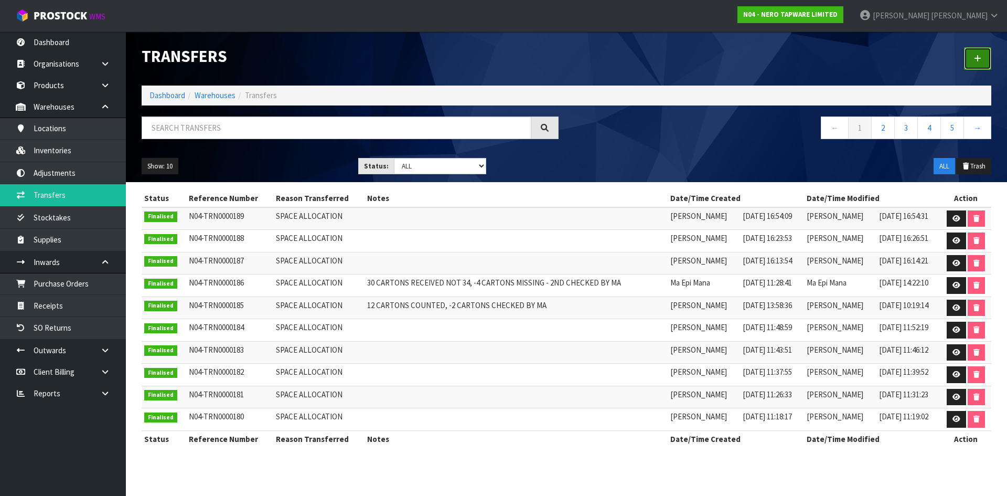
click at [980, 58] on icon at bounding box center [977, 59] width 7 height 8
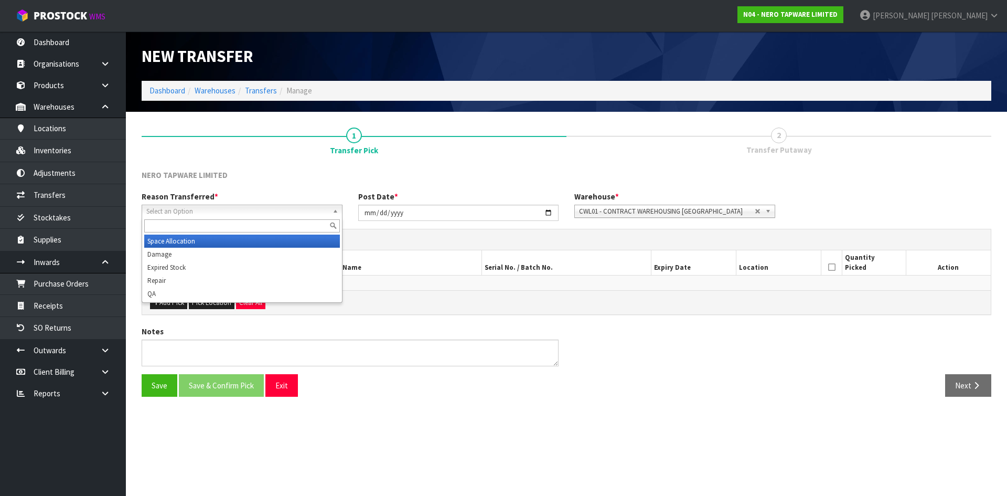
click at [236, 207] on span "Select an Option" at bounding box center [237, 211] width 182 height 13
click at [221, 239] on li "Space Allocation" at bounding box center [242, 240] width 196 height 13
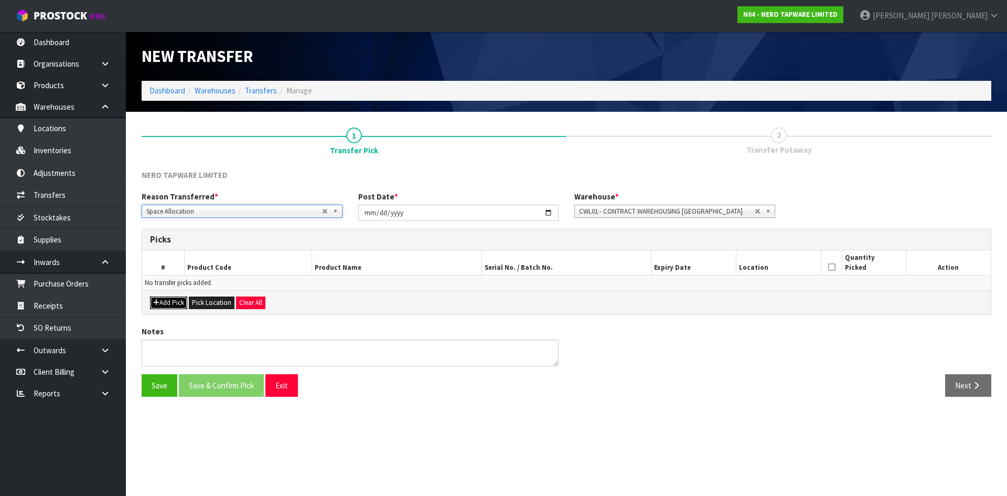
click at [175, 301] on button "Add Pick" at bounding box center [168, 302] width 37 height 13
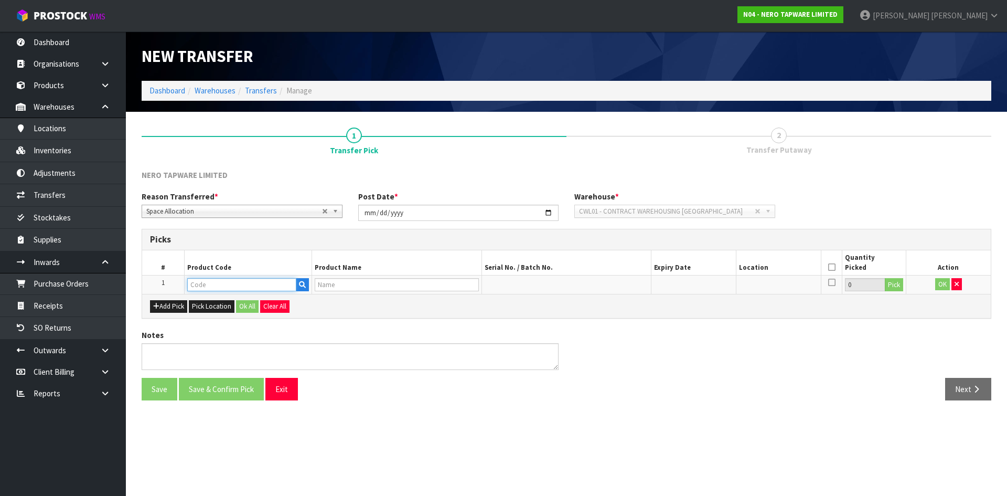
click at [274, 287] on input "text" at bounding box center [241, 284] width 109 height 13
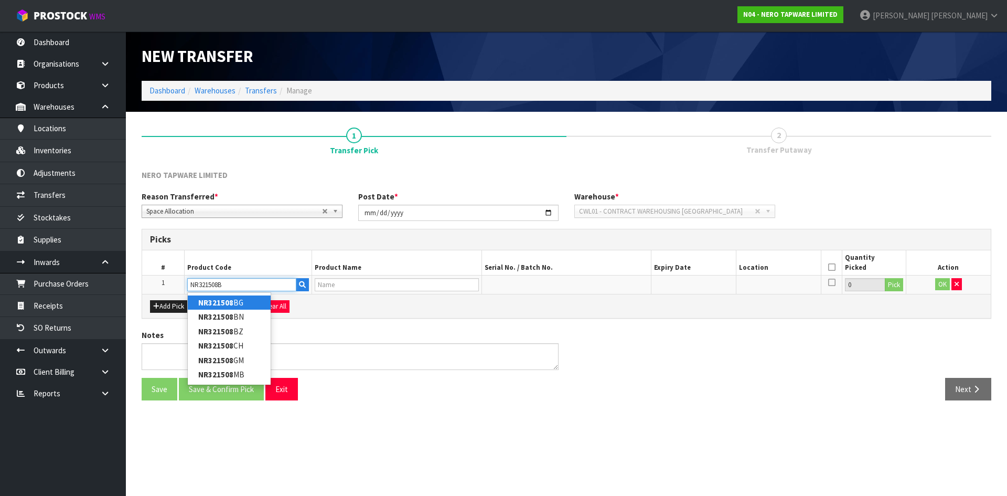
type input "NR321508BN"
type input "[PERSON_NAME] PULL OUT SINK MIXER WITH VEGIE SPRAY FUNCTION BRUSHED NICKEL"
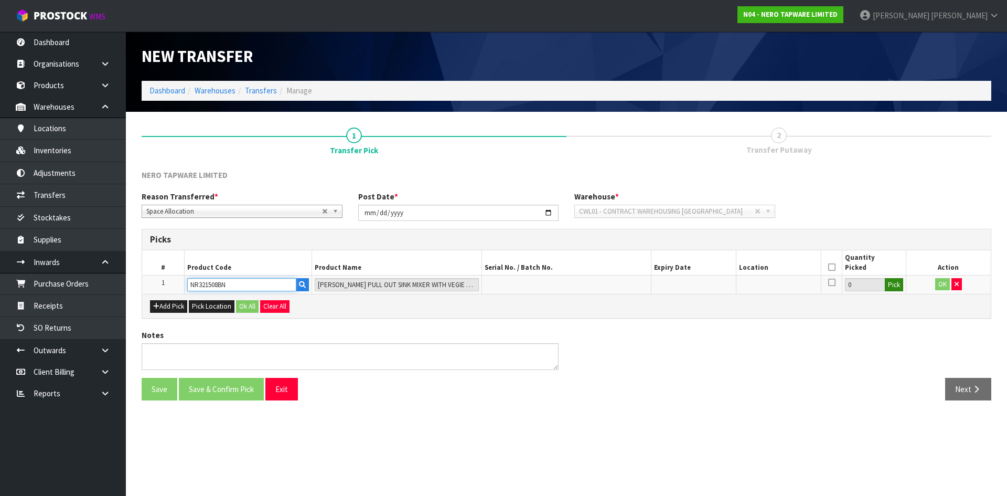
type input "NR321508BN"
click at [888, 284] on button "Pick" at bounding box center [894, 285] width 18 height 14
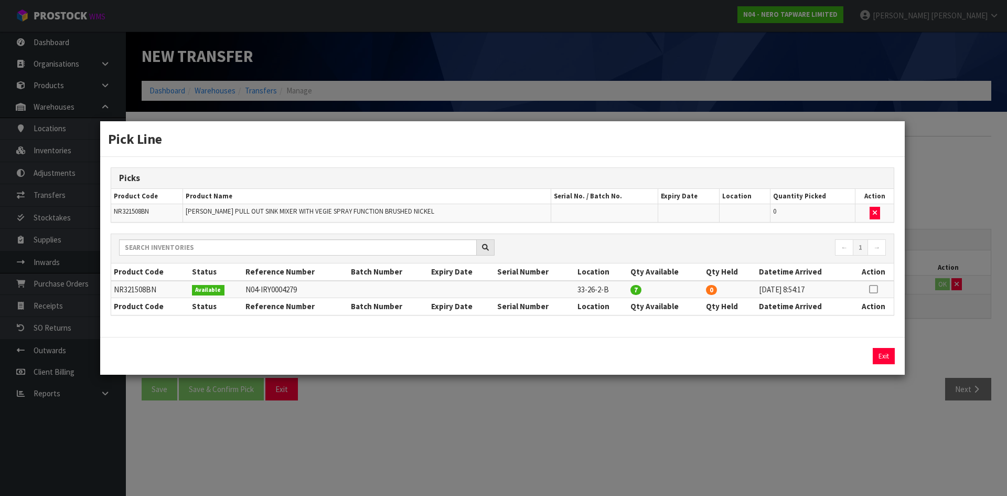
click at [874, 289] on icon at bounding box center [873, 289] width 8 height 1
click at [852, 358] on button "Assign Pick" at bounding box center [847, 356] width 43 height 16
type input "7"
click at [832, 416] on div "Pick Line Picks Product Code Product Name Serial No. / Batch No. Expiry Date Lo…" at bounding box center [503, 248] width 1007 height 496
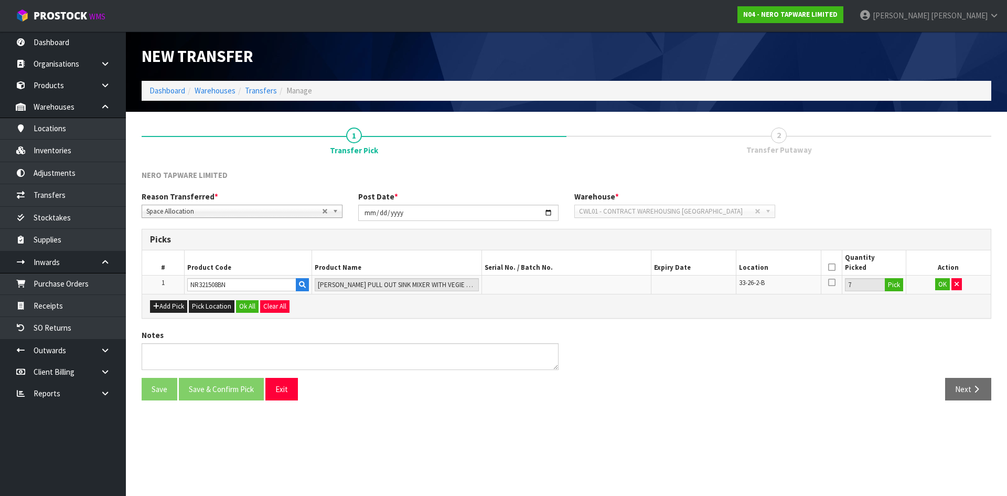
click at [834, 267] on icon at bounding box center [831, 267] width 7 height 1
click at [941, 285] on button "OK" at bounding box center [942, 284] width 15 height 13
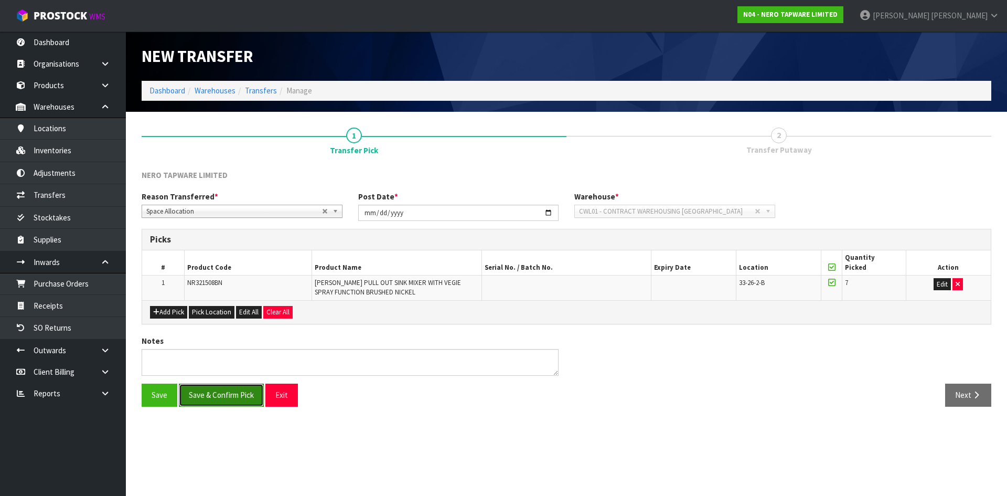
click at [225, 396] on button "Save & Confirm Pick" at bounding box center [221, 394] width 85 height 23
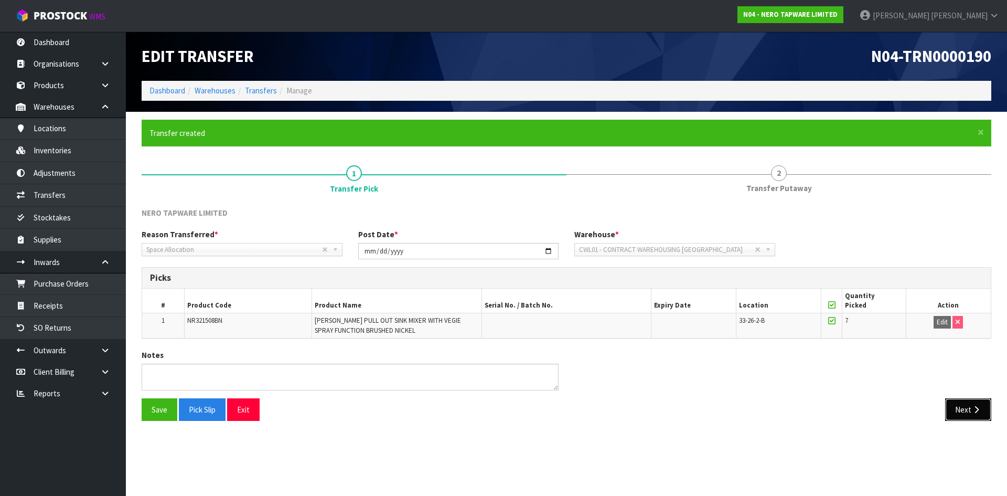
click at [957, 411] on button "Next" at bounding box center [968, 409] width 46 height 23
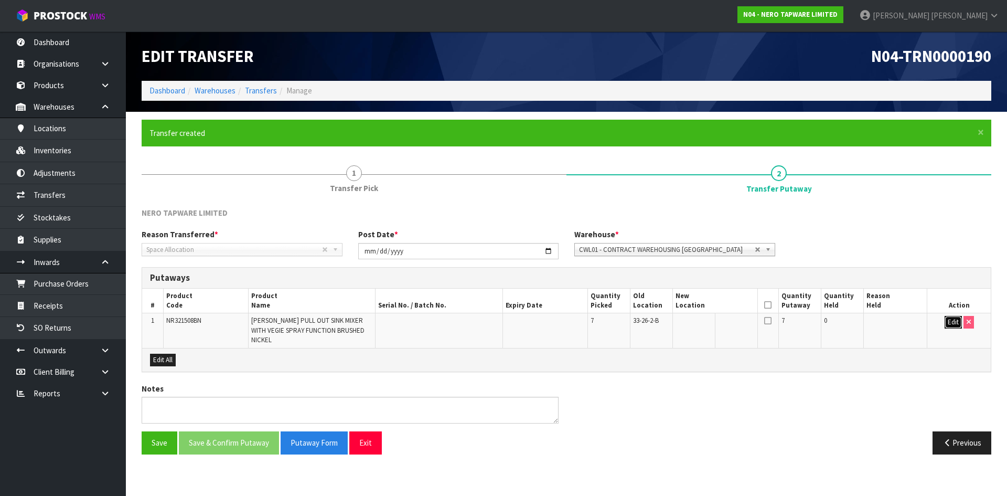
click at [946, 324] on button "Edit" at bounding box center [952, 322] width 17 height 13
click at [702, 322] on input "text" at bounding box center [708, 322] width 67 height 13
type input "32-26-1-B"
click at [767, 305] on icon at bounding box center [767, 305] width 7 height 1
click at [952, 325] on button "OK" at bounding box center [952, 322] width 15 height 13
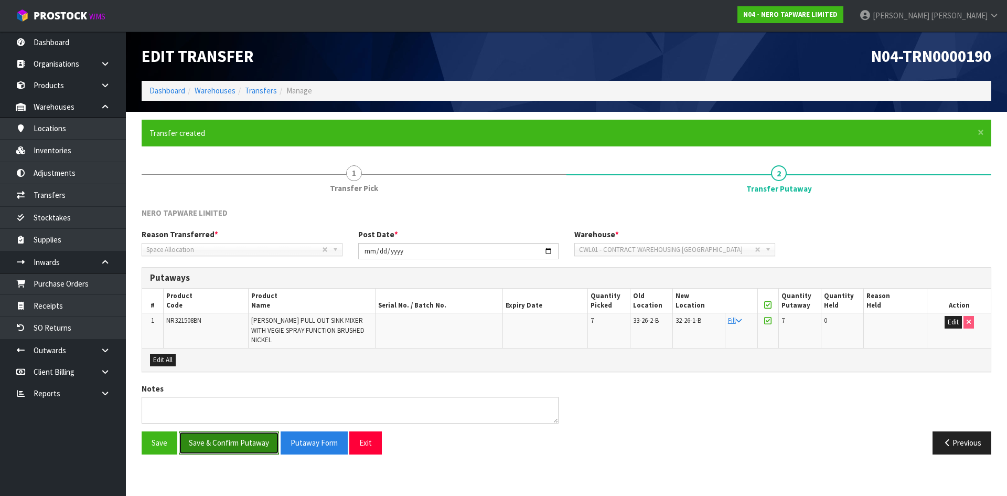
click at [211, 437] on button "Save & Confirm Putaway" at bounding box center [229, 442] width 100 height 23
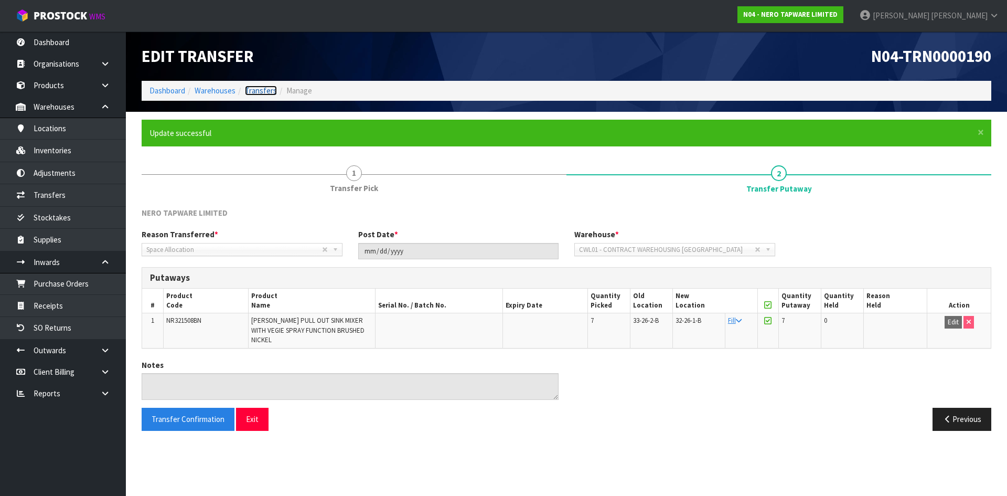
click at [255, 91] on link "Transfers" at bounding box center [261, 90] width 32 height 10
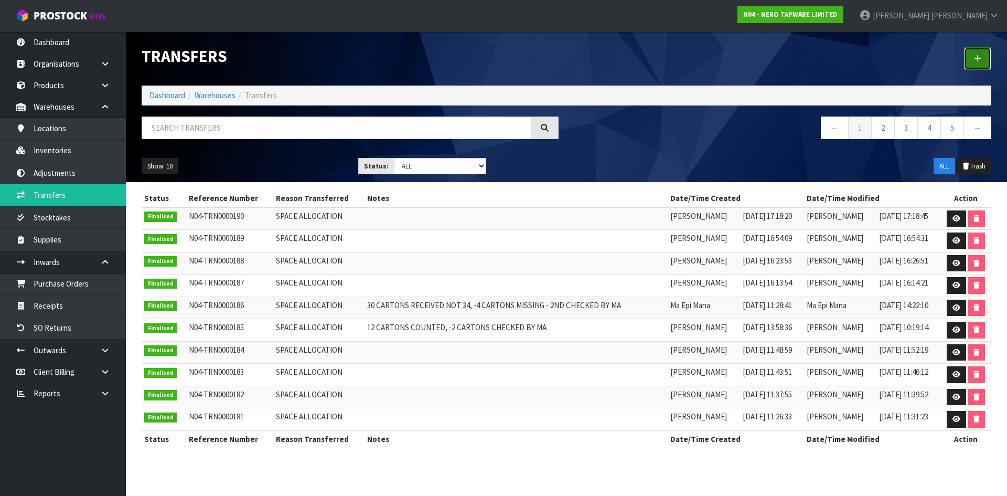
click at [980, 59] on icon at bounding box center [977, 59] width 7 height 8
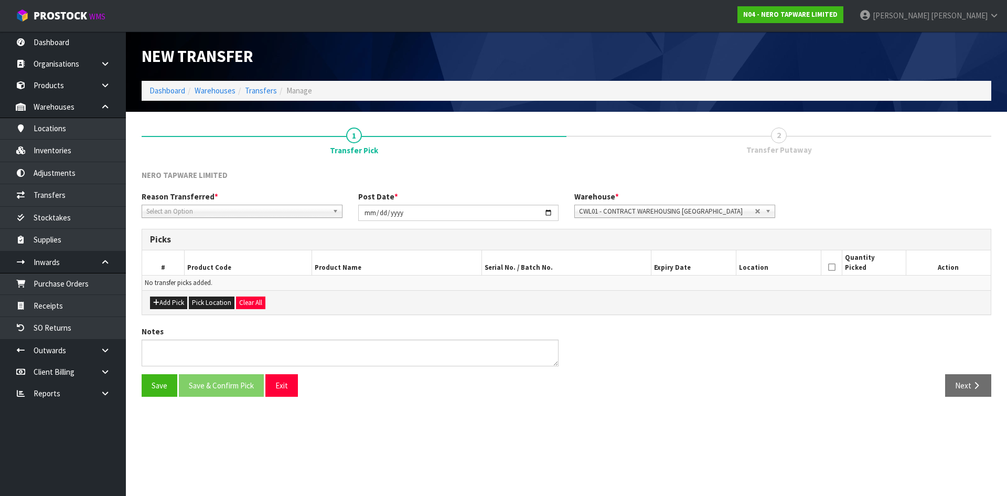
click at [197, 210] on span "Select an Option" at bounding box center [237, 211] width 182 height 13
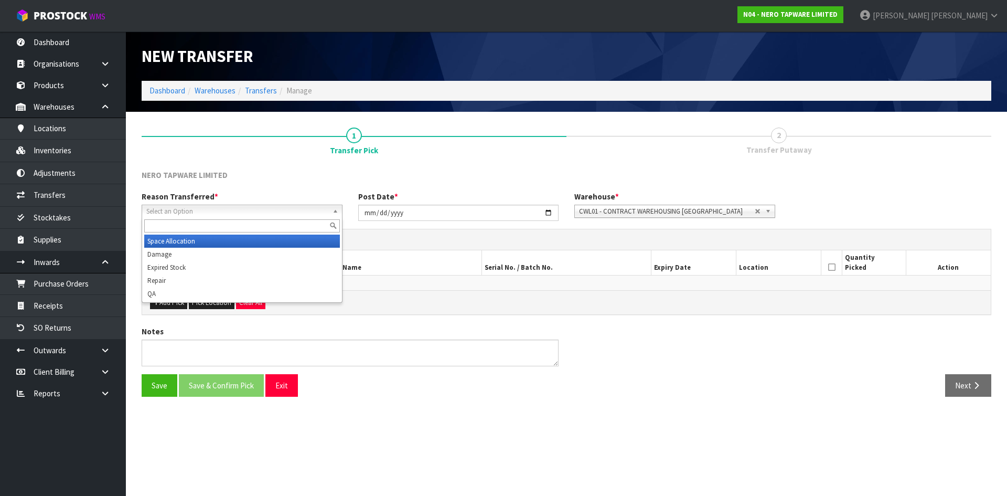
click at [201, 238] on li "Space Allocation" at bounding box center [242, 240] width 196 height 13
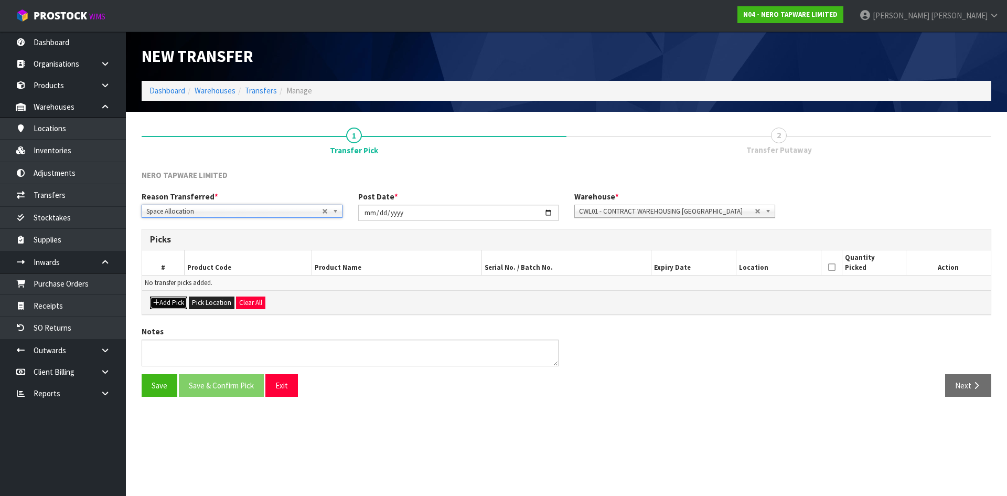
click at [175, 300] on button "Add Pick" at bounding box center [168, 302] width 37 height 13
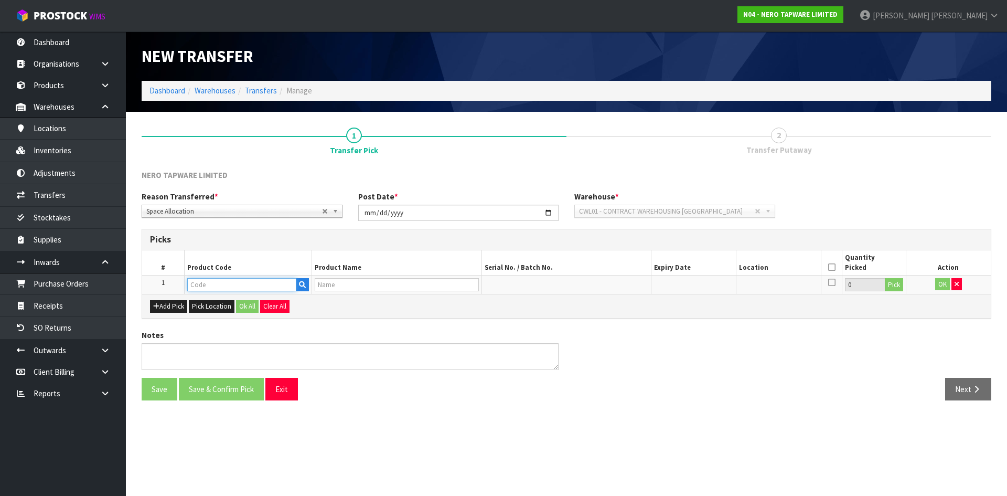
click at [230, 285] on input "text" at bounding box center [241, 284] width 109 height 13
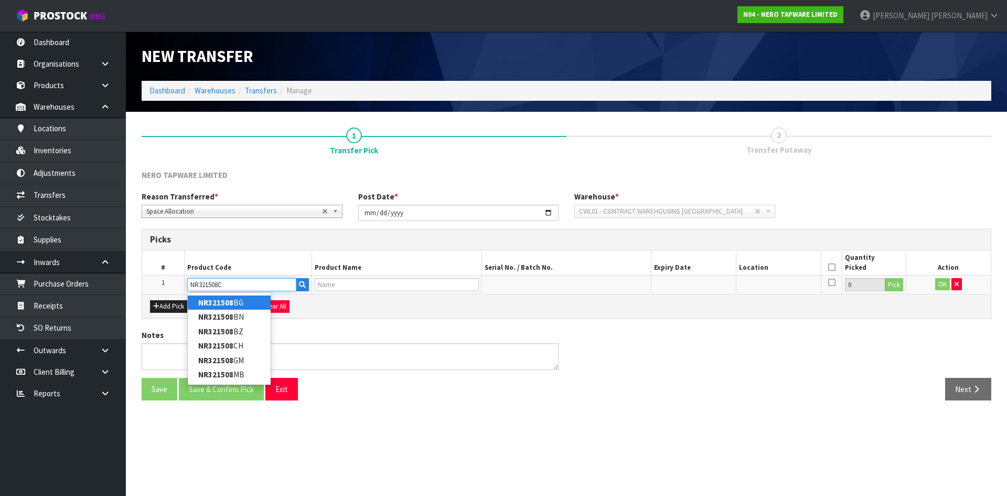
type input "NR321508CH"
type input "[PERSON_NAME] PULL OUT SINK MIXER WITH VEGIE SPRAY FUNCTION CHROME"
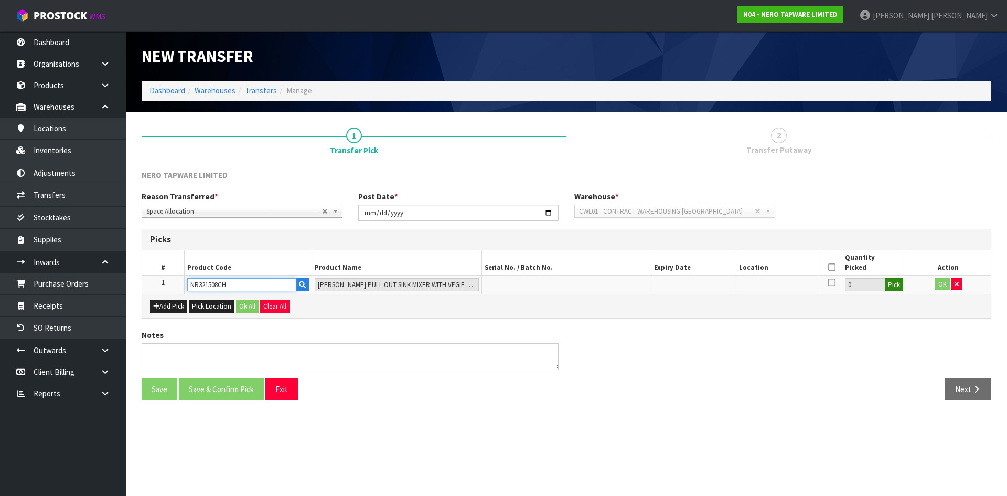
type input "NR321508CH"
click at [891, 286] on button "Pick" at bounding box center [894, 285] width 18 height 14
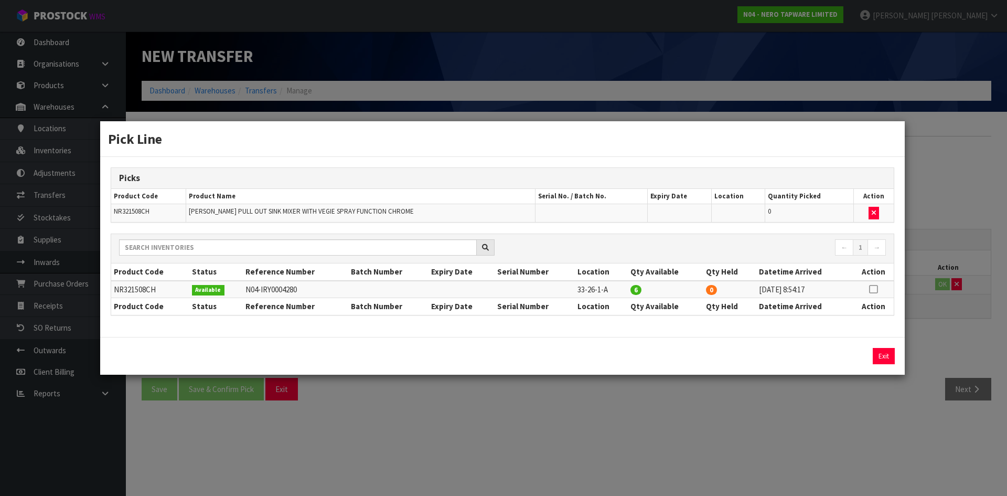
click at [873, 289] on icon at bounding box center [873, 289] width 8 height 1
click at [844, 360] on button "Assign Pick" at bounding box center [847, 356] width 43 height 16
type input "6"
click at [844, 398] on div "Pick Line Picks Product Code Product Name Serial No. / Batch No. Expiry Date Lo…" at bounding box center [503, 248] width 1007 height 496
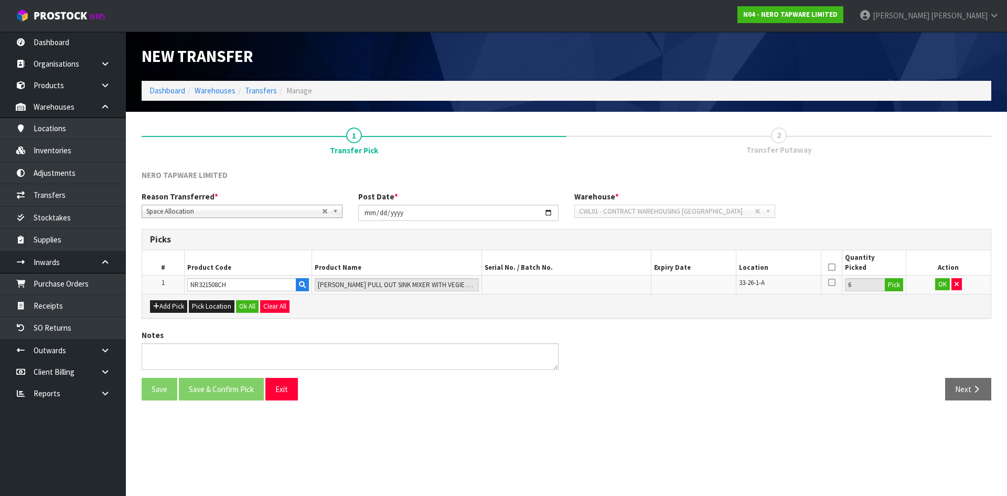
click at [827, 267] on th at bounding box center [831, 262] width 21 height 25
click at [830, 267] on icon at bounding box center [831, 267] width 7 height 1
click at [944, 285] on button "OK" at bounding box center [942, 284] width 15 height 13
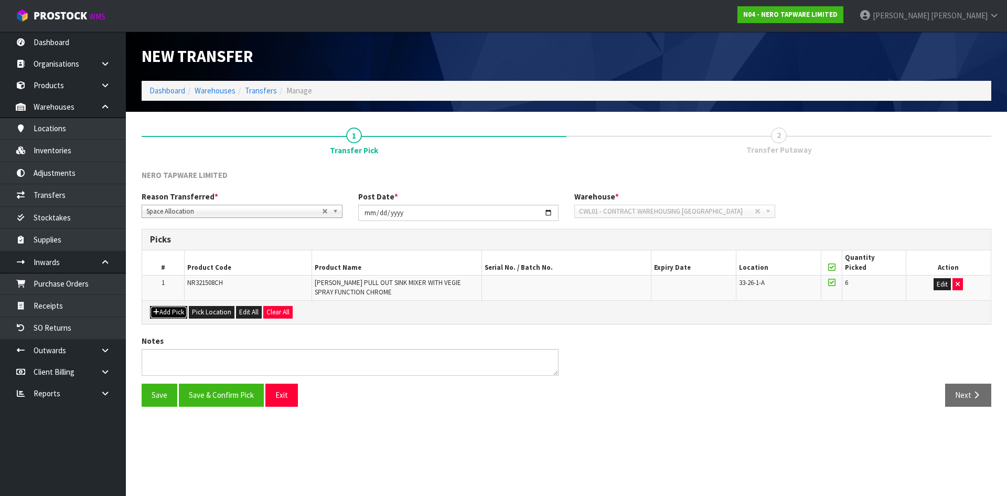
click at [182, 312] on button "Add Pick" at bounding box center [168, 312] width 37 height 13
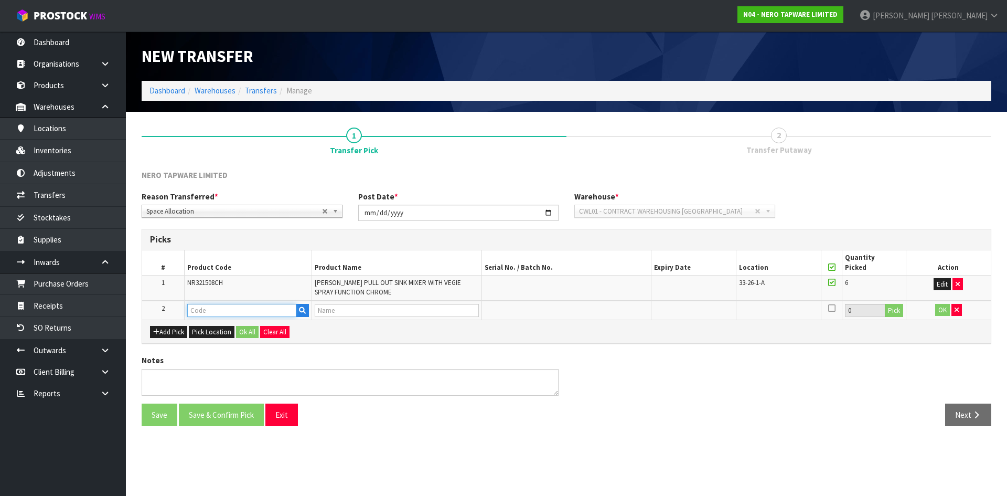
click at [217, 310] on input "text" at bounding box center [241, 310] width 109 height 13
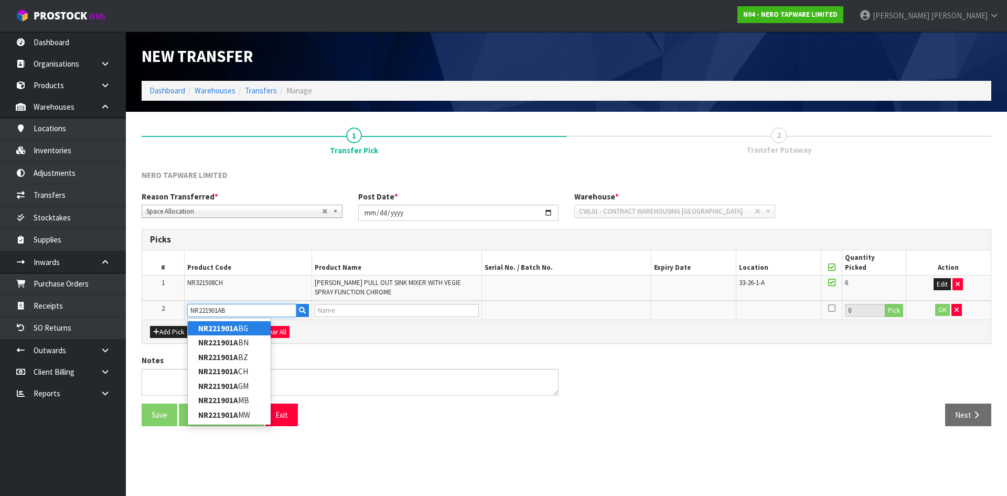
type input "NR221901ABN"
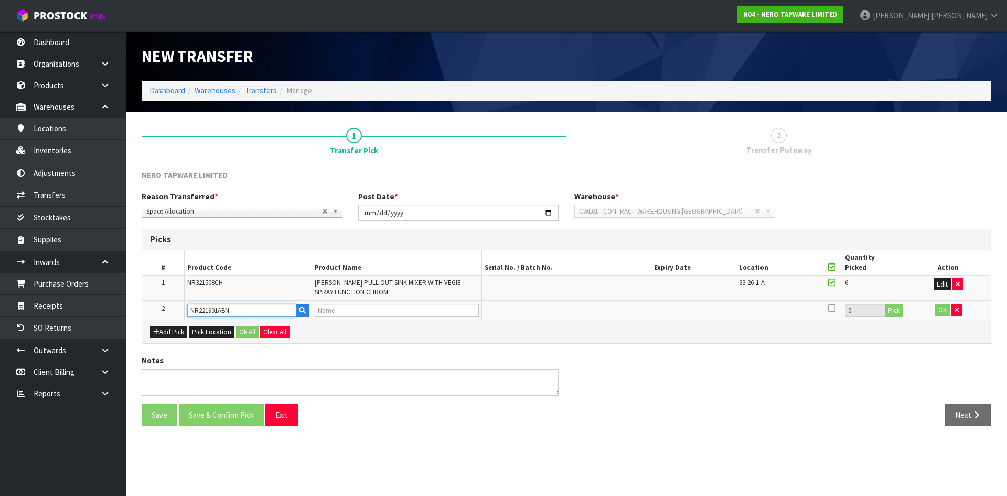
type input "MECCA TALL BASIN MIXER BRUSHED NICKEL"
type input "NR221901ABN"
click at [895, 308] on button "Pick" at bounding box center [894, 311] width 18 height 14
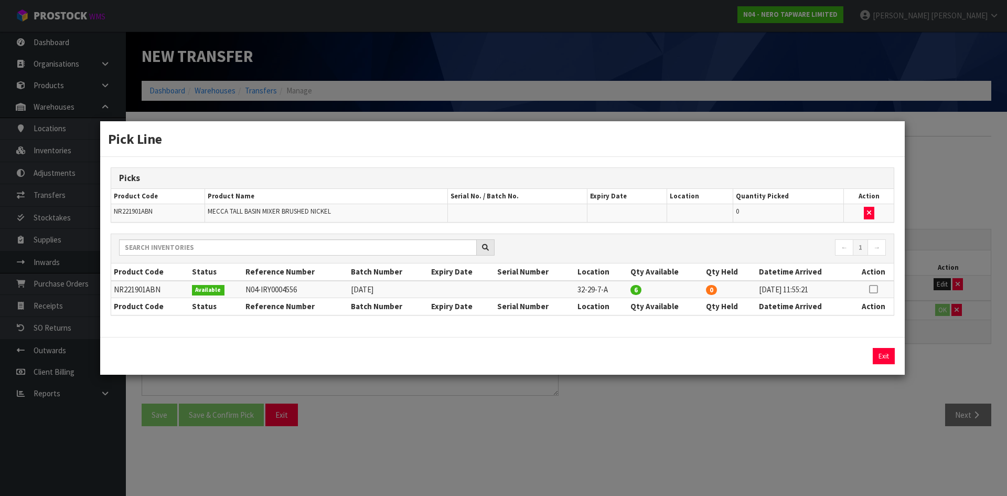
click at [875, 289] on icon at bounding box center [873, 289] width 8 height 1
drag, startPoint x: 838, startPoint y: 358, endPoint x: 832, endPoint y: 359, distance: 5.9
click at [834, 358] on button "Assign Pick" at bounding box center [847, 356] width 43 height 16
type input "6"
click at [802, 420] on div "Pick Line Picks Product Code Product Name Serial No. / Batch No. Expiry Date Lo…" at bounding box center [503, 248] width 1007 height 496
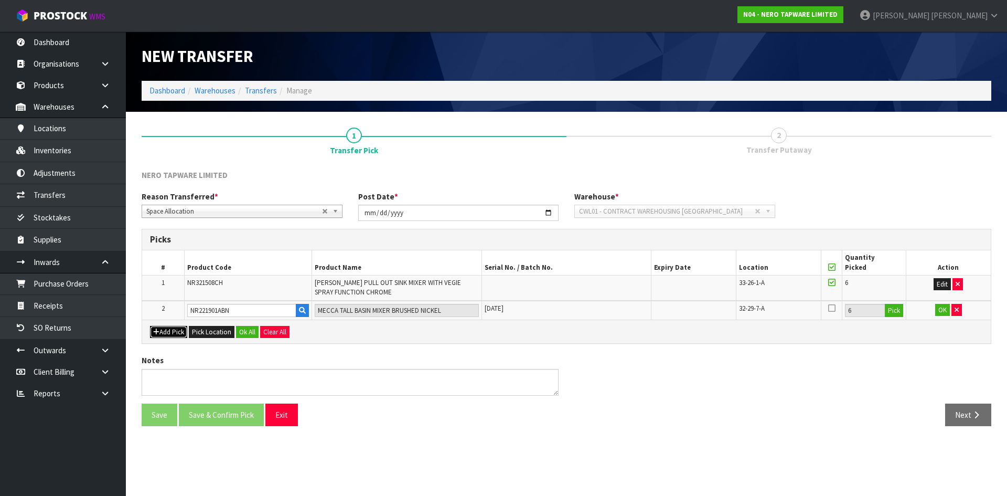
click at [180, 330] on button "Add Pick" at bounding box center [168, 332] width 37 height 13
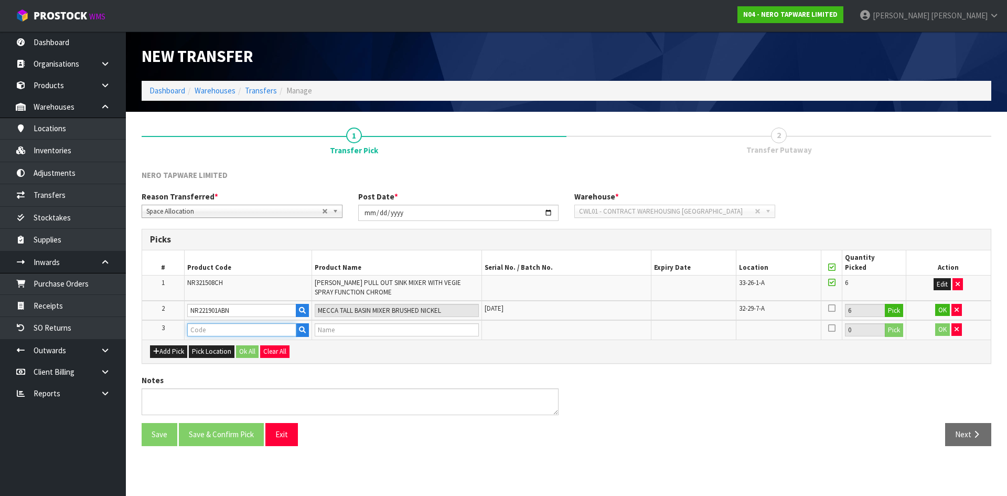
click at [195, 330] on input "text" at bounding box center [241, 329] width 109 height 13
type input "NR172203A02BZ"
type input "PURE SS316L FREESTANDING BATH MIXER BRUSHED BRONZE"
type input "NR172203A02BZ"
click at [892, 329] on button "Pick" at bounding box center [894, 330] width 18 height 14
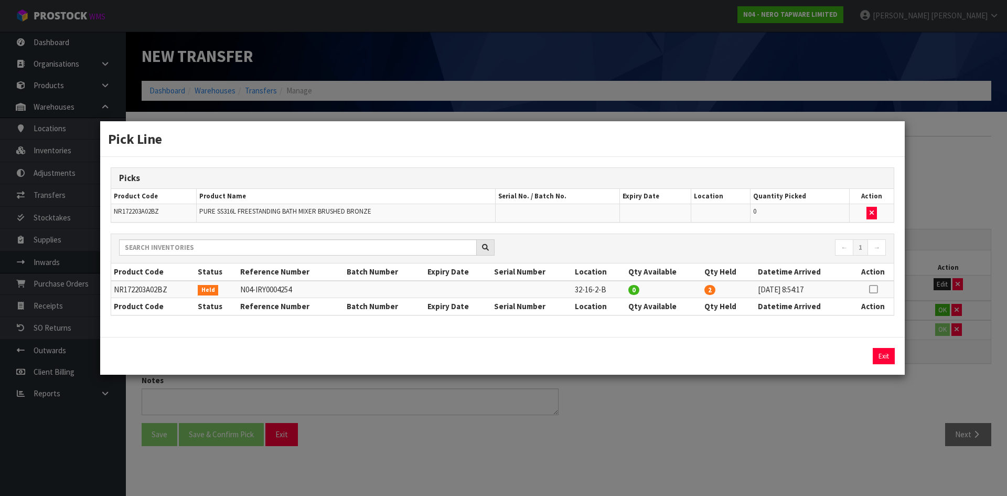
click at [870, 289] on icon at bounding box center [873, 289] width 8 height 1
drag, startPoint x: 855, startPoint y: 352, endPoint x: 853, endPoint y: 364, distance: 12.3
click at [853, 352] on button "Assign Pick" at bounding box center [847, 356] width 43 height 16
type input "2"
click at [850, 397] on div "Pick Line Picks Product Code Product Name Serial No. / Batch No. Expiry Date Lo…" at bounding box center [503, 248] width 1007 height 496
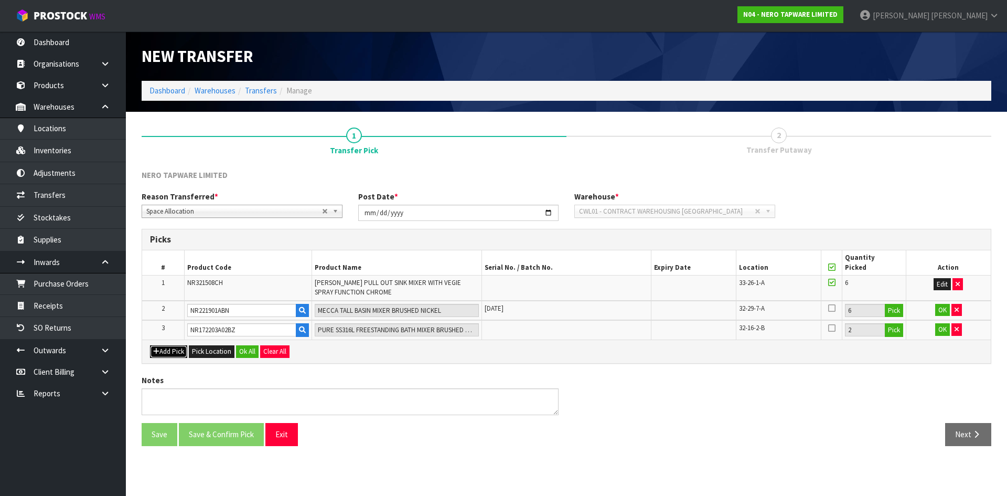
click at [174, 349] on button "Add Pick" at bounding box center [168, 351] width 37 height 13
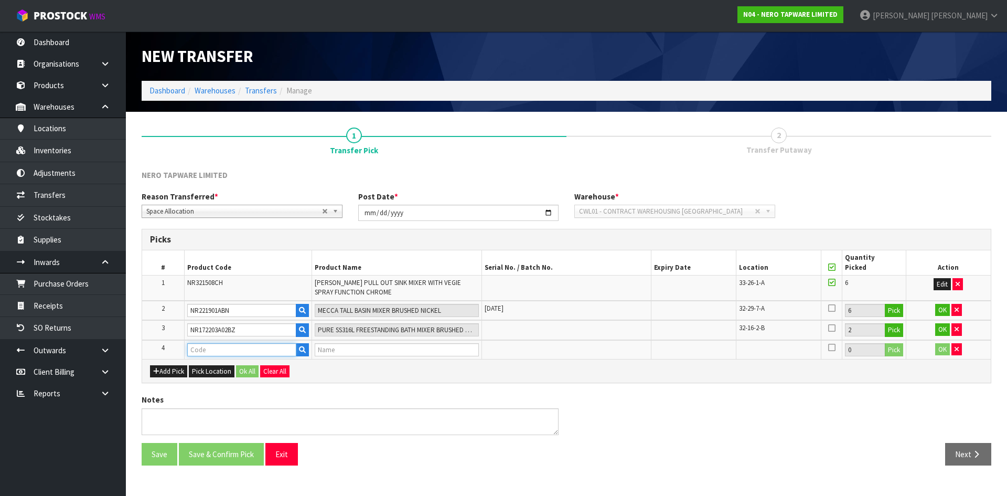
click at [201, 352] on input "text" at bounding box center [241, 349] width 109 height 13
type input "NRFW009"
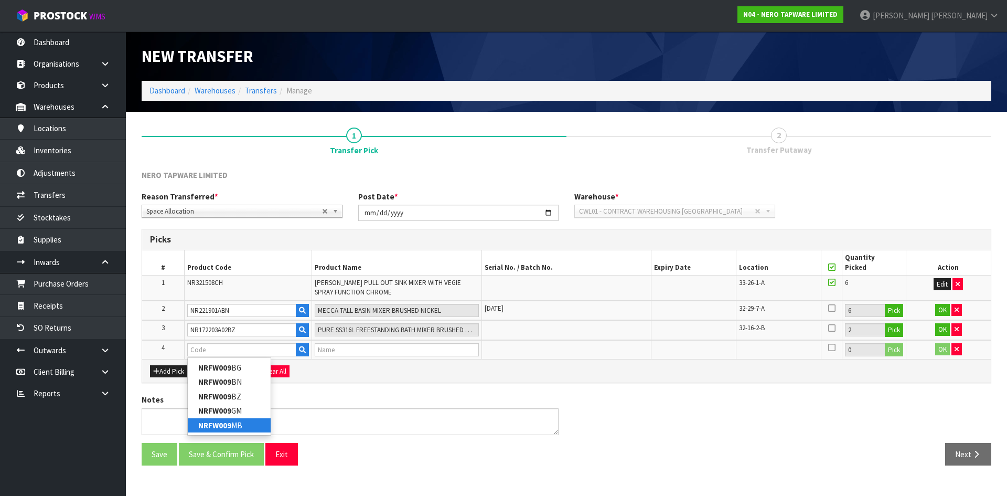
click at [224, 425] on strong "NRFW009" at bounding box center [214, 425] width 33 height 10
type input "NRFW009MB"
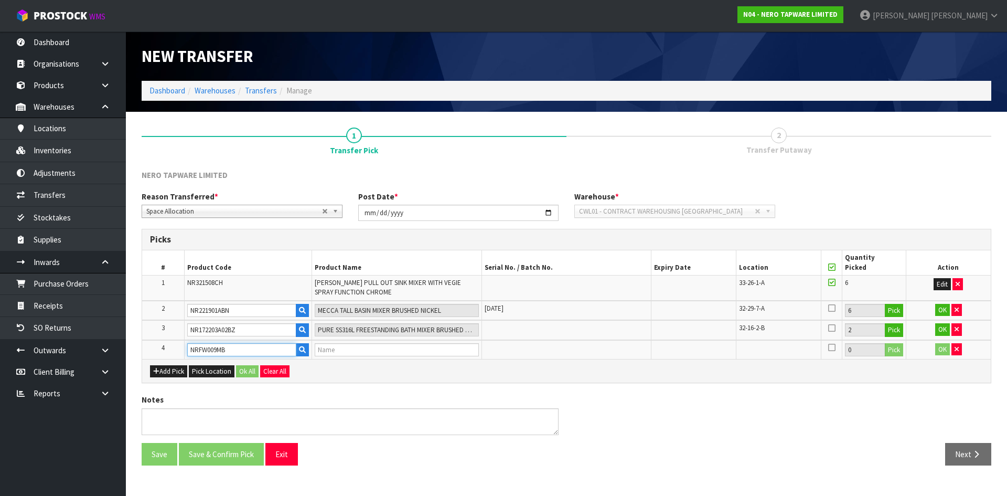
type input "100MM SQUARE TILE INSERT FLOOR WASTE 80MM OUTLET MATTE BLACK"
click at [895, 350] on button "Pick" at bounding box center [894, 350] width 18 height 14
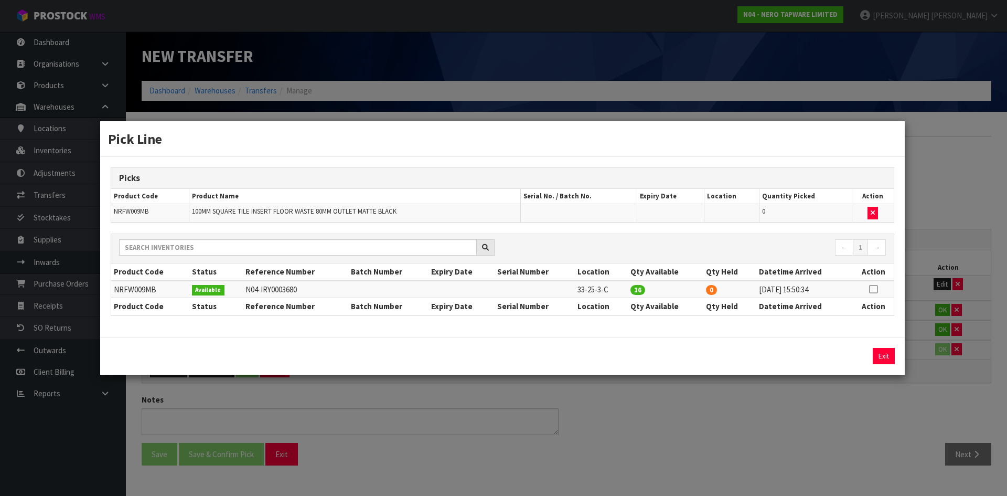
click at [875, 289] on icon at bounding box center [873, 289] width 8 height 1
click at [837, 358] on button "Assign Pick" at bounding box center [847, 356] width 43 height 16
type input "16"
click at [831, 422] on div "Pick Line Picks Product Code Product Name Serial No. / Batch No. Expiry Date Lo…" at bounding box center [503, 248] width 1007 height 496
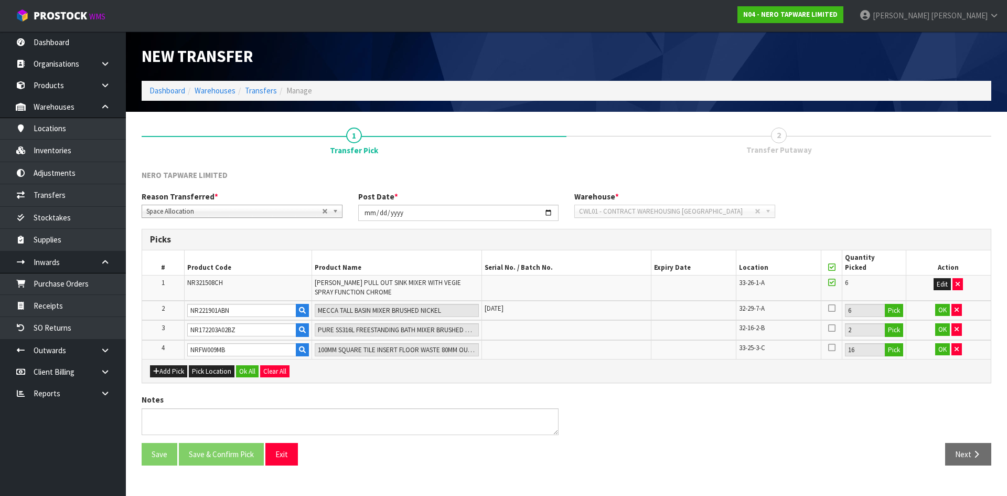
click at [833, 310] on icon at bounding box center [831, 308] width 7 height 8
click at [0, 0] on input "checkbox" at bounding box center [0, 0] width 0 height 0
click at [833, 327] on icon at bounding box center [831, 328] width 7 height 8
click at [0, 0] on input "checkbox" at bounding box center [0, 0] width 0 height 0
click at [830, 346] on icon at bounding box center [831, 347] width 7 height 8
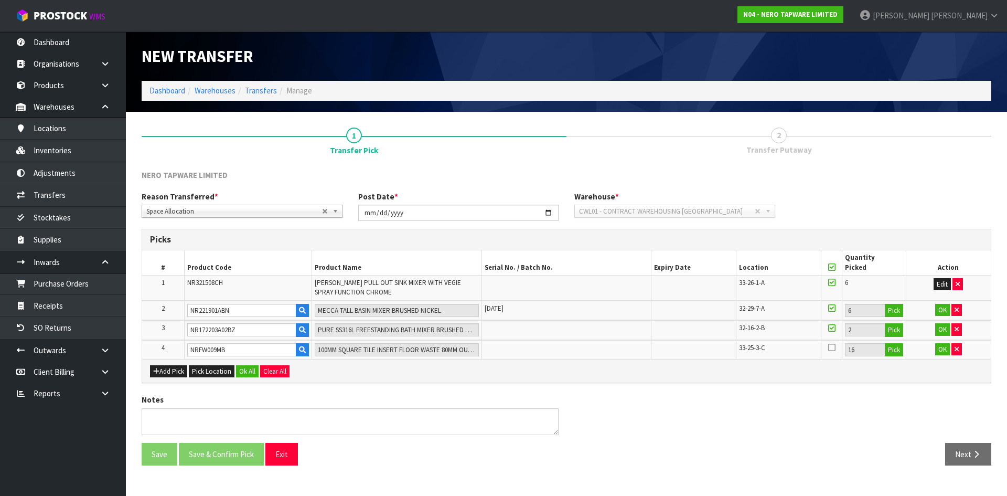
click at [0, 0] on input "checkbox" at bounding box center [0, 0] width 0 height 0
click at [936, 310] on button "OK" at bounding box center [942, 310] width 15 height 13
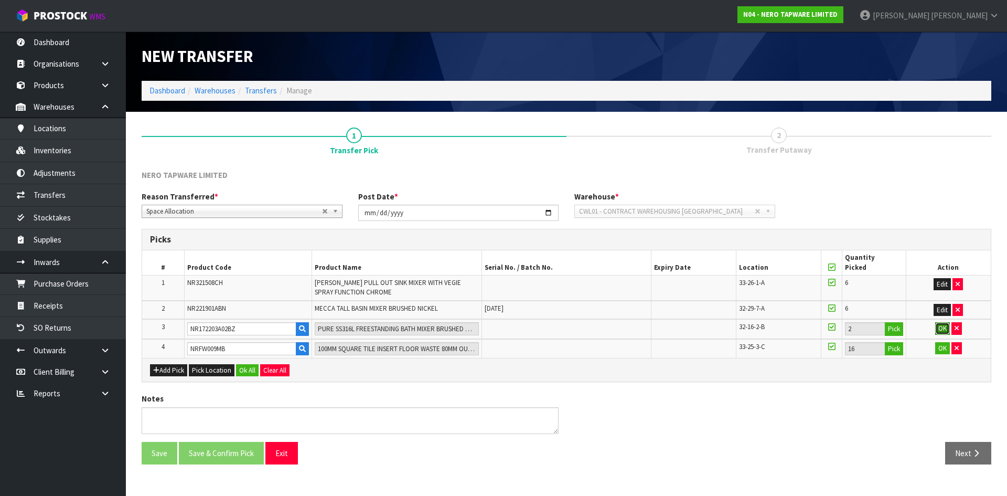
click at [939, 322] on button "OK" at bounding box center [942, 328] width 15 height 13
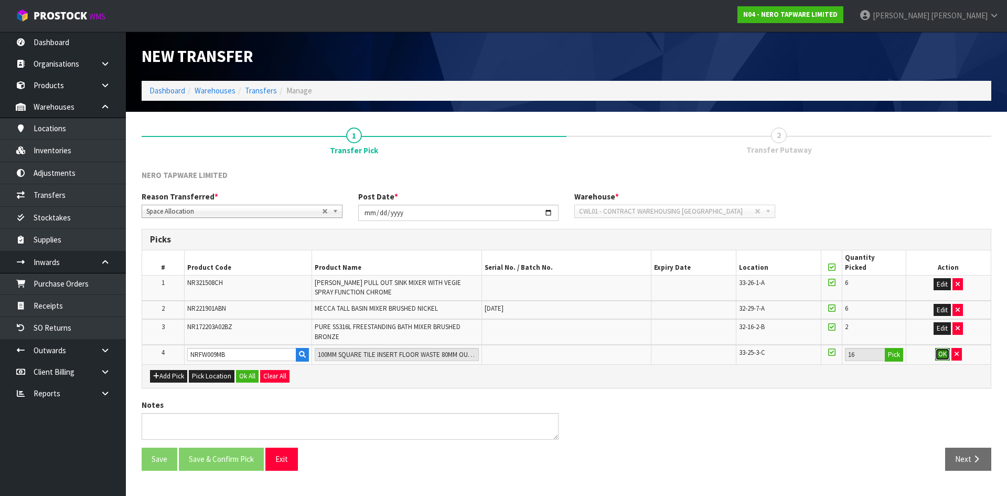
click at [942, 352] on button "OK" at bounding box center [942, 354] width 15 height 13
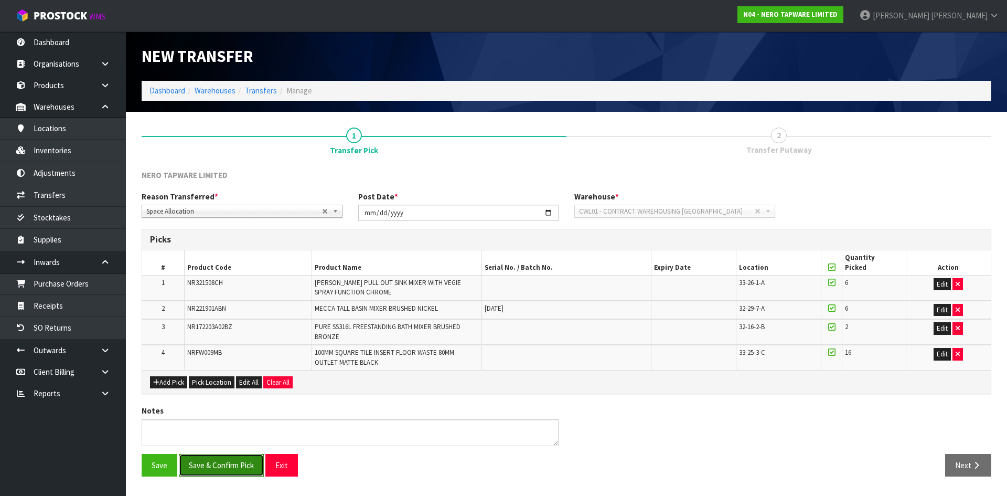
click at [209, 466] on button "Save & Confirm Pick" at bounding box center [221, 465] width 85 height 23
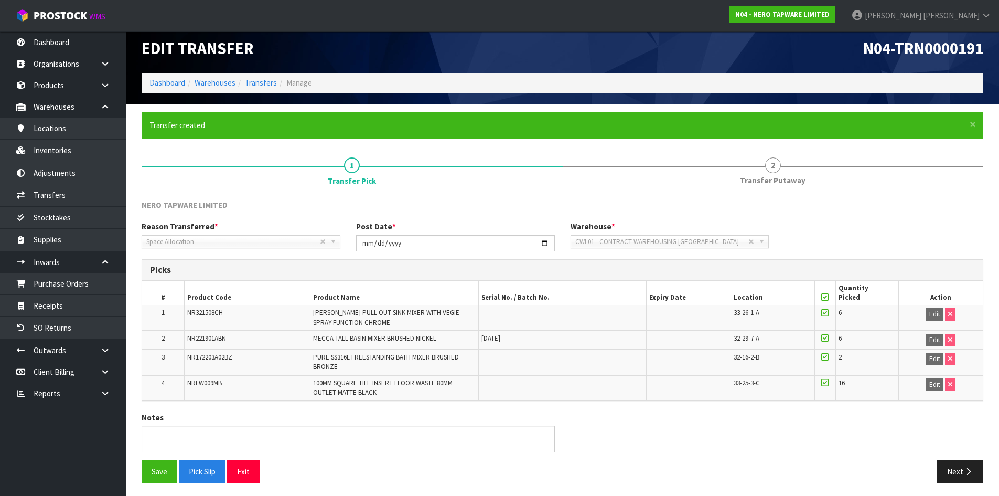
scroll to position [10, 0]
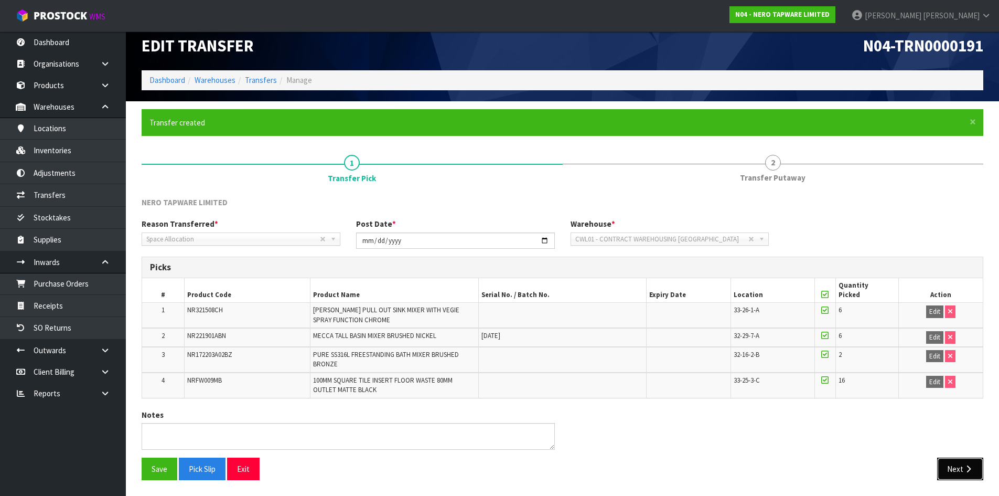
click at [945, 462] on button "Next" at bounding box center [960, 468] width 46 height 23
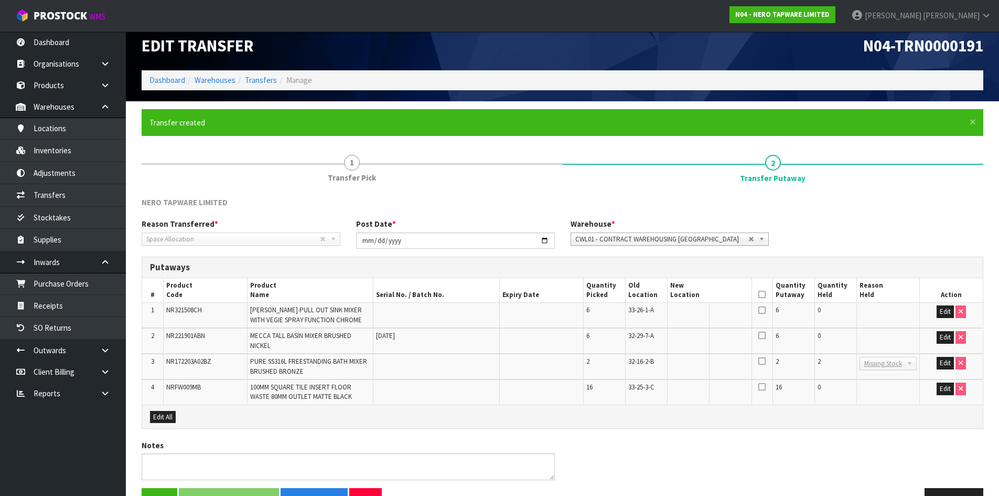
click at [169, 423] on div "Edit All" at bounding box center [562, 416] width 841 height 24
click at [172, 416] on button "Edit All" at bounding box center [163, 417] width 26 height 13
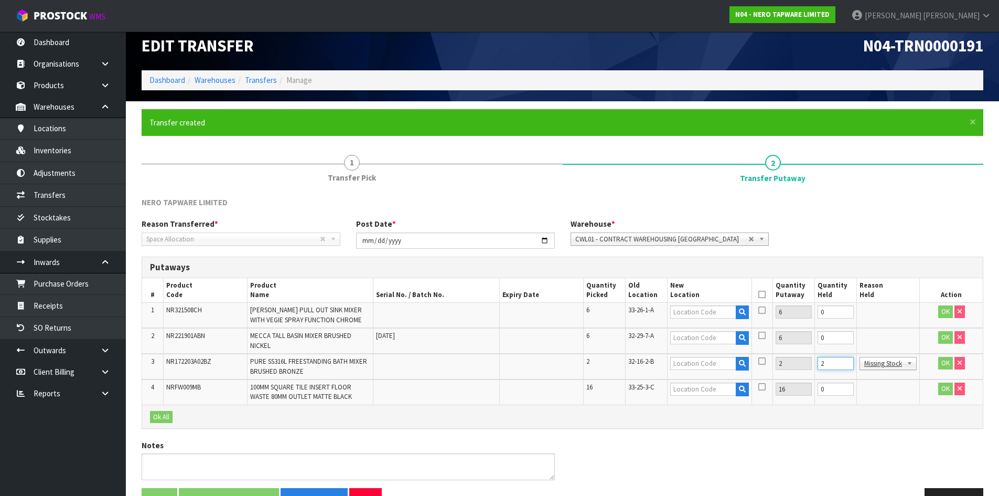
click at [829, 363] on input "2" at bounding box center [835, 363] width 36 height 13
type input "0"
click at [687, 311] on input "text" at bounding box center [703, 311] width 66 height 13
type input "32-26-1-A"
click at [699, 340] on input "text" at bounding box center [703, 337] width 66 height 13
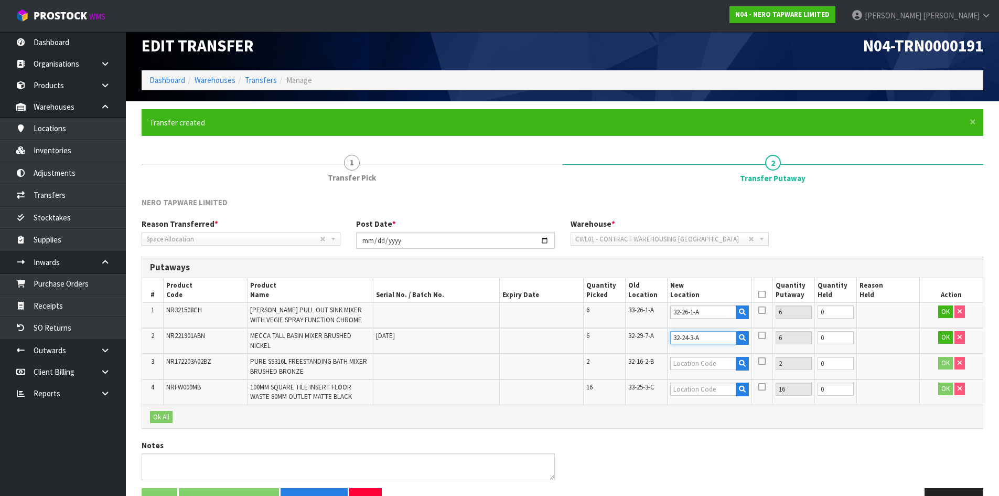
type input "32-24-3-A"
click at [693, 364] on input "text" at bounding box center [703, 363] width 66 height 13
type input "36-18-2-A"
click at [693, 391] on input "text" at bounding box center [703, 388] width 66 height 13
type input "32-16-1-B"
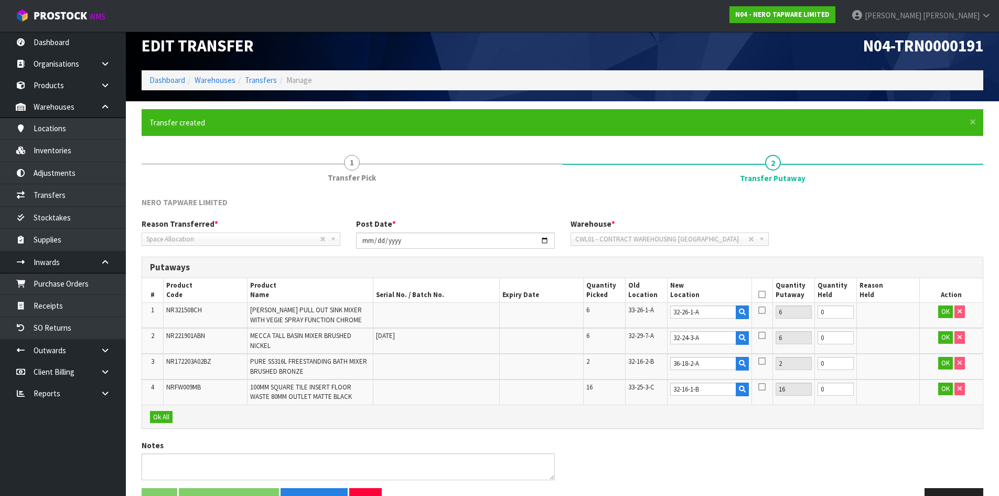
click at [759, 294] on icon at bounding box center [761, 294] width 7 height 1
click at [154, 415] on button "Ok All" at bounding box center [161, 417] width 23 height 13
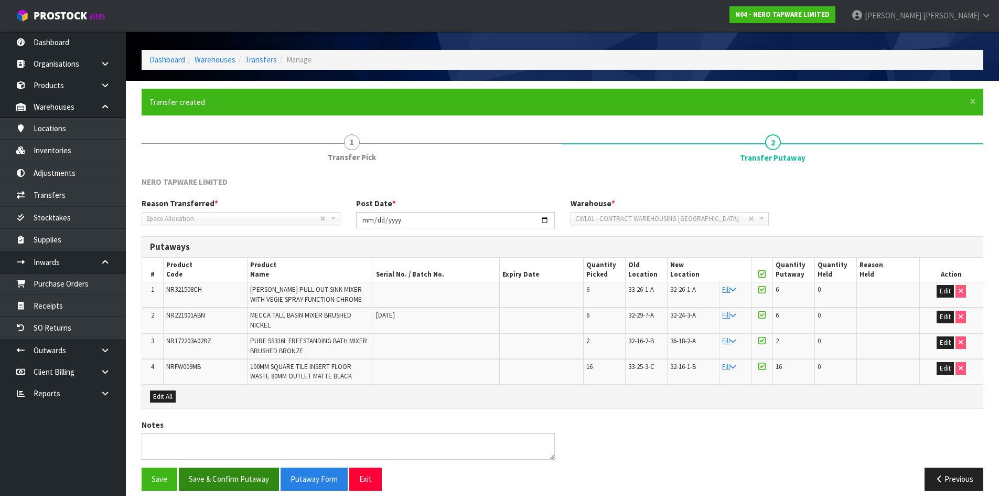
scroll to position [41, 0]
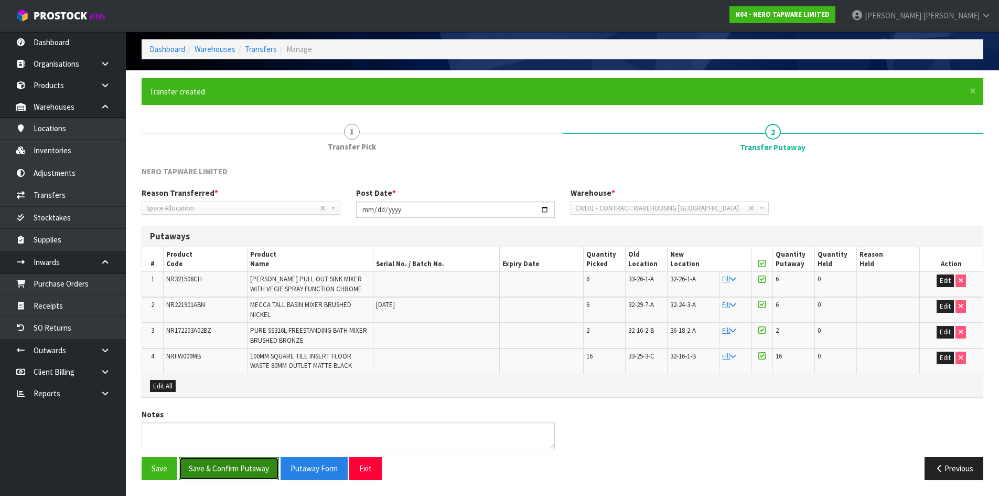
click at [235, 470] on button "Save & Confirm Putaway" at bounding box center [229, 468] width 100 height 23
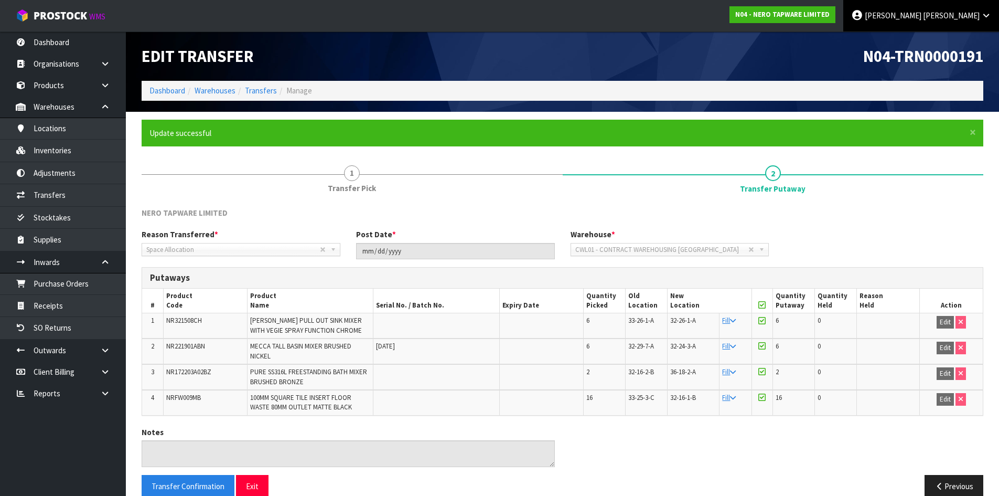
click at [973, 13] on span "[PERSON_NAME]" at bounding box center [951, 15] width 57 height 10
click at [971, 38] on link "Logout" at bounding box center [957, 42] width 83 height 14
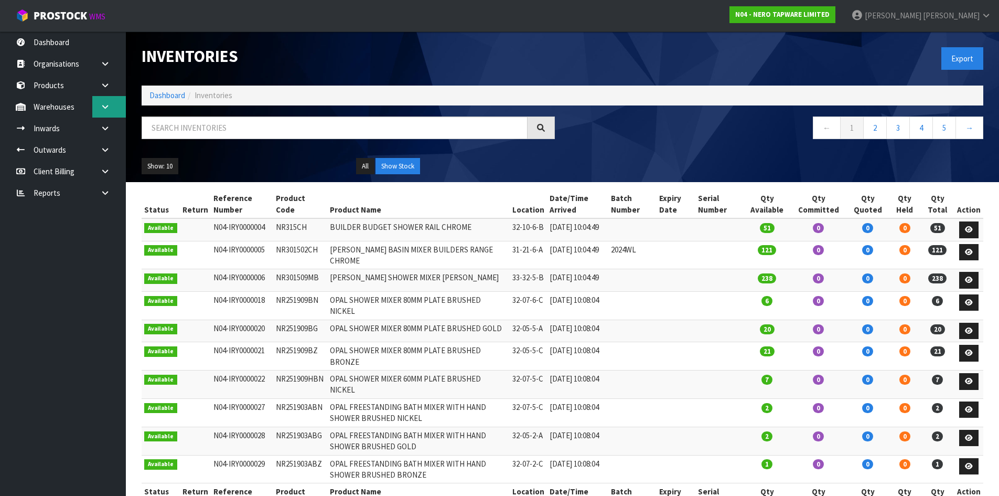
click at [114, 103] on link at bounding box center [109, 106] width 34 height 21
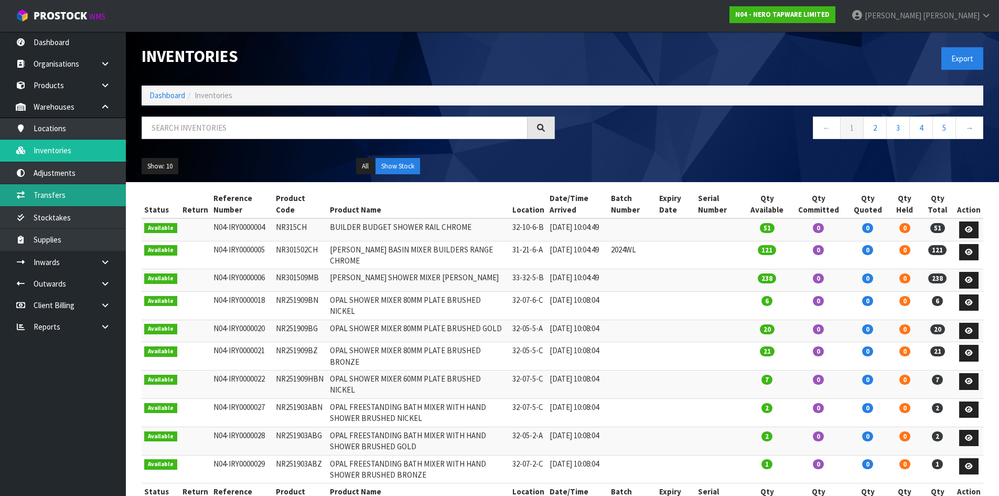
click at [85, 189] on link "Transfers" at bounding box center [63, 194] width 126 height 21
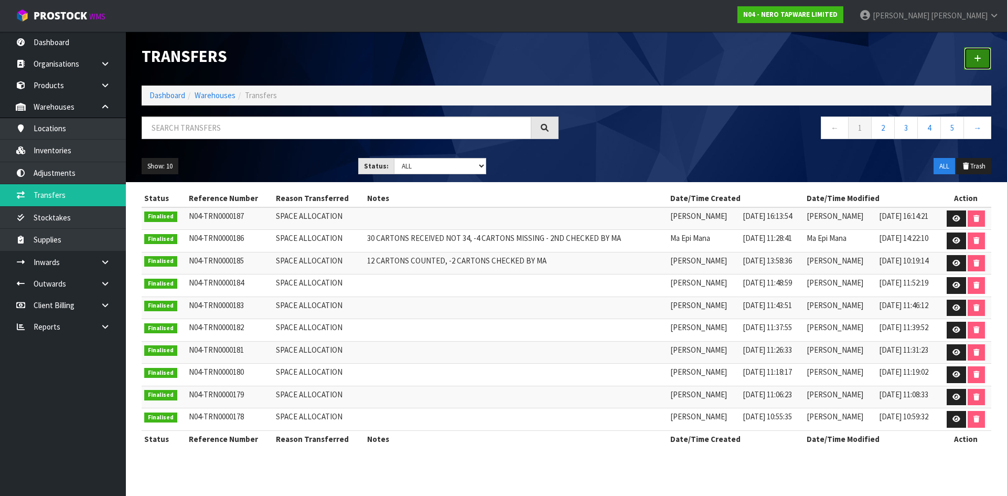
click at [975, 51] on link at bounding box center [977, 58] width 27 height 23
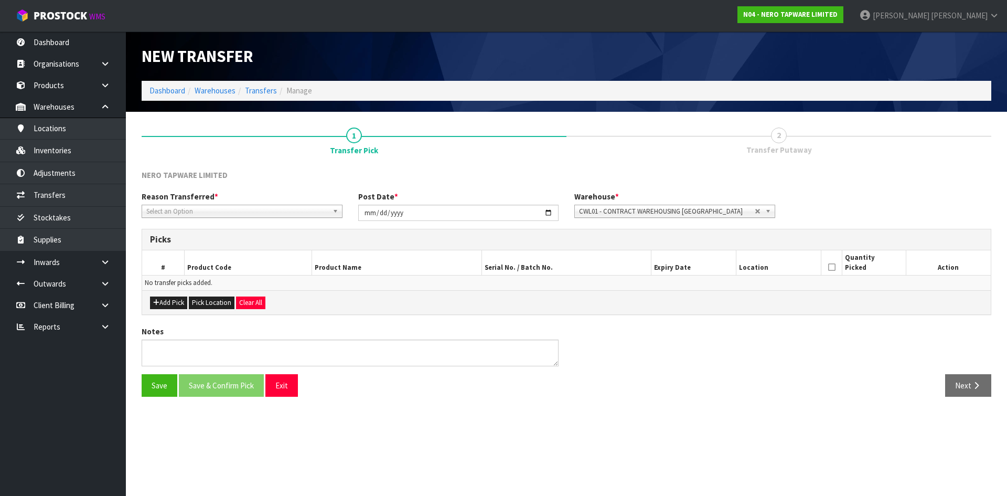
click at [274, 217] on span "Select an Option" at bounding box center [237, 211] width 182 height 13
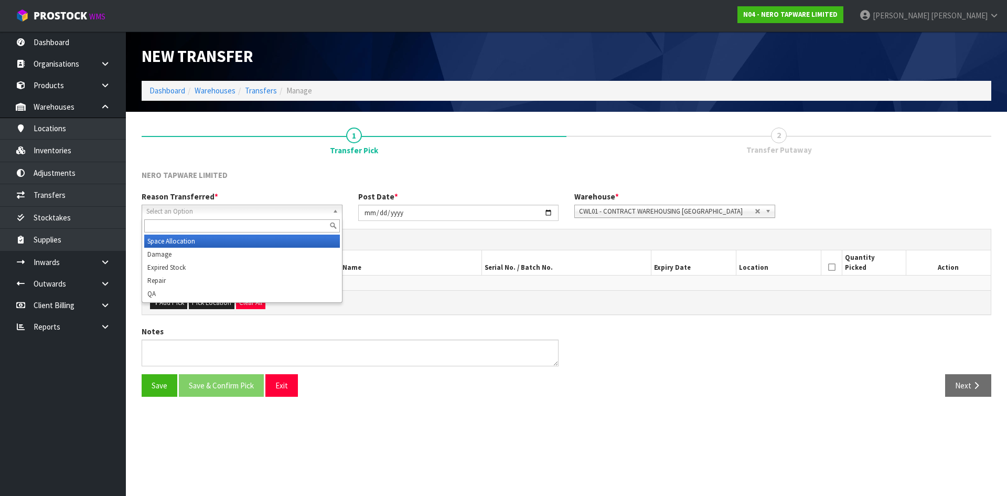
click at [285, 243] on li "Space Allocation" at bounding box center [242, 240] width 196 height 13
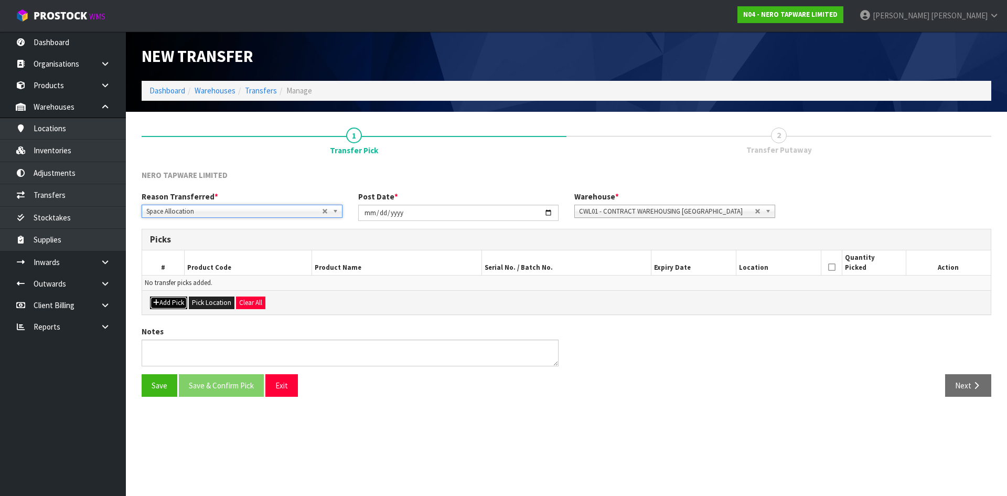
click at [175, 304] on button "Add Pick" at bounding box center [168, 302] width 37 height 13
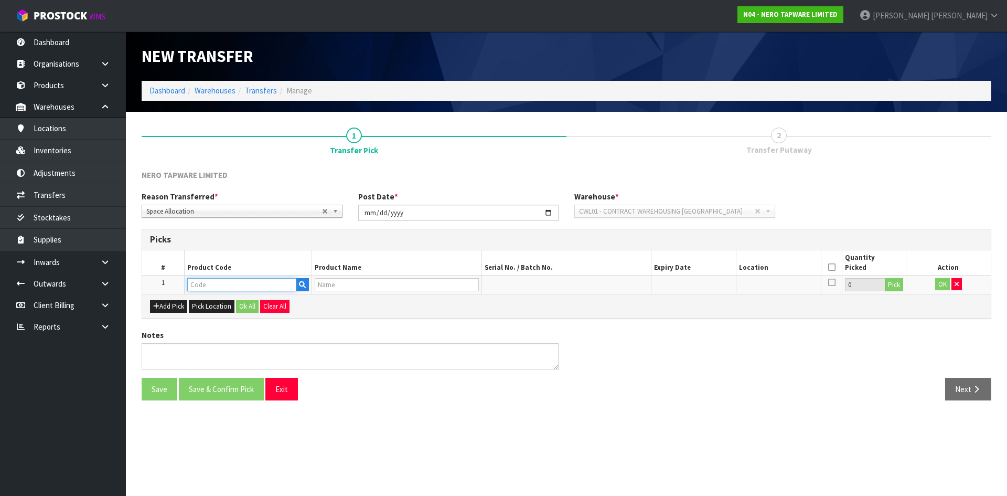
click at [250, 286] on input "text" at bounding box center [241, 284] width 109 height 13
paste input "NRSH204ACH"
type input "NRSH204ACH"
type input "90 DEGREE GLASS TO WALL BRACKET 10MM GLASS CHROME"
type input "NRSH204ACH"
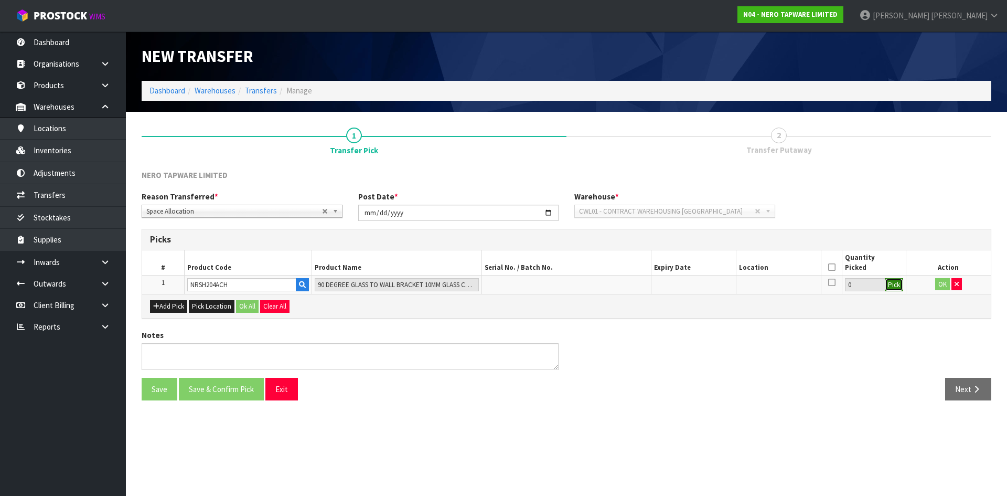
click at [894, 288] on button "Pick" at bounding box center [894, 285] width 18 height 14
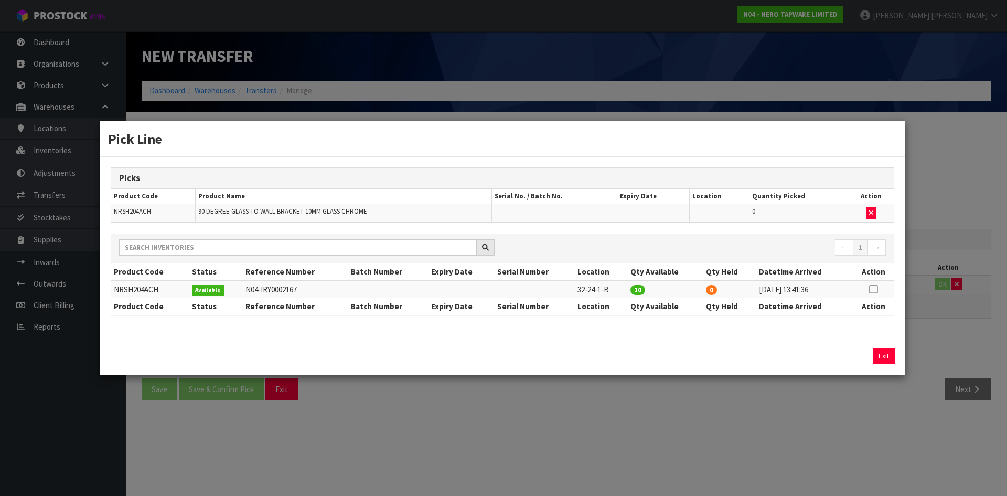
click at [873, 289] on icon at bounding box center [873, 289] width 8 height 1
click at [854, 362] on button "Assign Pick" at bounding box center [847, 356] width 43 height 16
type input "10"
click at [847, 397] on div "Pick Line Picks Product Code Product Name Serial No. / Batch No. Expiry Date Lo…" at bounding box center [503, 248] width 1007 height 496
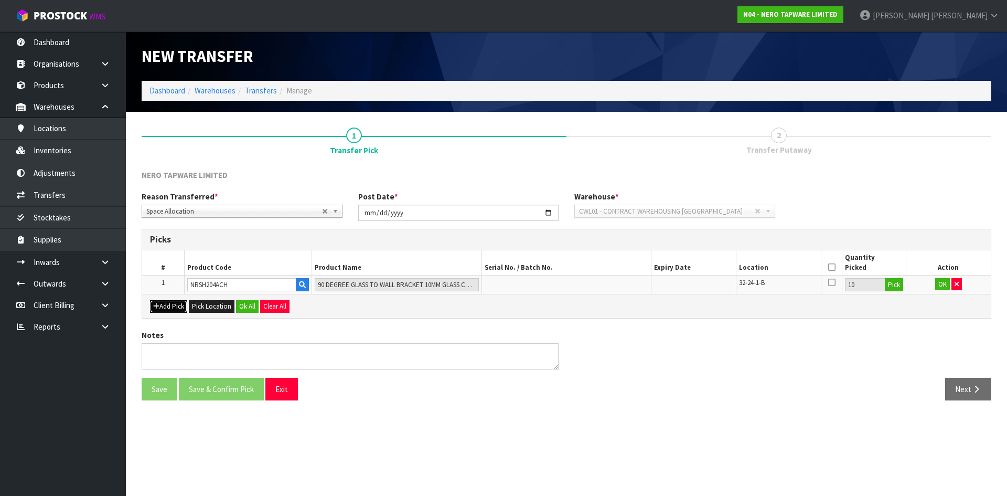
click at [163, 308] on button "Add Pick" at bounding box center [168, 306] width 37 height 13
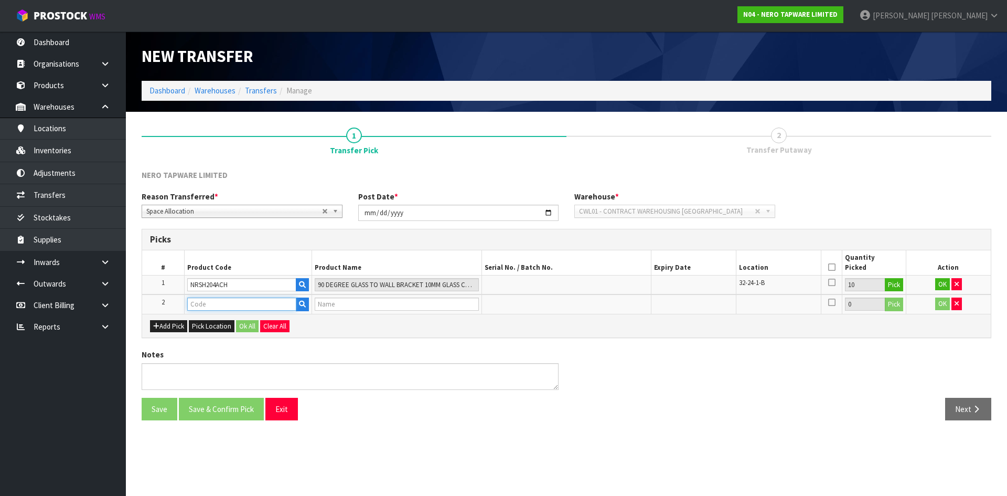
click at [223, 306] on input "text" at bounding box center [241, 303] width 109 height 13
type input "V"
paste input "NRSH204ACH"
type input "NRSH204ACH"
type input "90 DEGREE GLASS TO WALL BRACKET 10MM GLASS CHROME"
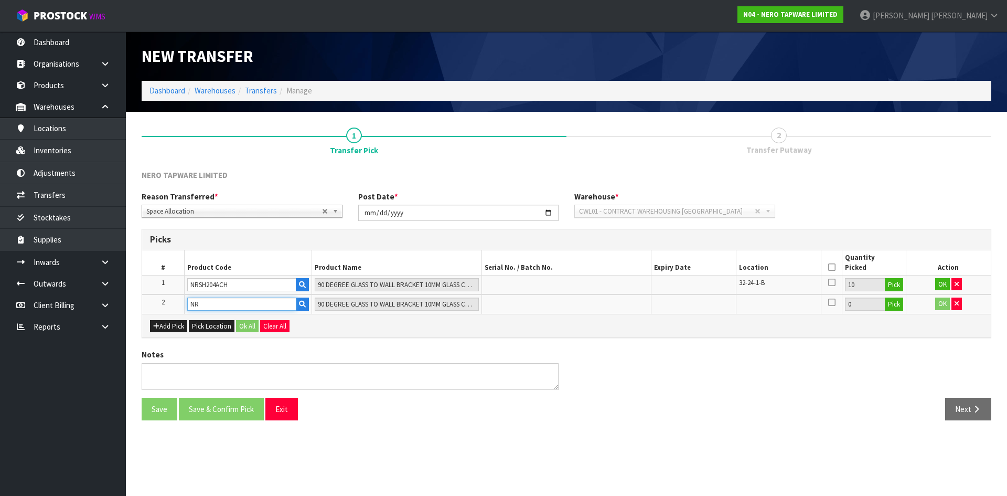
type input "N"
click at [233, 303] on input "text" at bounding box center [241, 303] width 109 height 13
paste input "NR210903A01BG"
type input "NR210903A01BG"
type input "MECCA FREESTANDING BATH MIXER BRUSHED GOLD"
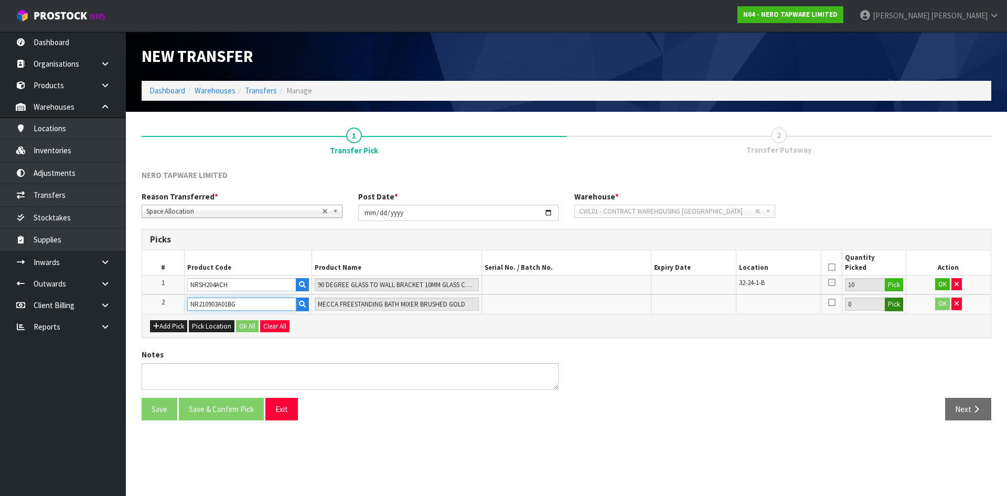
type input "NR210903A01BG"
click at [887, 307] on button "Pick" at bounding box center [894, 304] width 18 height 14
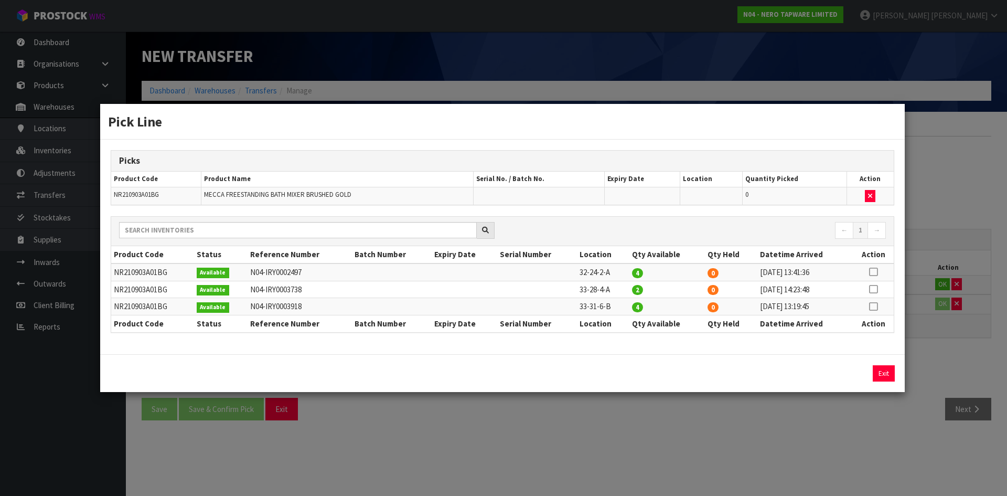
click at [875, 272] on icon at bounding box center [873, 272] width 8 height 1
click at [846, 374] on button "Assign Pick" at bounding box center [847, 373] width 43 height 16
type input "4"
click at [800, 447] on div "Pick Line Picks Product Code Product Name Serial No. / Batch No. Expiry Date Lo…" at bounding box center [503, 248] width 1007 height 496
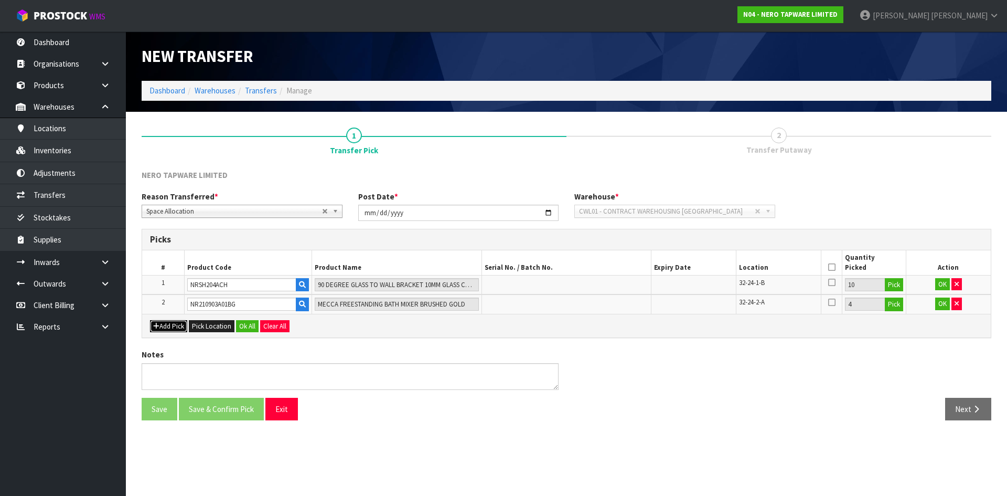
click at [176, 323] on button "Add Pick" at bounding box center [168, 326] width 37 height 13
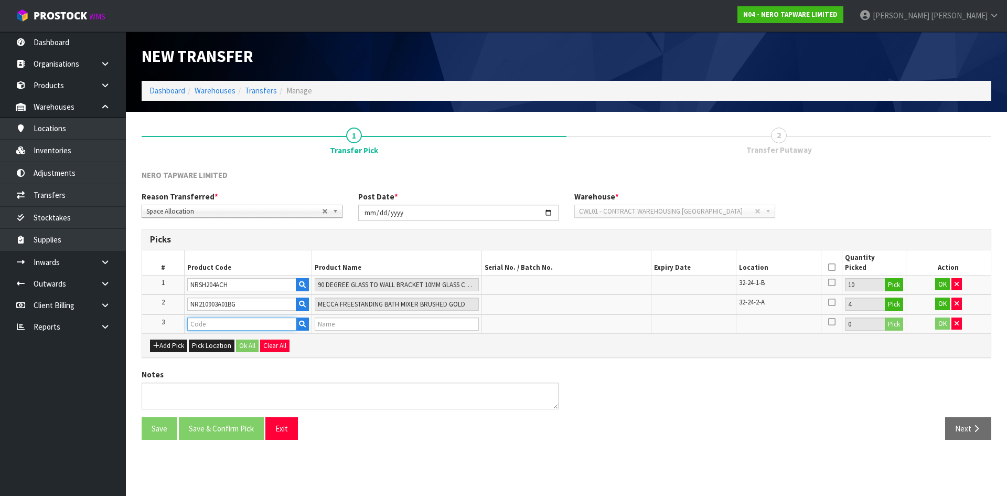
click at [216, 325] on input "text" at bounding box center [241, 323] width 109 height 13
paste input "NR252003A250TBG"
type input "NR252003A250TBG"
type input "OPAL PROGRESSIVE SHOWER SYSTEM WITH SPOUT 250MM TRIM KITS ONLY BRUSHED GOLD"
type input "NR252003A250TBG"
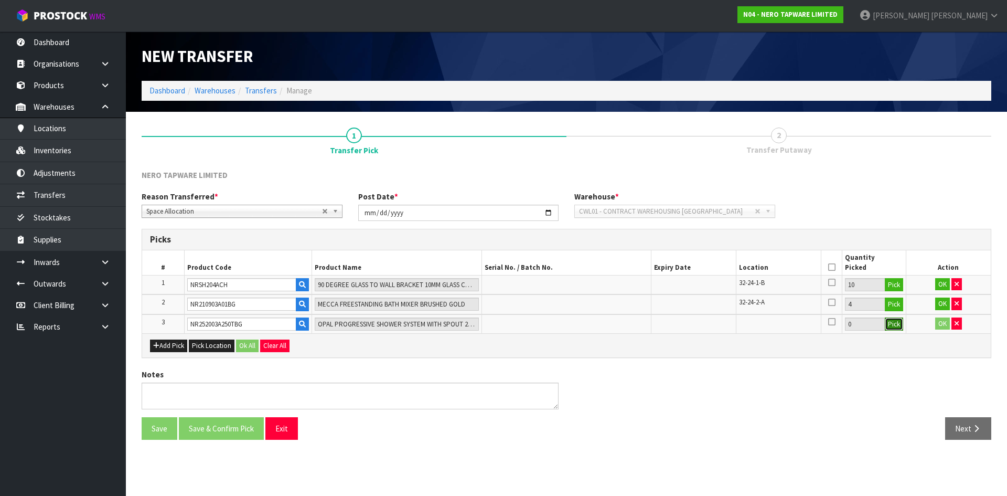
click at [891, 322] on button "Pick" at bounding box center [894, 324] width 18 height 14
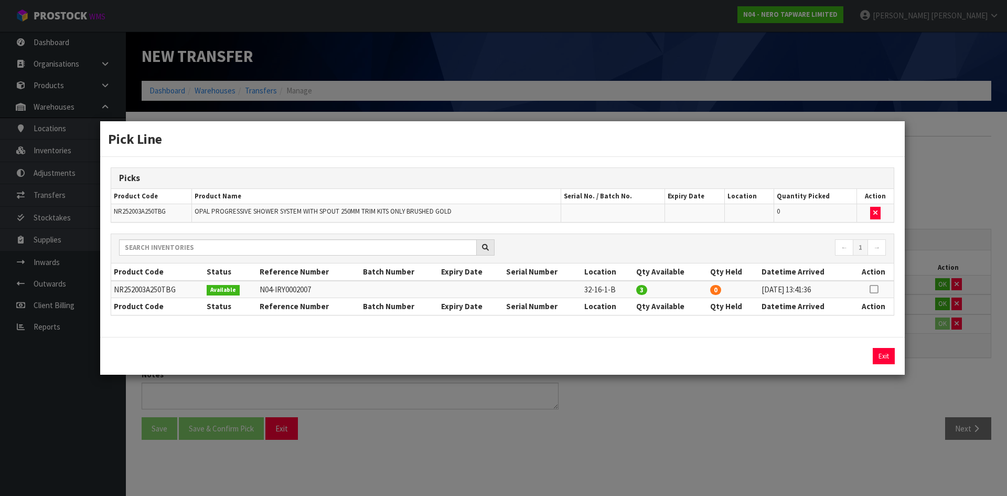
click at [873, 289] on icon at bounding box center [873, 289] width 8 height 1
click at [847, 359] on button "Assign Pick" at bounding box center [847, 356] width 43 height 16
type input "3"
click at [845, 414] on div "Pick Line Picks Product Code Product Name Serial No. / Batch No. Expiry Date Lo…" at bounding box center [503, 248] width 1007 height 496
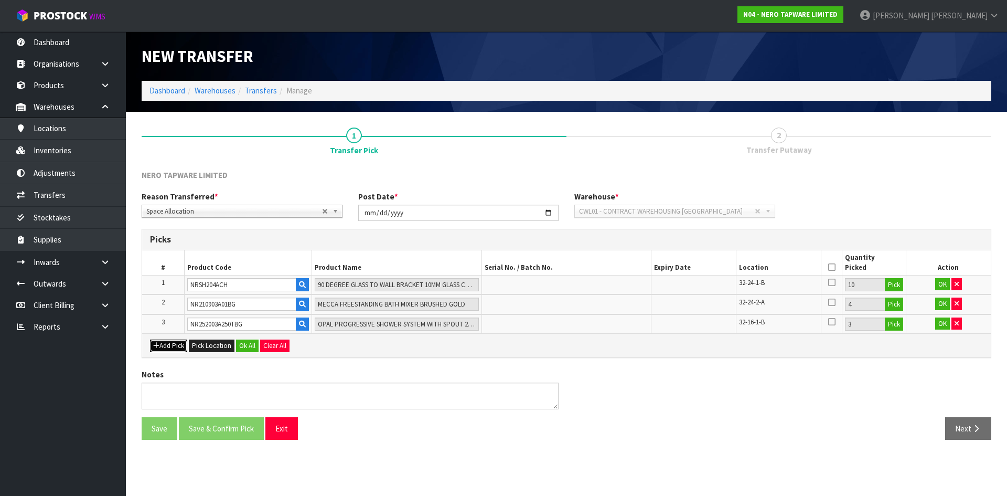
click at [167, 345] on button "Add Pick" at bounding box center [168, 345] width 37 height 13
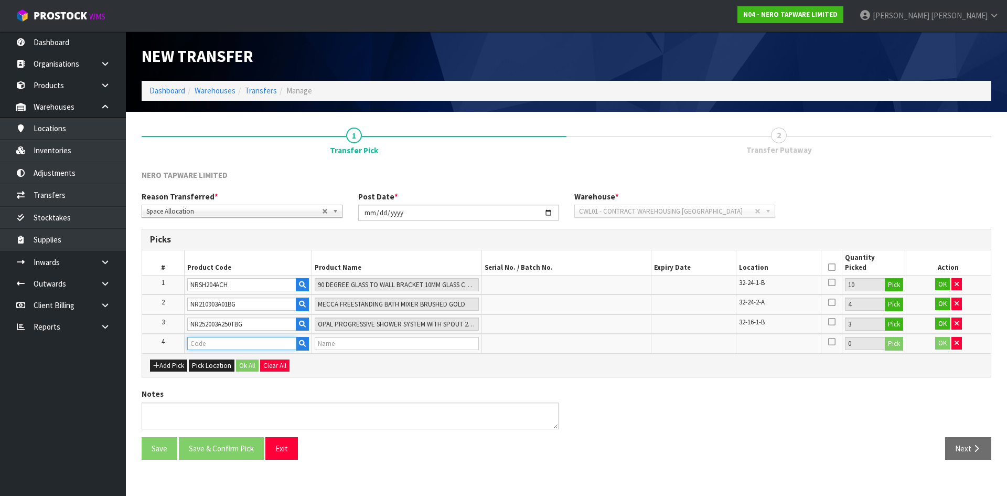
click at [212, 344] on input "text" at bounding box center [241, 343] width 109 height 13
paste input "NR2581BG"
type input "NR2581BG"
type input "OPAL SOAP DISH HOLDER BRUSHED GOLD"
type input "NR2581BG"
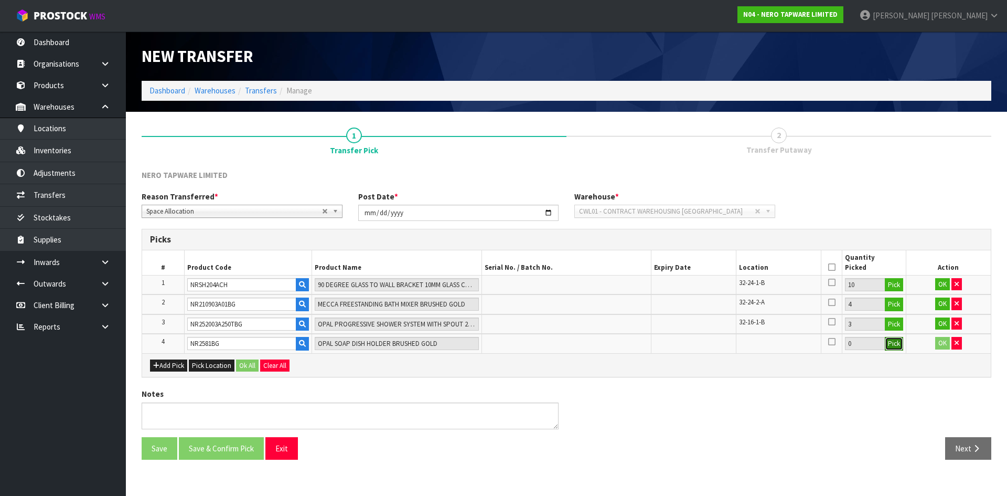
click at [892, 343] on button "Pick" at bounding box center [894, 344] width 18 height 14
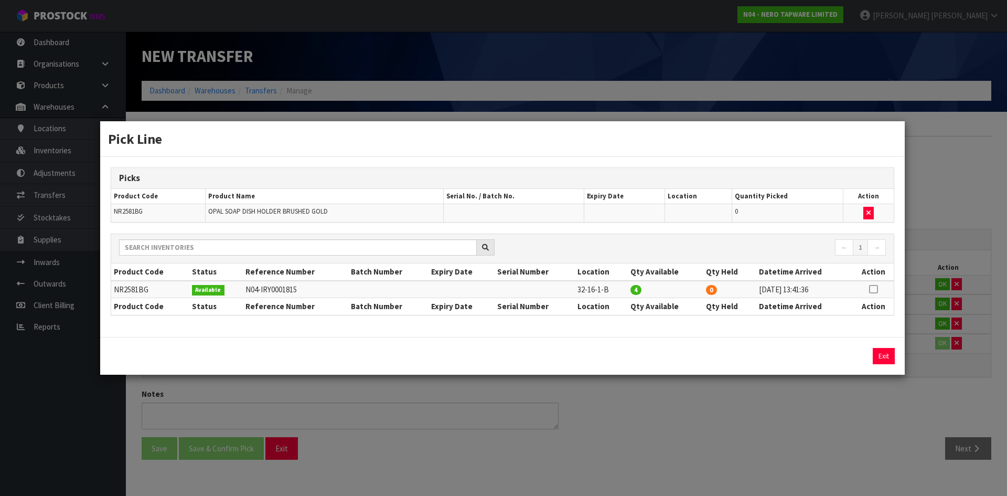
click at [873, 289] on icon at bounding box center [873, 289] width 8 height 1
click at [846, 359] on button "Assign Pick" at bounding box center [847, 356] width 43 height 16
type input "4"
click at [846, 395] on div "Pick Line Picks Product Code Product Name Serial No. / Batch No. Expiry Date Lo…" at bounding box center [503, 248] width 1007 height 496
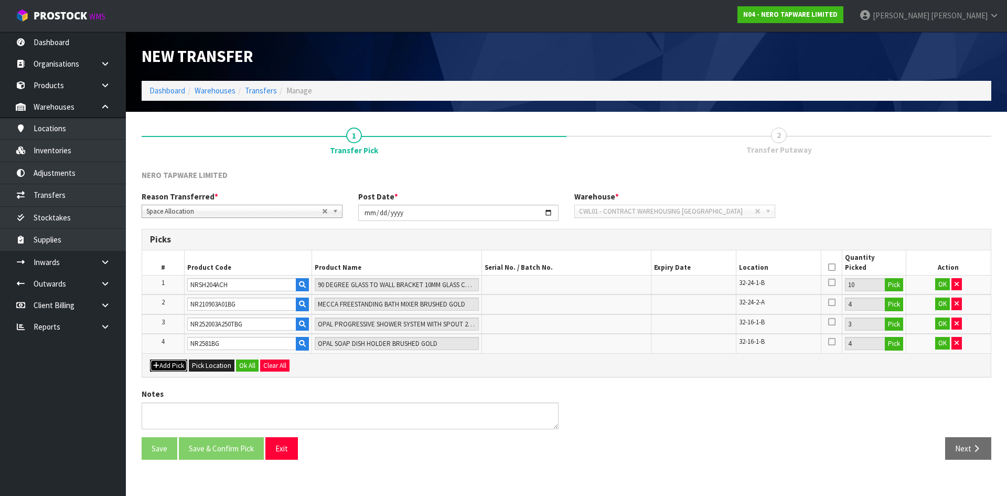
click at [183, 361] on button "Add Pick" at bounding box center [168, 365] width 37 height 13
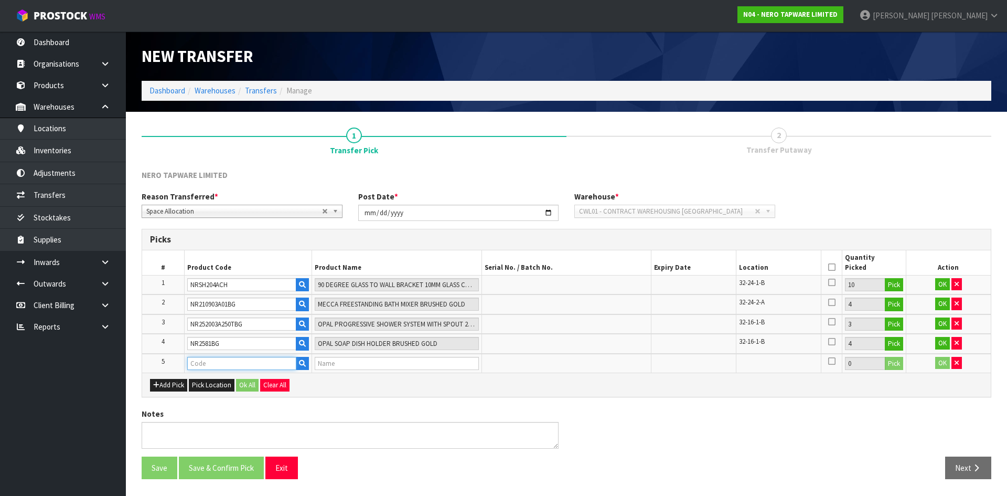
click at [275, 363] on input "text" at bounding box center [241, 363] width 109 height 13
paste input "NR2581GR"
type input "NR2581GR"
type input "OPAL SOAP DISH HOLDER GRAPHITE"
type input "NR2581GR"
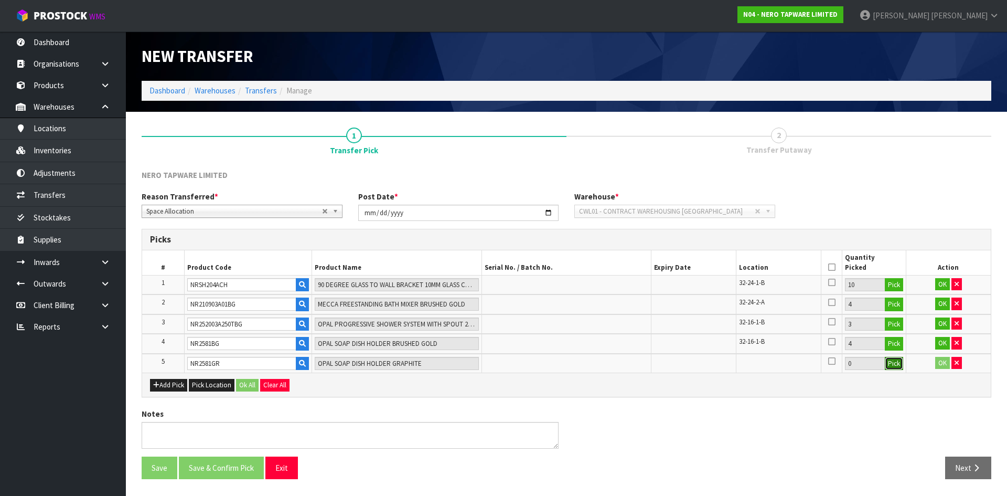
click at [895, 364] on button "Pick" at bounding box center [894, 364] width 18 height 14
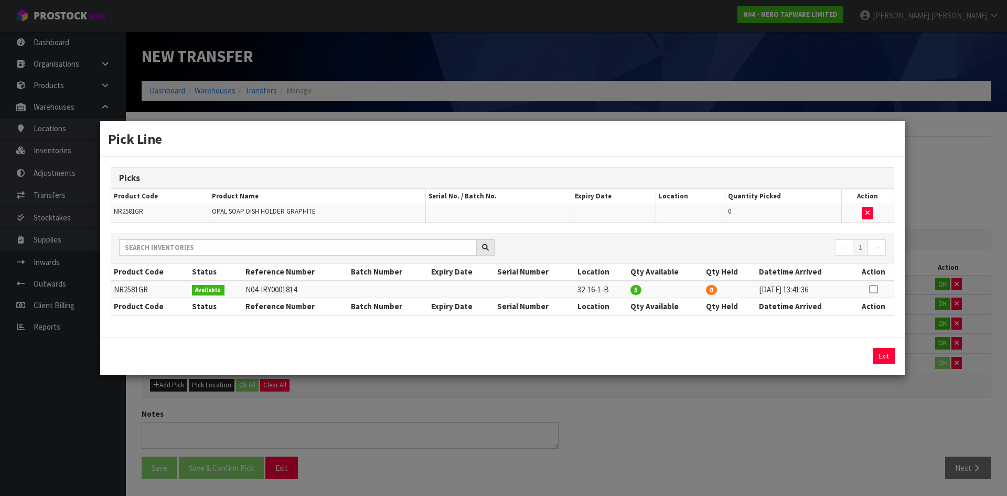
click at [877, 289] on icon at bounding box center [873, 289] width 8 height 1
click at [837, 356] on button "Assign Pick" at bounding box center [847, 356] width 43 height 16
type input "5"
click at [881, 413] on div "Pick Line Picks Product Code Product Name Serial No. / Batch No. Expiry Date Lo…" at bounding box center [503, 248] width 1007 height 496
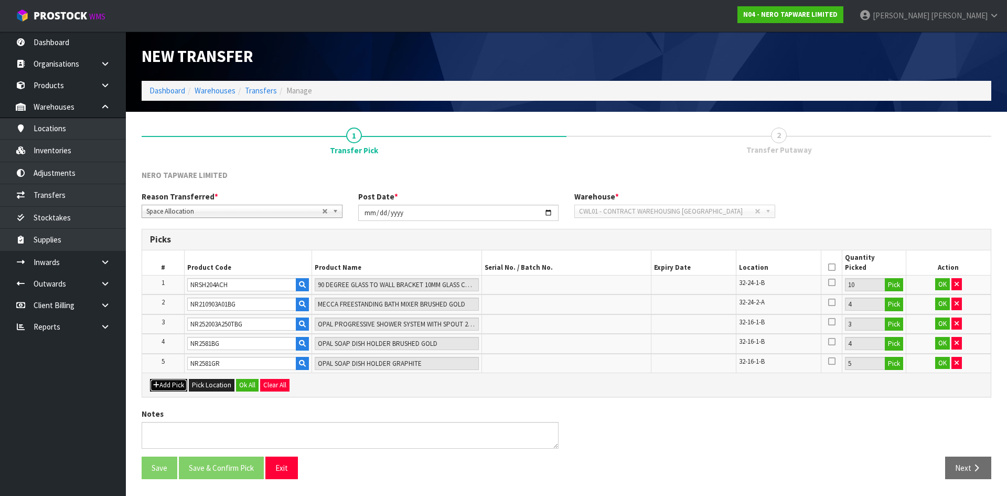
click at [171, 384] on button "Add Pick" at bounding box center [168, 385] width 37 height 13
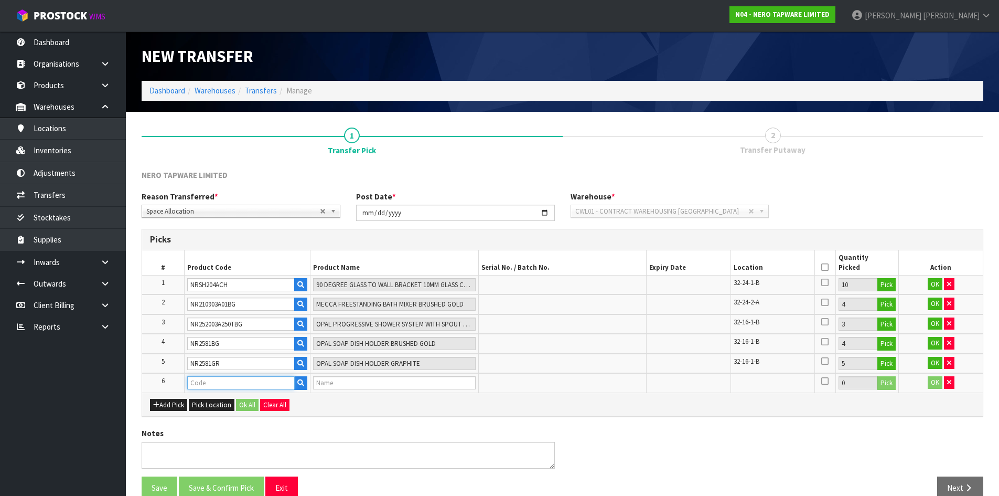
click at [232, 381] on input "text" at bounding box center [240, 382] width 107 height 13
paste input "NR1924BZ"
type input "NR1924BZ"
type input "MECCA SINGLE TOWEL RAIL 600MM BRUSHED BRONZE"
type input "NR1924BZ"
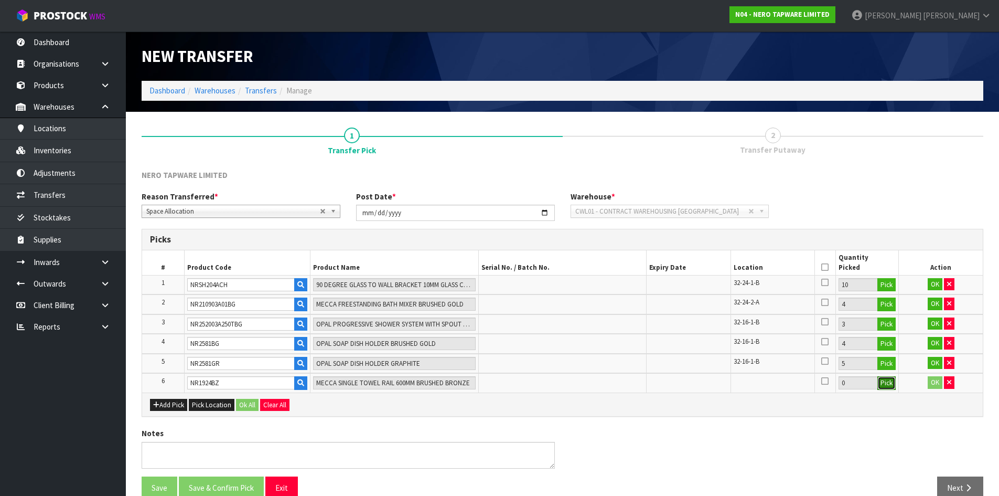
click at [884, 387] on button "Pick" at bounding box center [886, 383] width 18 height 14
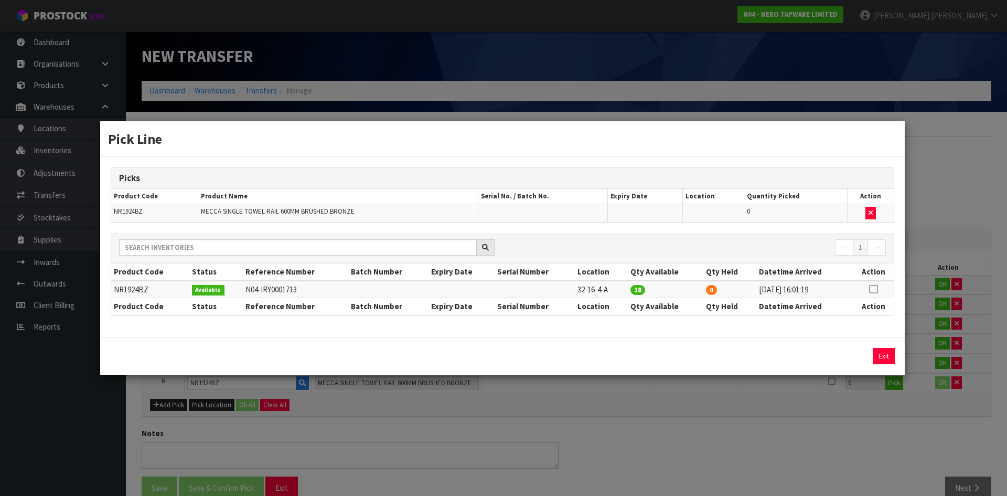
click at [874, 289] on icon at bounding box center [873, 289] width 8 height 1
click at [836, 358] on button "Assign Pick" at bounding box center [847, 356] width 43 height 16
type input "18"
click at [863, 442] on div "Pick Line Picks Product Code Product Name Serial No. / Batch No. Expiry Date Lo…" at bounding box center [503, 248] width 1007 height 496
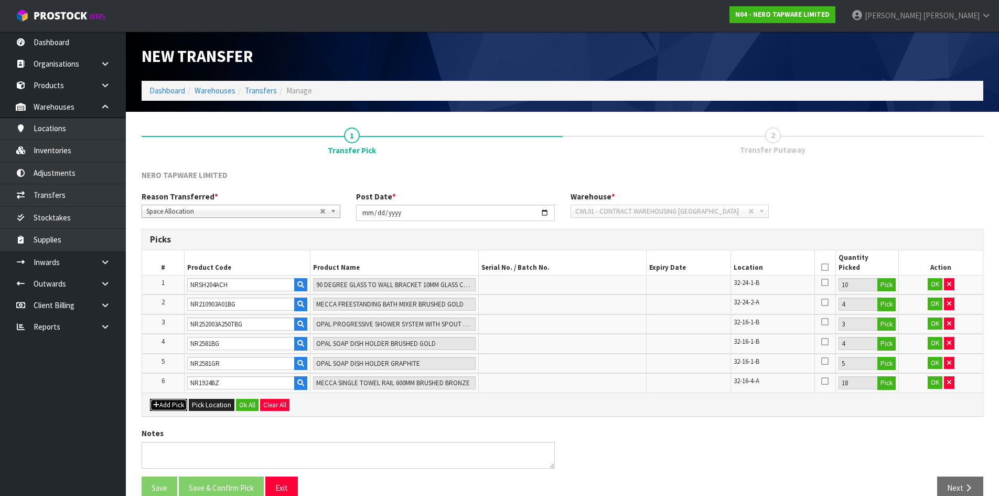
click at [155, 407] on icon "button" at bounding box center [156, 404] width 6 height 7
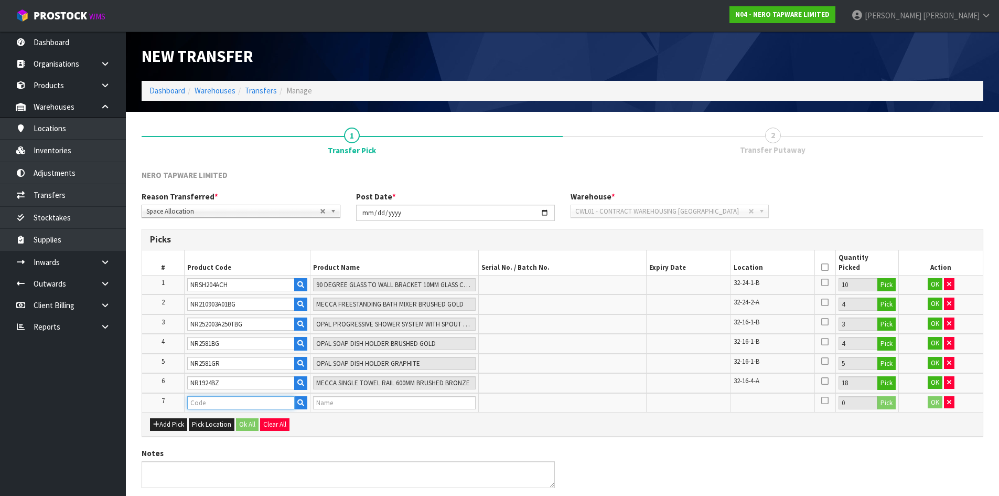
click at [205, 401] on input "text" at bounding box center [240, 402] width 107 height 13
paste input "NR221911TBG"
type input "NR221911TBG"
type input "MECCA SHOWER MIXER 80MM PLATE TRIM KITS ONLY BRUSHED GOLD"
type input "NR221911TBG"
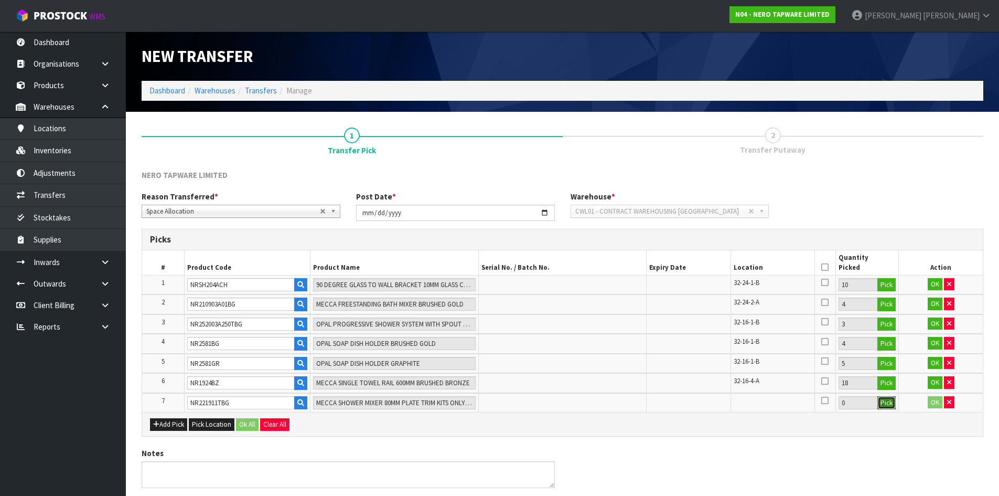
click at [881, 404] on button "Pick" at bounding box center [886, 403] width 18 height 14
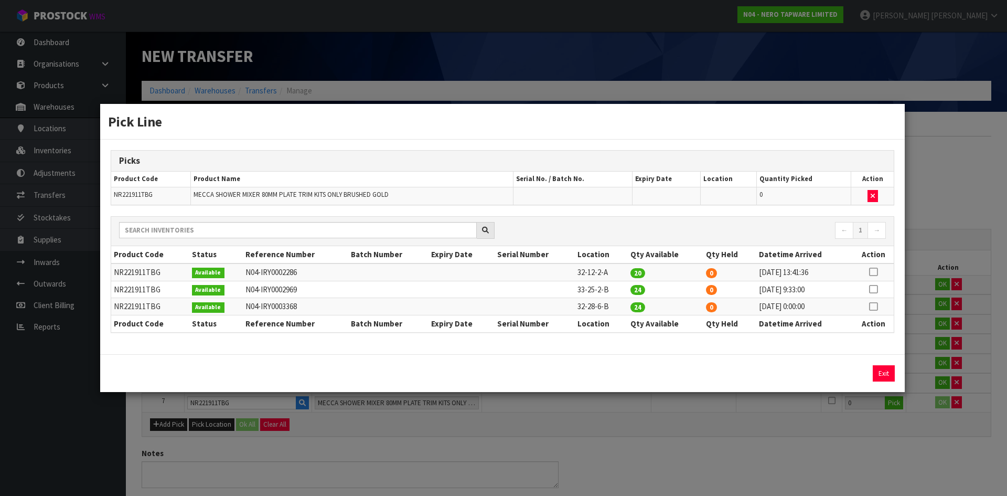
click at [874, 272] on icon at bounding box center [873, 272] width 8 height 1
click at [853, 379] on button "Assign Pick" at bounding box center [847, 373] width 43 height 16
type input "20"
click at [831, 446] on div "Pick Line Picks Product Code Product Name Serial No. / Batch No. Expiry Date Lo…" at bounding box center [503, 248] width 1007 height 496
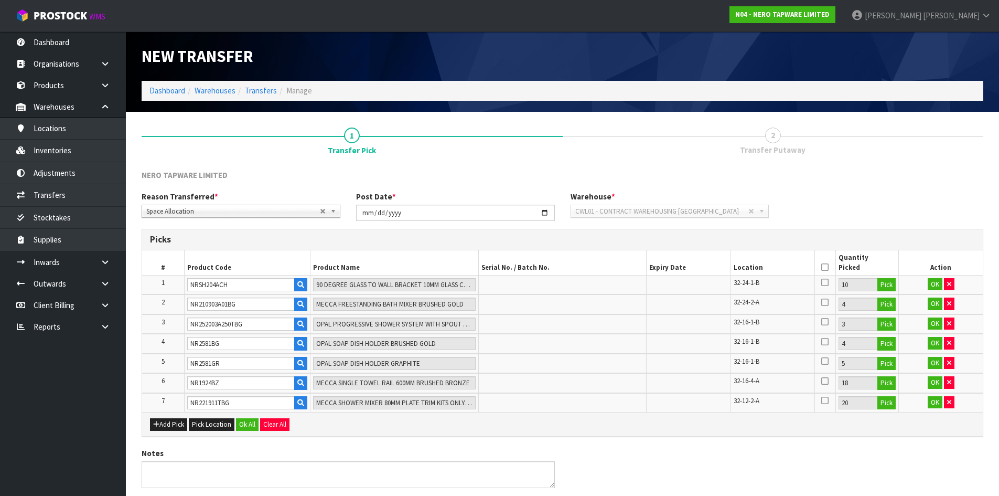
click at [824, 267] on icon at bounding box center [824, 267] width 7 height 1
click at [250, 426] on button "Ok All" at bounding box center [247, 424] width 23 height 13
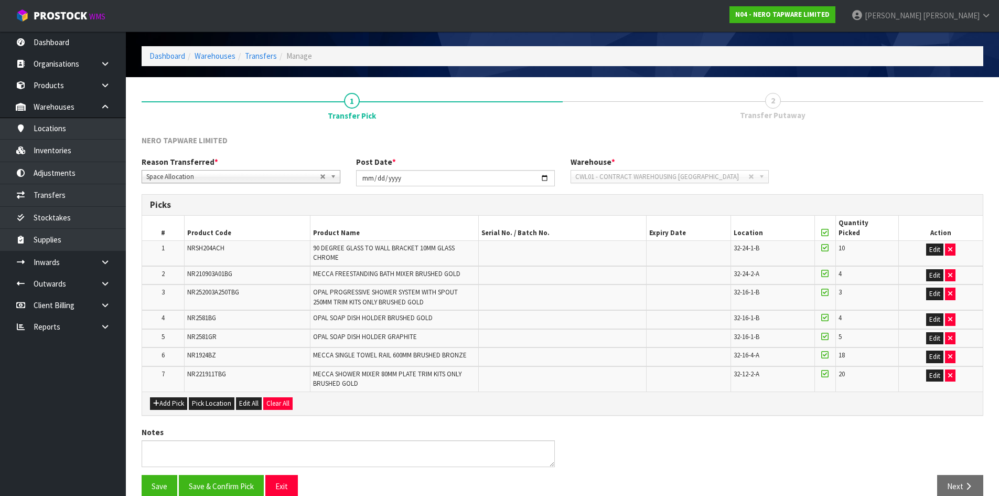
scroll to position [52, 0]
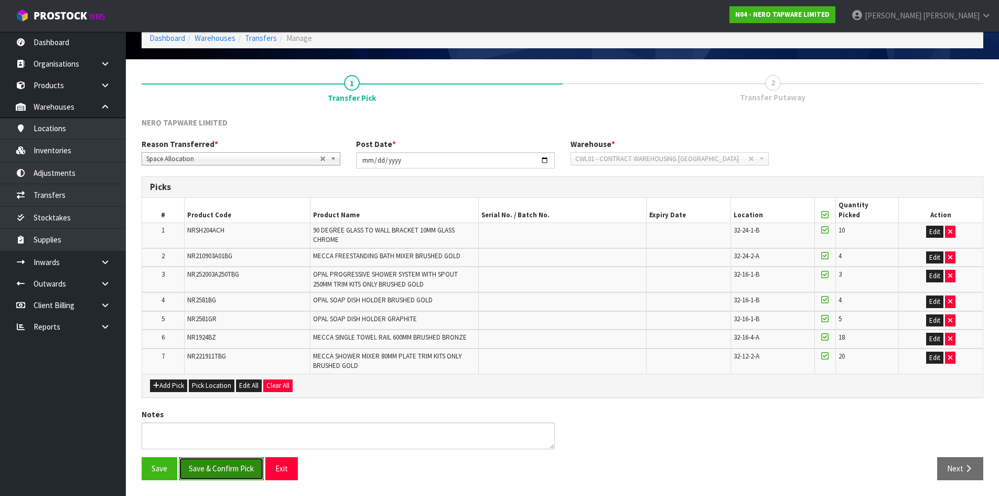
click at [226, 476] on button "Save & Confirm Pick" at bounding box center [221, 468] width 85 height 23
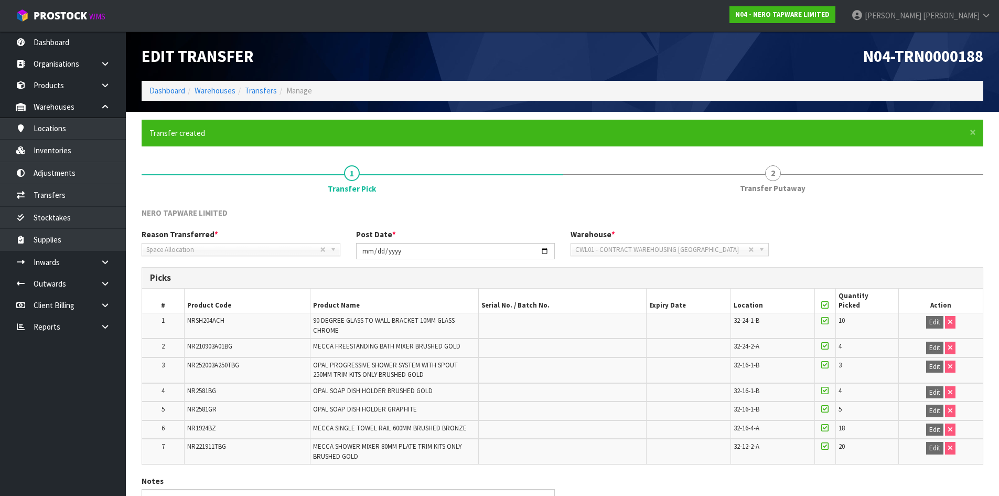
scroll to position [67, 0]
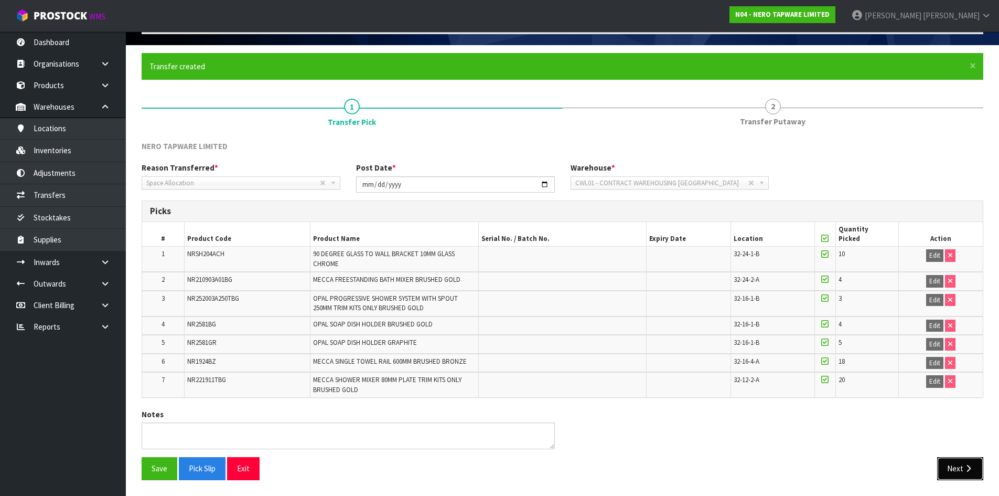
click at [951, 467] on button "Next" at bounding box center [960, 468] width 46 height 23
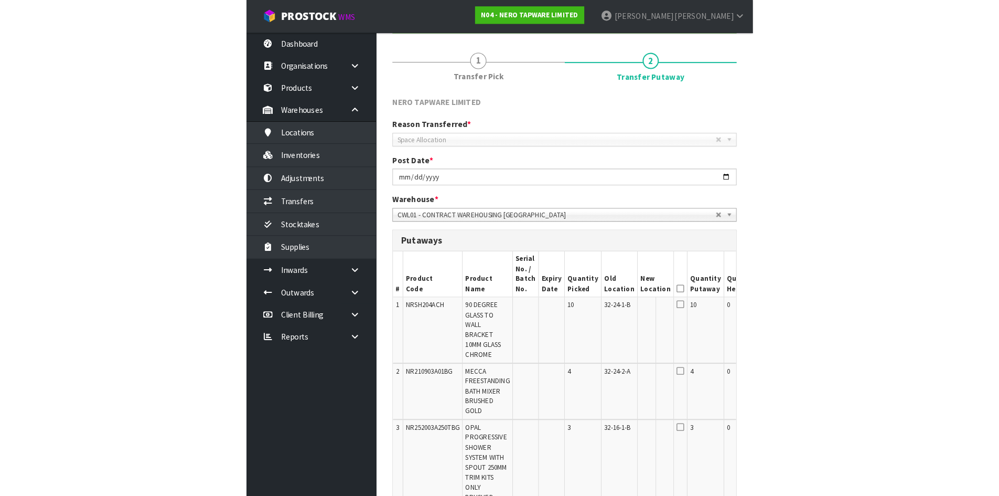
scroll to position [114, 0]
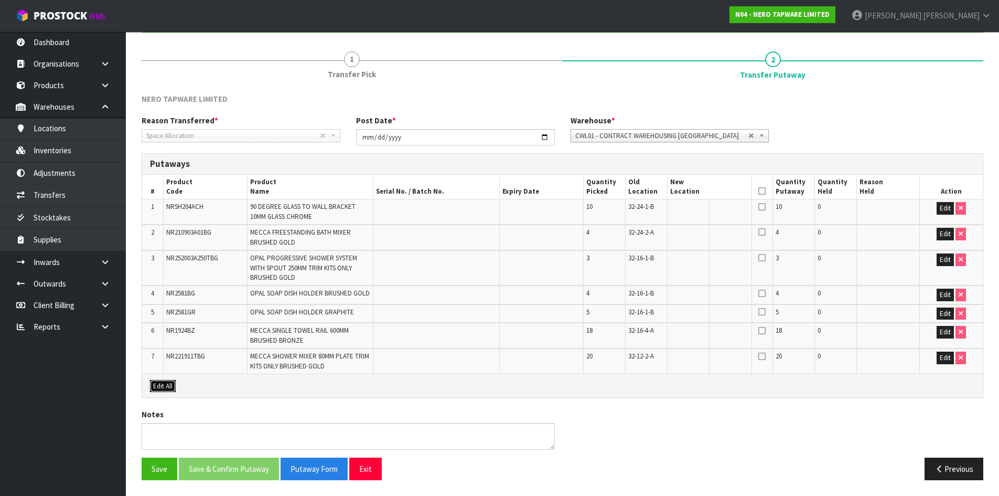
click at [166, 387] on button "Edit All" at bounding box center [163, 386] width 26 height 13
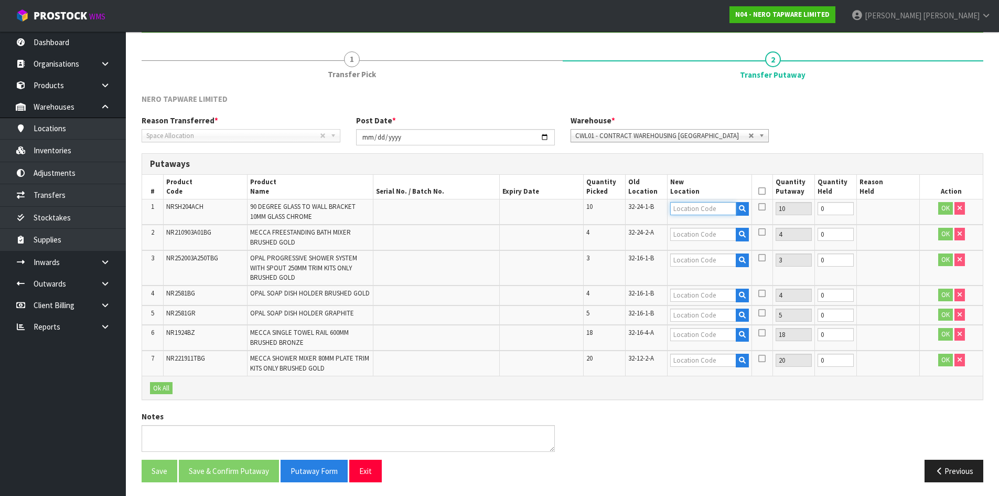
click at [694, 209] on input "text" at bounding box center [703, 208] width 66 height 13
click at [653, 204] on span "32-24-1-B" at bounding box center [641, 206] width 26 height 9
copy tr "32-24-1-B"
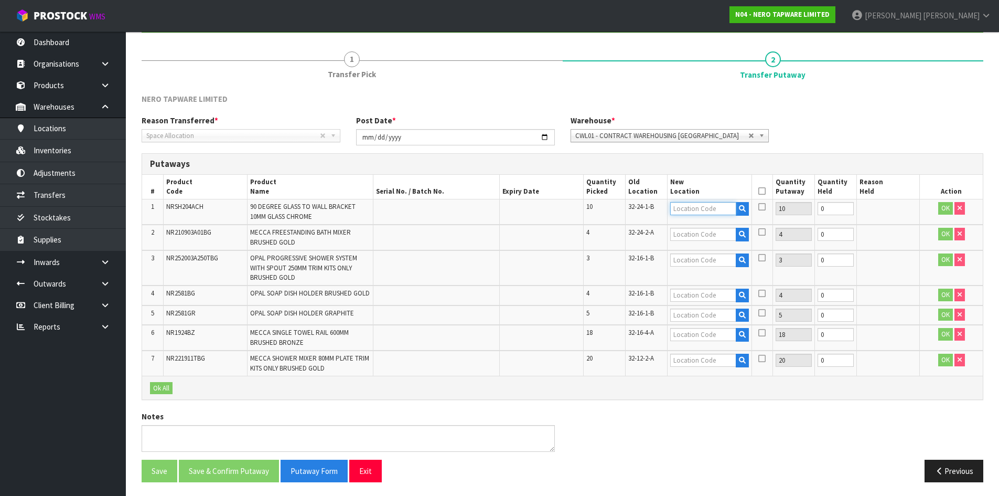
click at [716, 206] on input "text" at bounding box center [703, 208] width 66 height 13
paste input "32-24-1-B"
type input "32-24-1-A"
click at [647, 233] on span "32-24-2-A" at bounding box center [641, 232] width 26 height 9
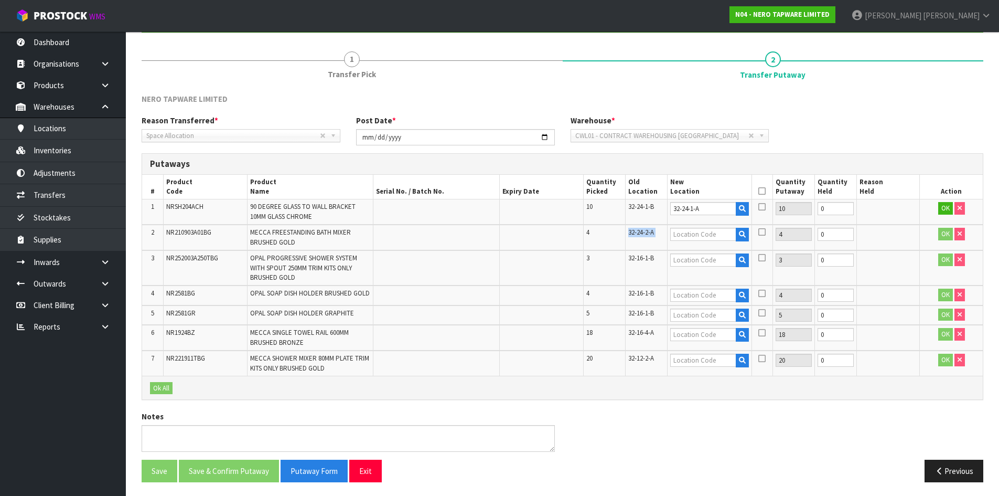
click at [647, 233] on span "32-24-2-A" at bounding box center [641, 232] width 26 height 9
copy tr "32-24-2-A"
click at [709, 235] on input "text" at bounding box center [703, 234] width 66 height 13
paste input "32-24-2-A"
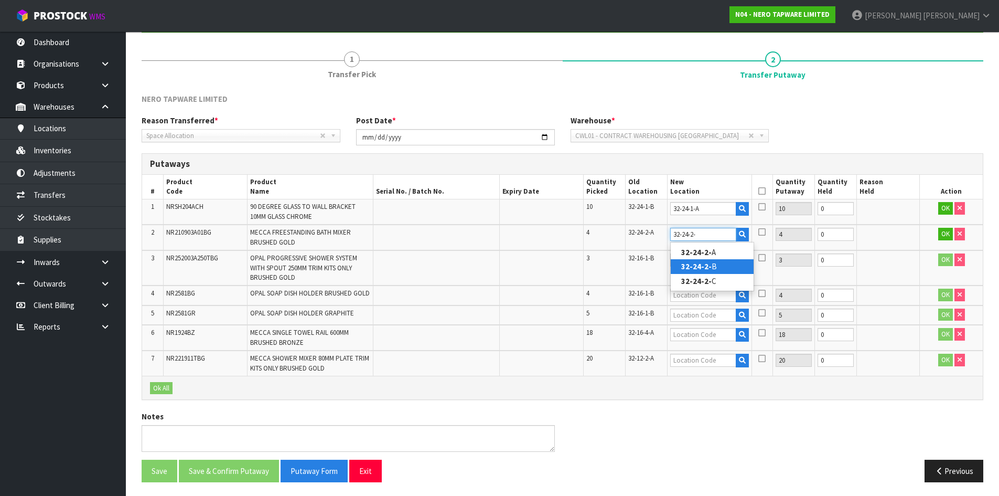
type input "32-24-2-"
click at [709, 266] on strong "32-24-2-" at bounding box center [696, 266] width 30 height 10
type input "32-24-2-B"
click at [637, 260] on span "32-16-1-B" at bounding box center [641, 257] width 26 height 9
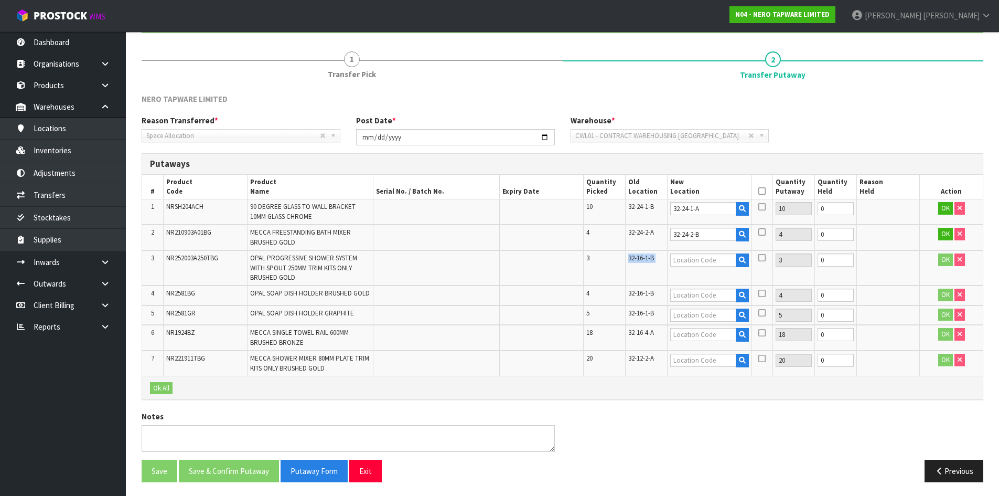
click at [637, 260] on span "32-16-1-B" at bounding box center [641, 257] width 26 height 9
copy tr "32-16-1-B"
click at [700, 260] on input "text" at bounding box center [703, 259] width 66 height 13
paste input "32-16-1-B"
type input "32-16-1-A"
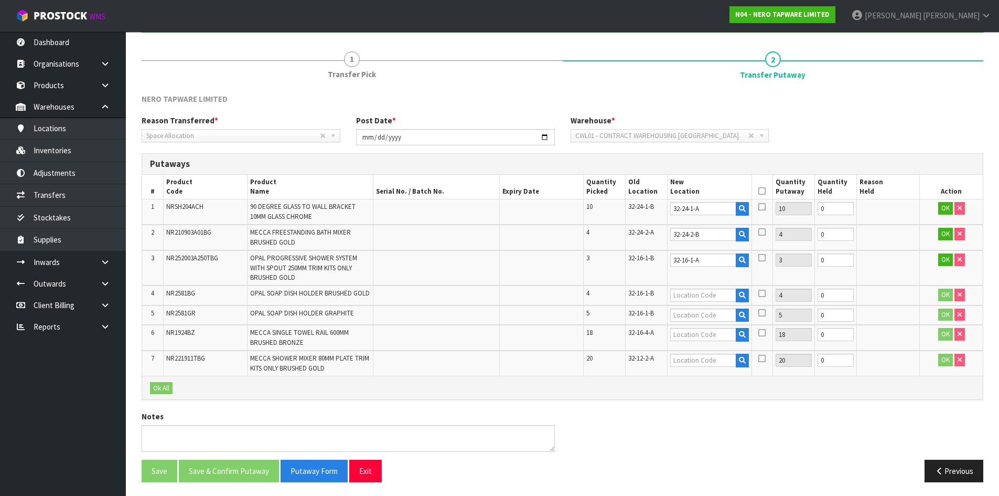
click at [653, 292] on span "32-16-1-B" at bounding box center [641, 292] width 26 height 9
copy tr "32-16-1-B"
click at [678, 294] on input "text" at bounding box center [703, 294] width 66 height 13
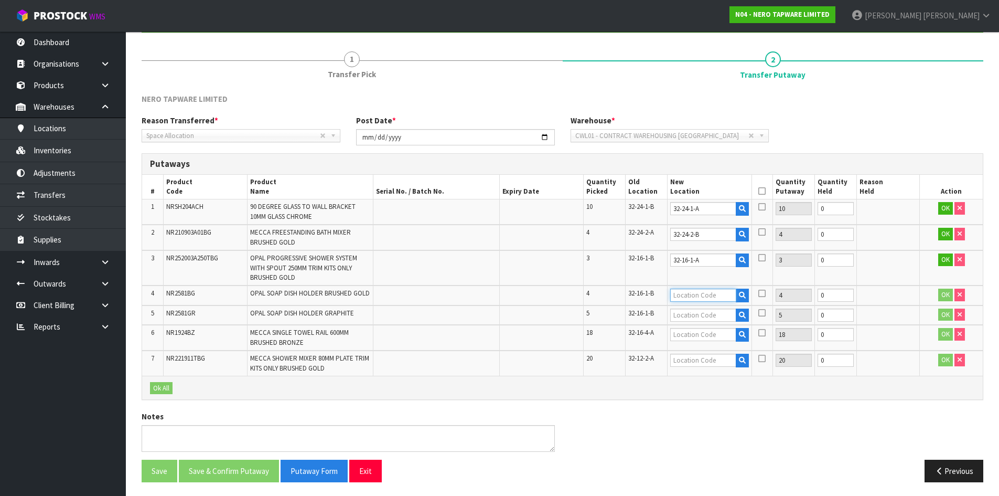
paste input "32-16-1-B"
click at [677, 294] on input "32-16-1-B" at bounding box center [703, 294] width 66 height 13
click at [702, 295] on input "32-16-1-B" at bounding box center [703, 294] width 66 height 13
type input "32-16-1-"
click at [706, 312] on strong "32-16-1-" at bounding box center [696, 313] width 30 height 10
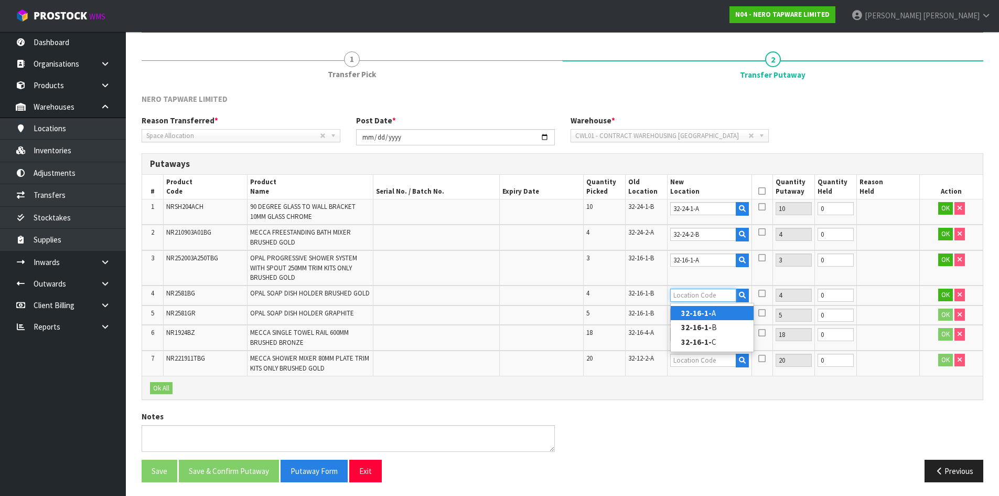
type input "32-16-1-A"
click at [697, 316] on input "text" at bounding box center [703, 314] width 66 height 13
click at [651, 314] on span "32-16-1-B" at bounding box center [641, 312] width 26 height 9
click at [654, 315] on span "32-16-1-B" at bounding box center [641, 312] width 26 height 9
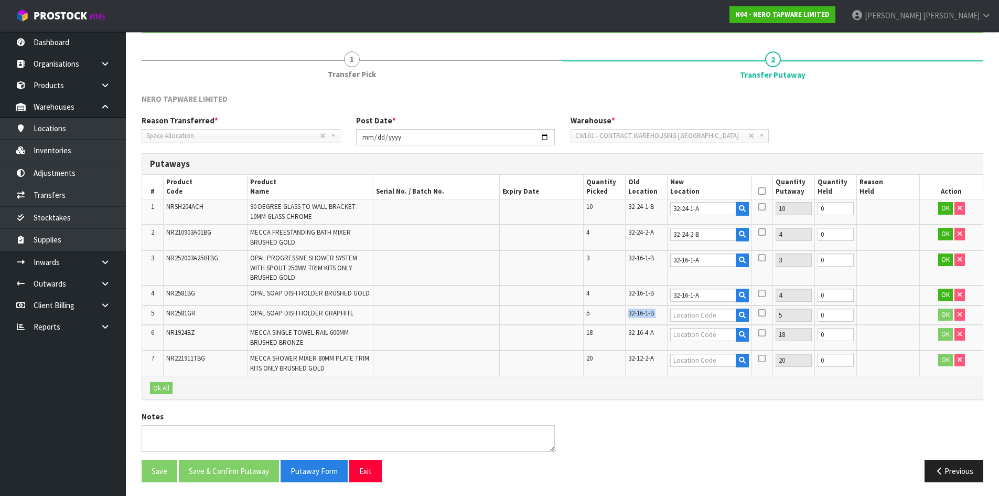
click at [654, 315] on span "32-16-1-B" at bounding box center [641, 312] width 26 height 9
copy tr "32-16-1-B"
click at [680, 314] on input "text" at bounding box center [703, 314] width 66 height 13
paste input "32-16-1-B"
click at [700, 315] on input "32-16-1-B" at bounding box center [703, 314] width 66 height 13
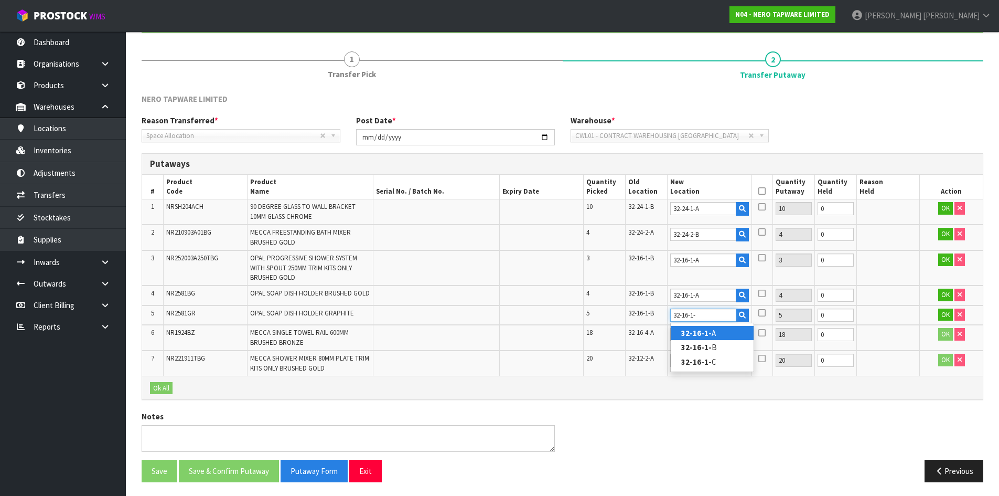
type input "32-16-1-"
click at [702, 327] on link "32-16-1- A" at bounding box center [712, 333] width 83 height 14
type input "32-16-1-A"
click at [654, 331] on span "32-16-4-A" at bounding box center [641, 332] width 26 height 9
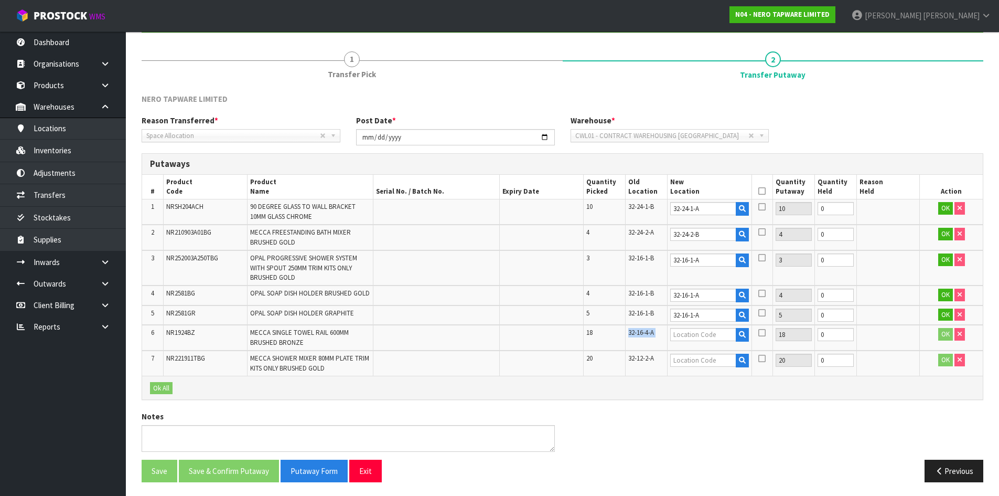
click at [654, 331] on span "32-16-4-A" at bounding box center [641, 332] width 26 height 9
copy tr "32-16-4-A"
click at [686, 333] on input "text" at bounding box center [703, 334] width 66 height 13
paste input "32-16-4-A"
click at [700, 335] on input "32-16-4-A" at bounding box center [703, 334] width 66 height 13
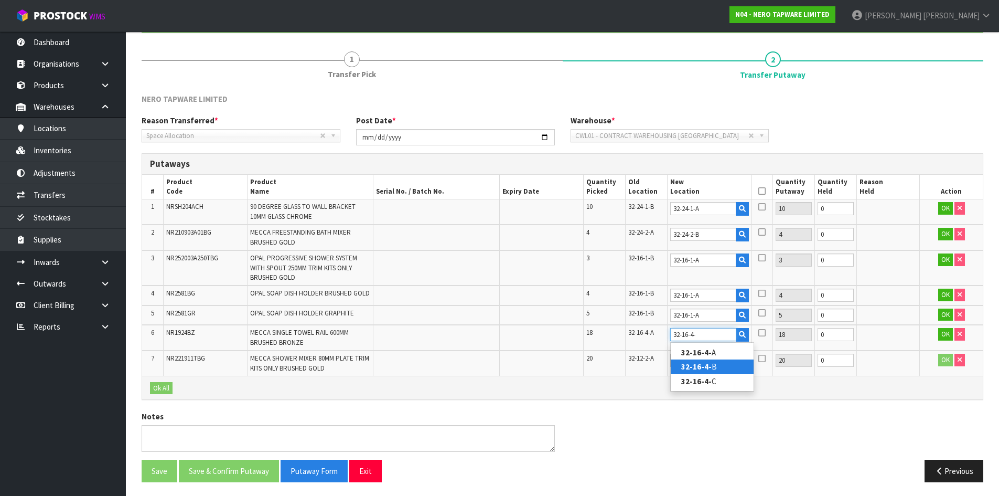
type input "32-16-4-"
click at [685, 369] on strong "32-16-4-" at bounding box center [696, 366] width 30 height 10
type input "32-16-4-B"
click at [692, 361] on input "text" at bounding box center [703, 359] width 66 height 13
click at [644, 359] on span "32-12-2-A" at bounding box center [641, 357] width 26 height 9
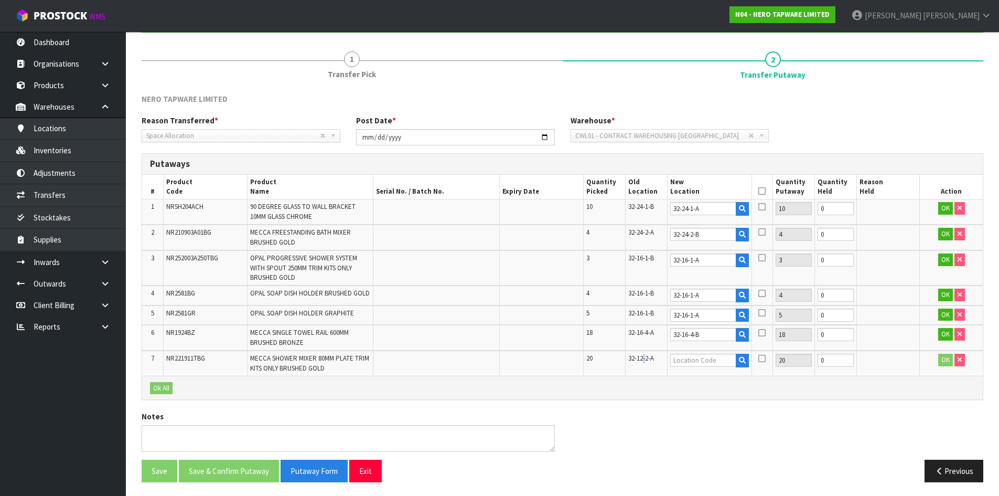
click at [644, 359] on span "32-12-2-A" at bounding box center [641, 357] width 26 height 9
click at [645, 359] on span "32-12-2-A" at bounding box center [641, 357] width 26 height 9
copy tr "32-12-2-A"
click at [715, 361] on input "text" at bounding box center [703, 359] width 66 height 13
paste input "32-12-2-A"
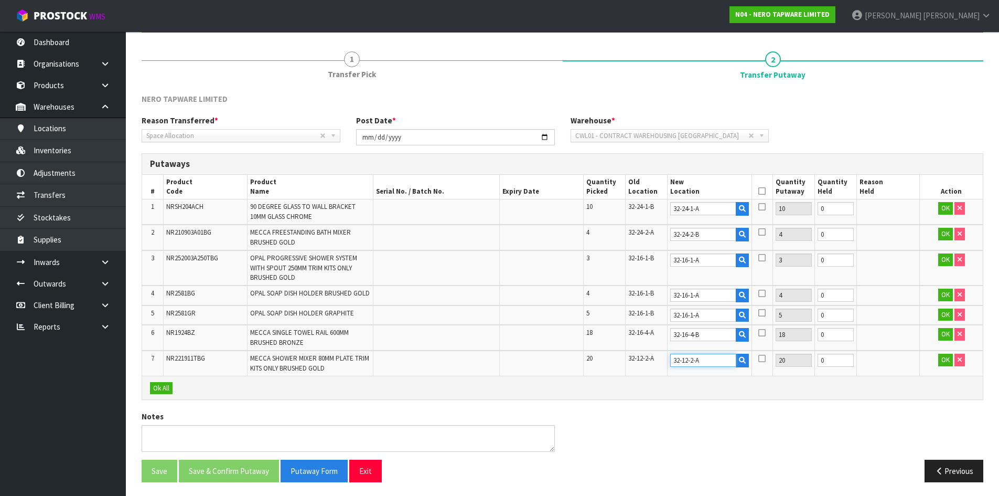
click at [694, 360] on input "32-12-2-A" at bounding box center [703, 359] width 66 height 13
type input "32-12-3-A"
click at [763, 191] on icon at bounding box center [761, 191] width 7 height 1
click at [160, 388] on button "Ok All" at bounding box center [161, 388] width 23 height 13
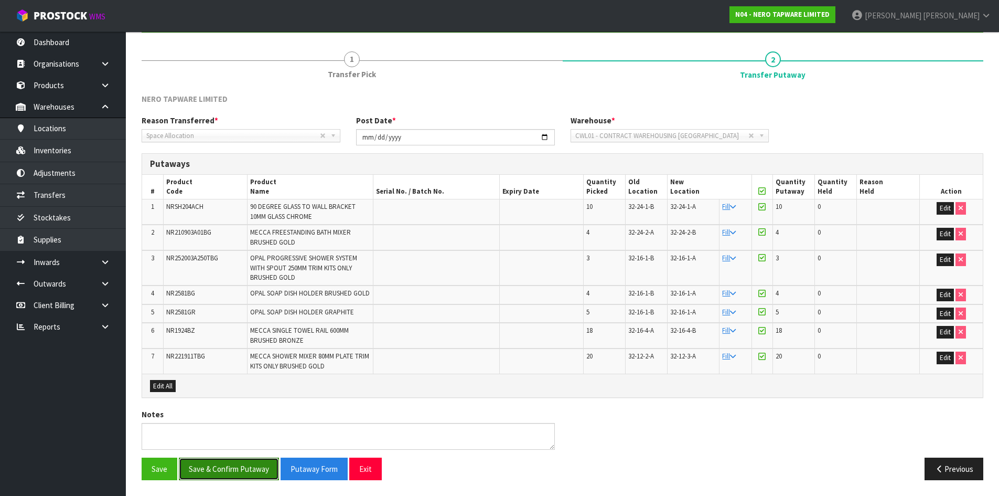
click at [232, 471] on button "Save & Confirm Putaway" at bounding box center [229, 468] width 100 height 23
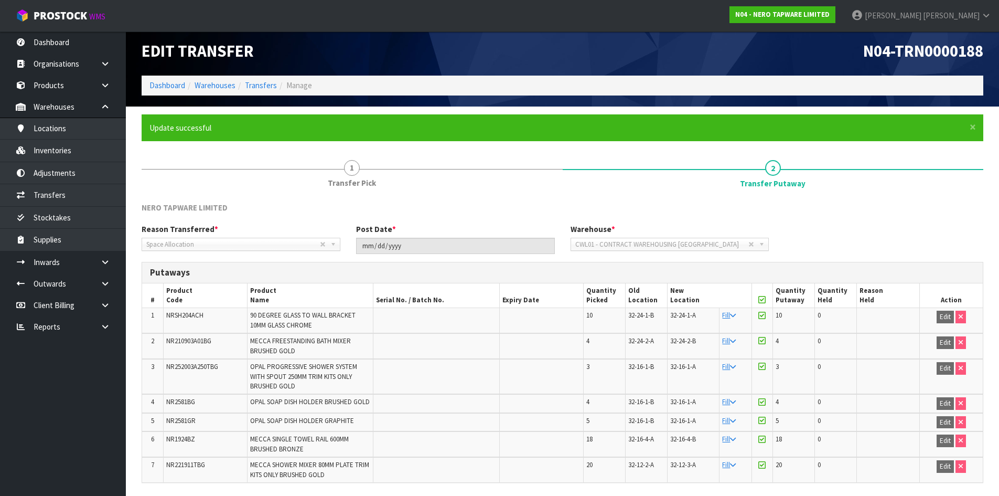
scroll to position [0, 0]
